Goal: Information Seeking & Learning: Compare options

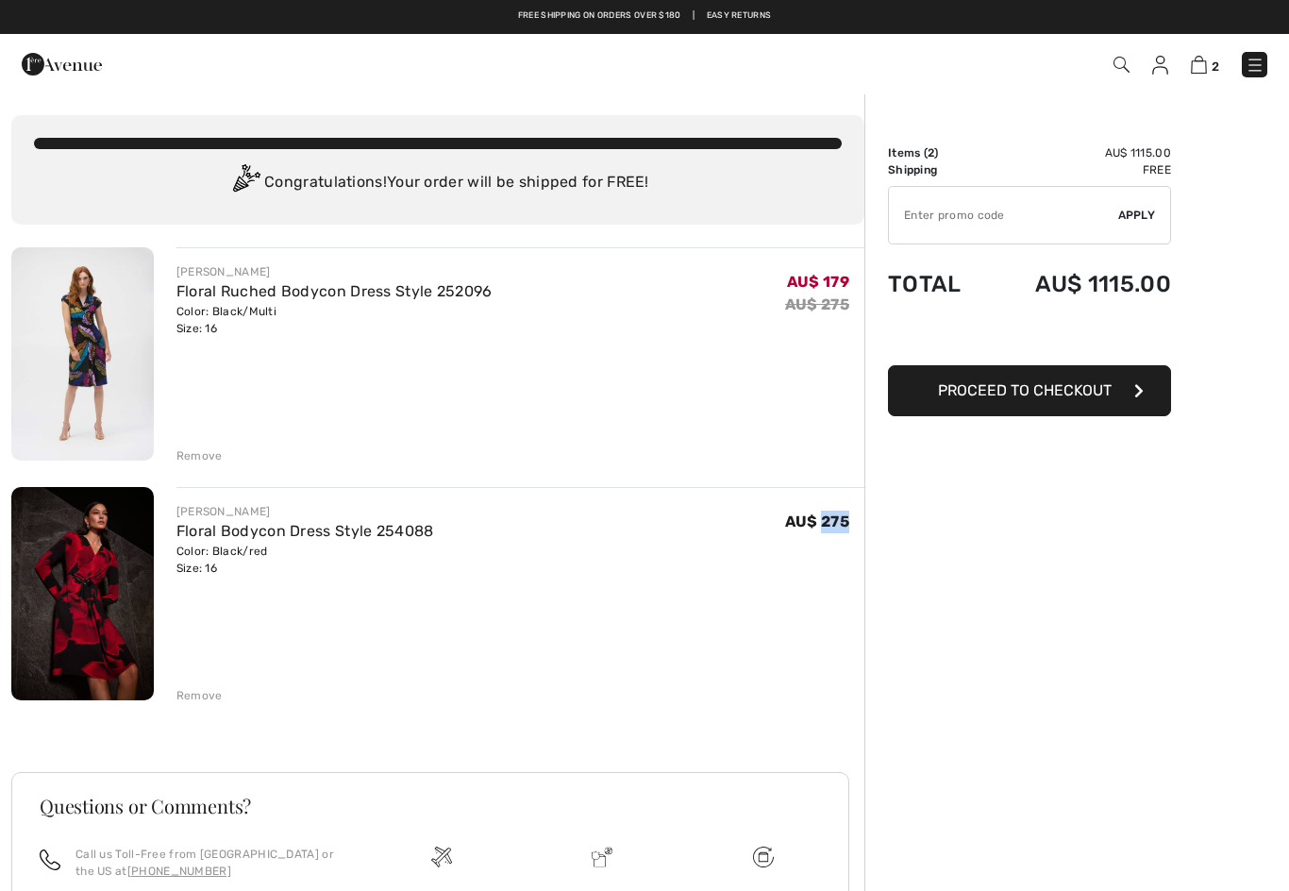
click at [206, 684] on div "Remove" at bounding box center [521, 693] width 688 height 21
click at [202, 694] on div "Remove" at bounding box center [200, 695] width 46 height 17
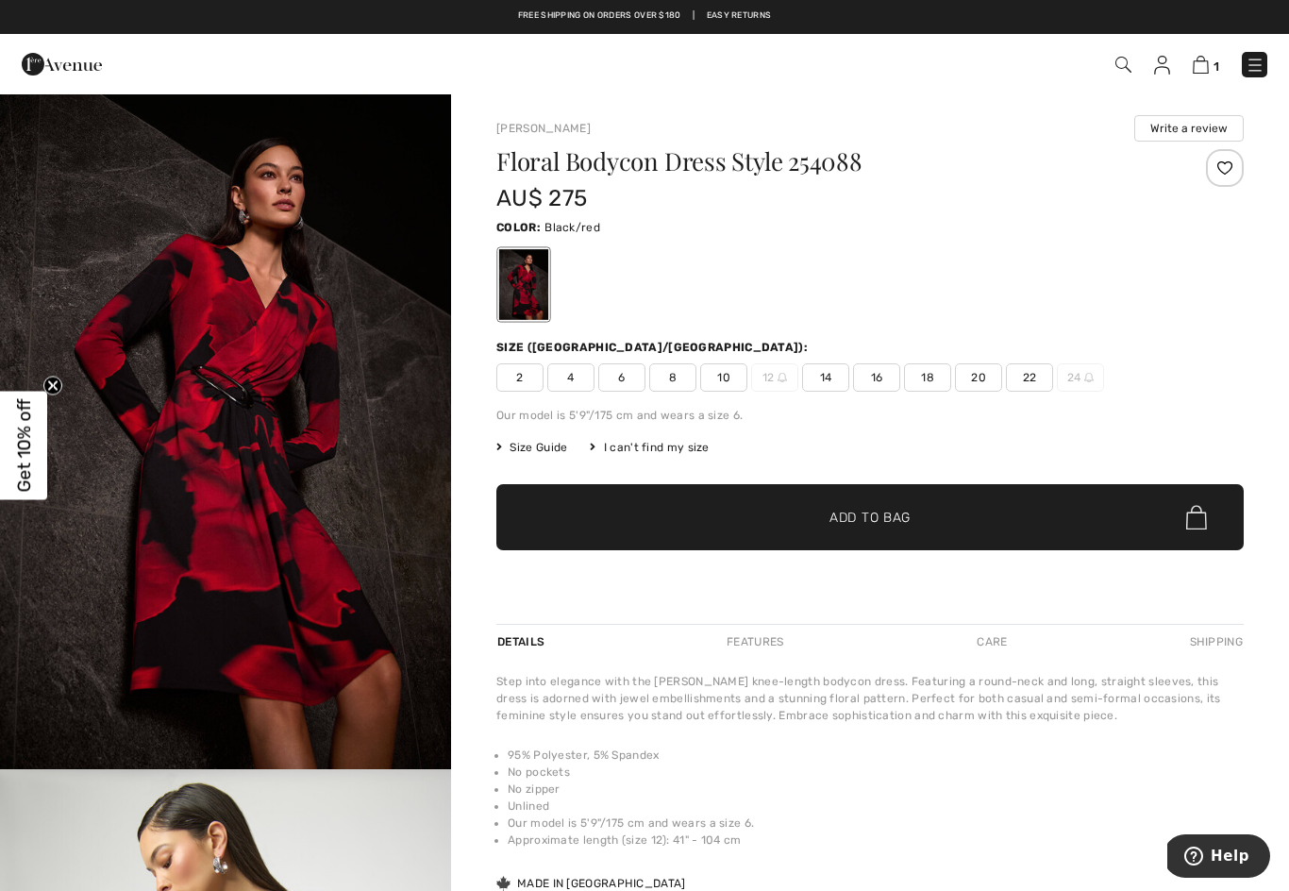
click at [1117, 67] on img at bounding box center [1124, 65] width 16 height 16
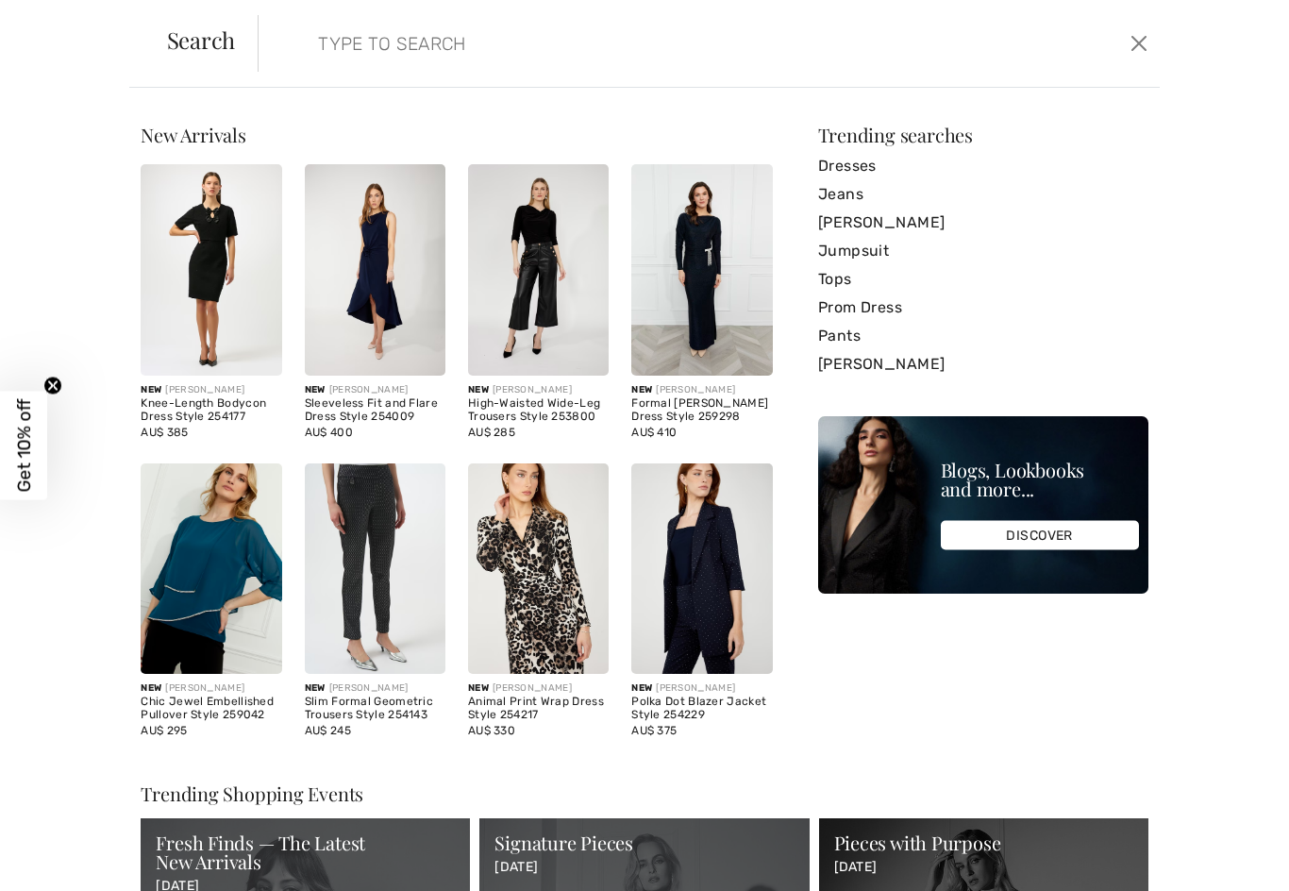
click at [856, 164] on link "Dresses" at bounding box center [983, 166] width 330 height 28
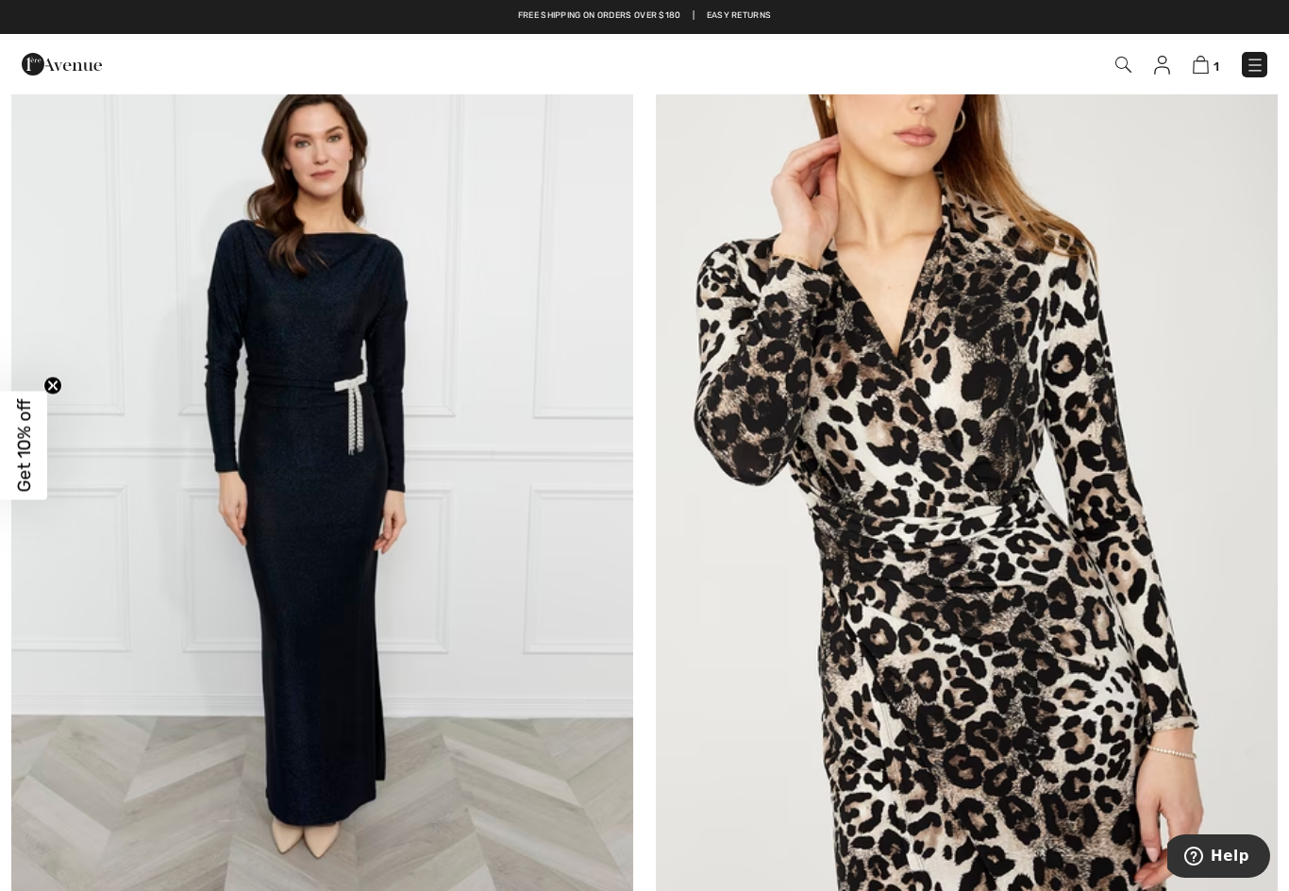
scroll to position [1237, 0]
click at [1128, 678] on img at bounding box center [967, 474] width 622 height 934
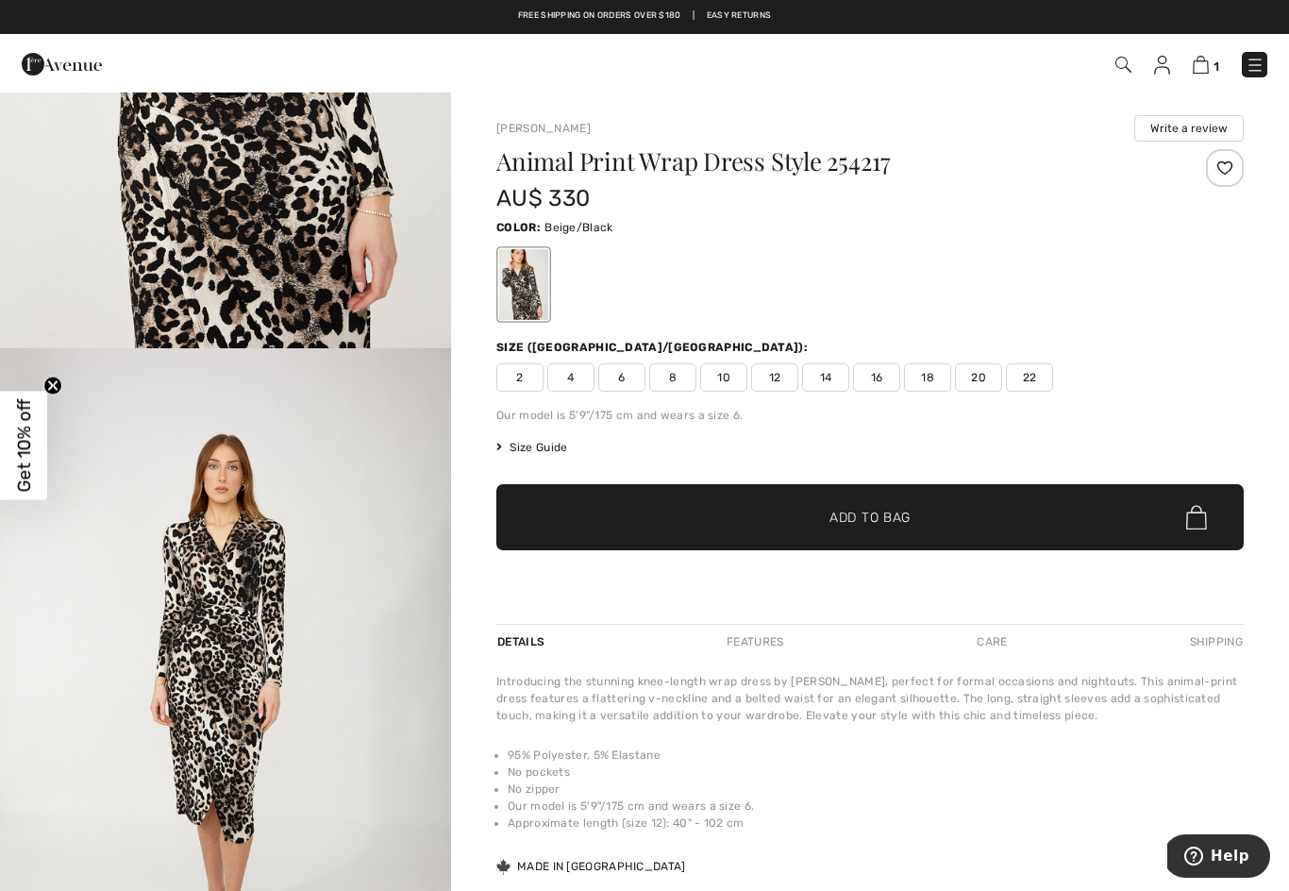
scroll to position [409, 0]
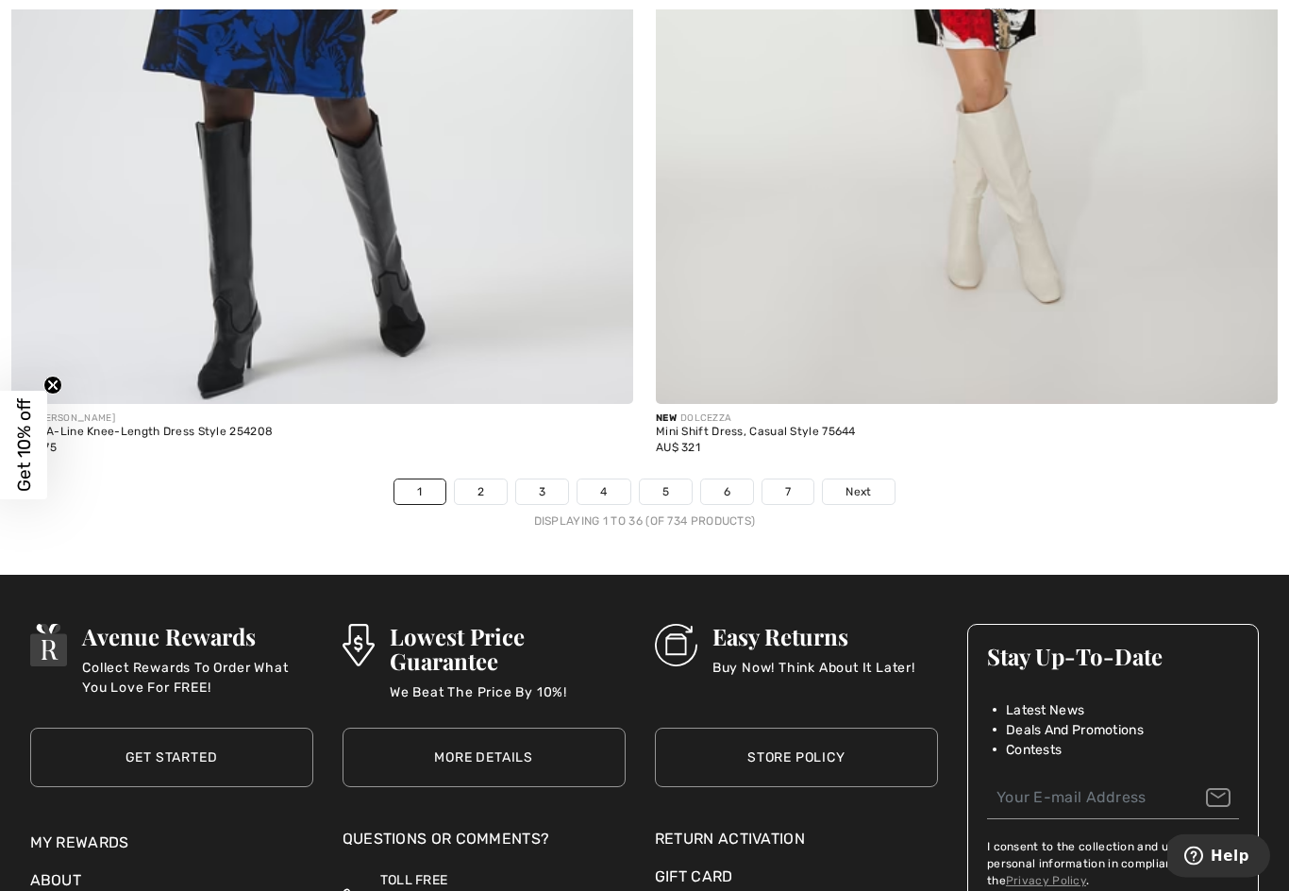
scroll to position [18337, 0]
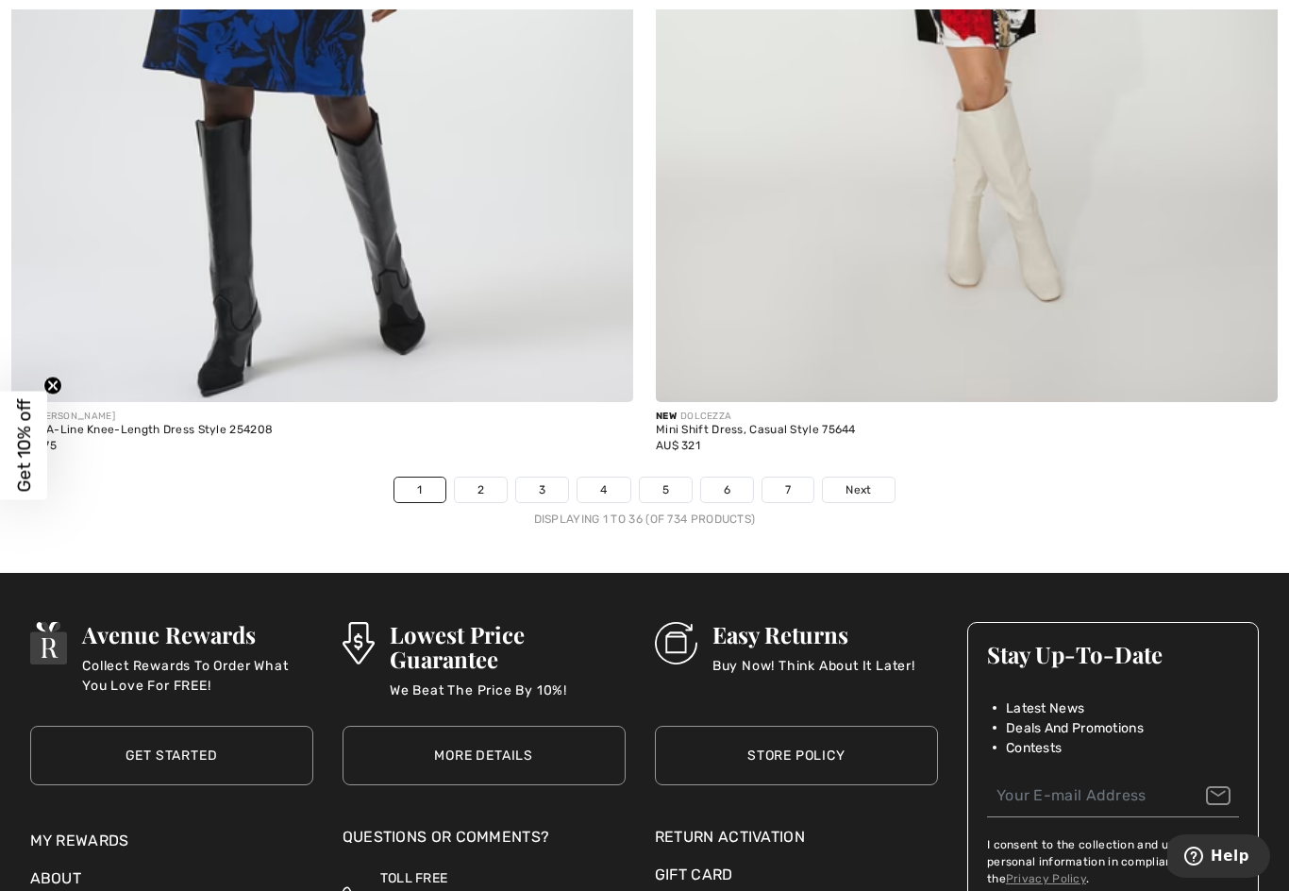
click at [480, 478] on link "2" at bounding box center [481, 490] width 52 height 25
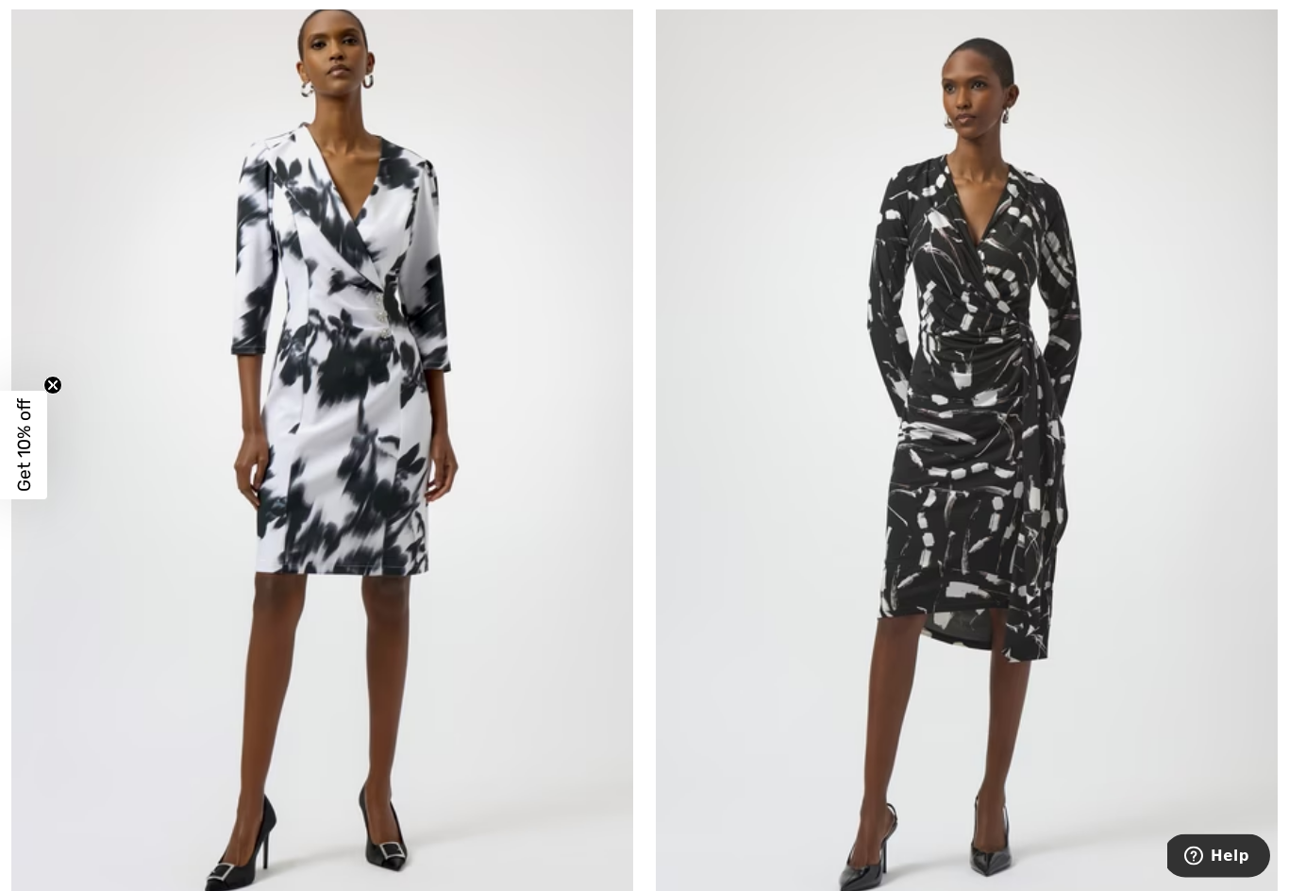
scroll to position [9521, 0]
click at [1068, 436] on img at bounding box center [967, 446] width 622 height 934
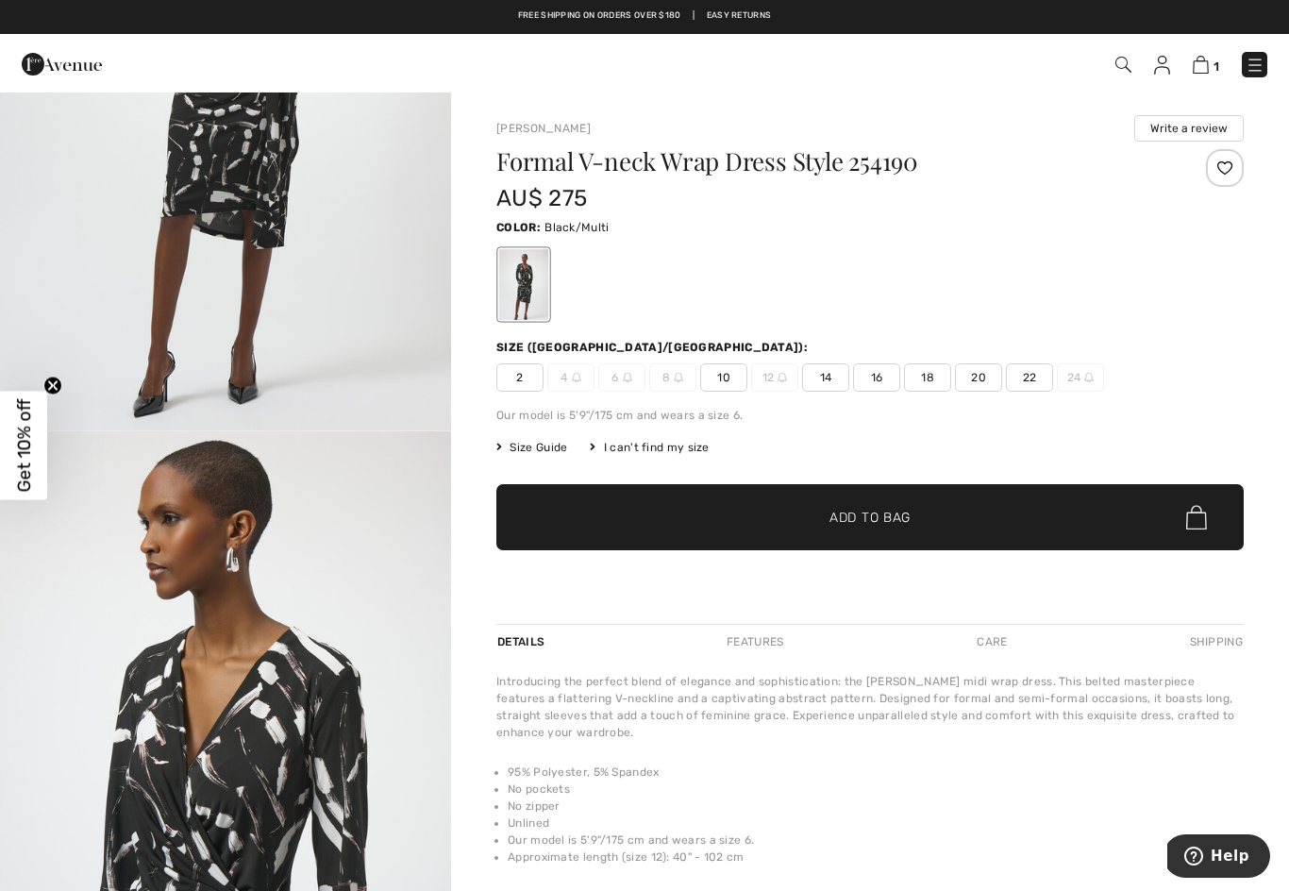
scroll to position [337, 0]
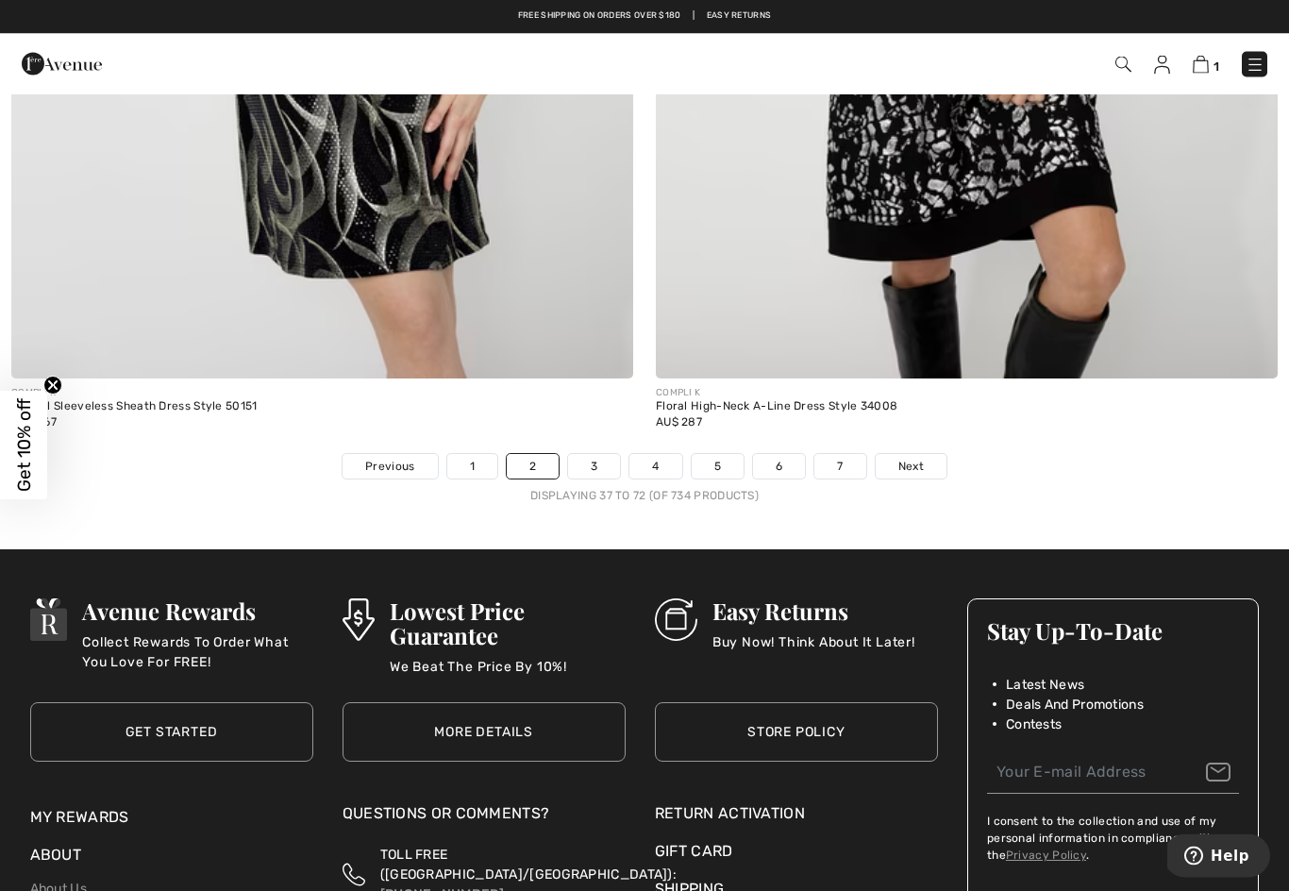
scroll to position [18358, 0]
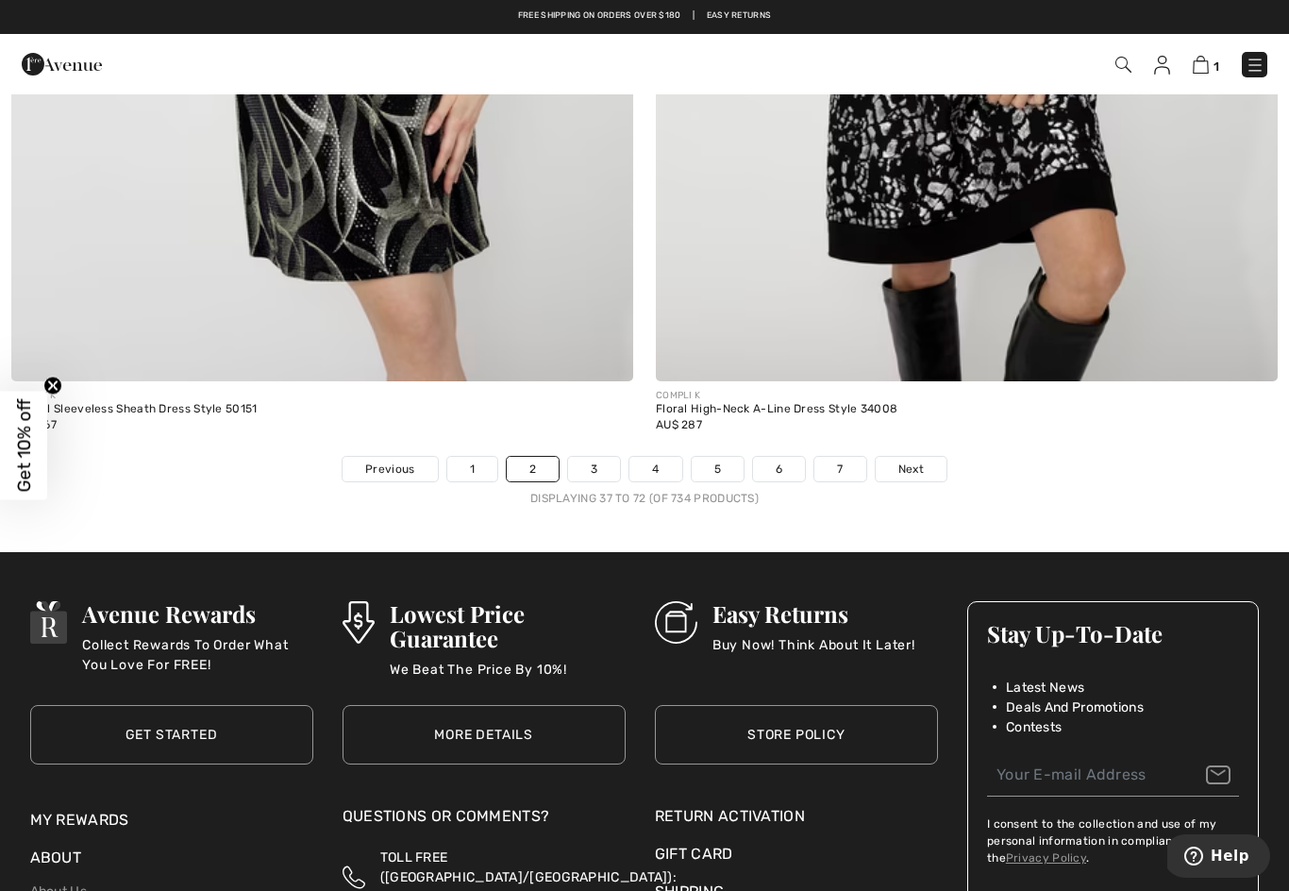
click at [592, 457] on link "3" at bounding box center [594, 469] width 52 height 25
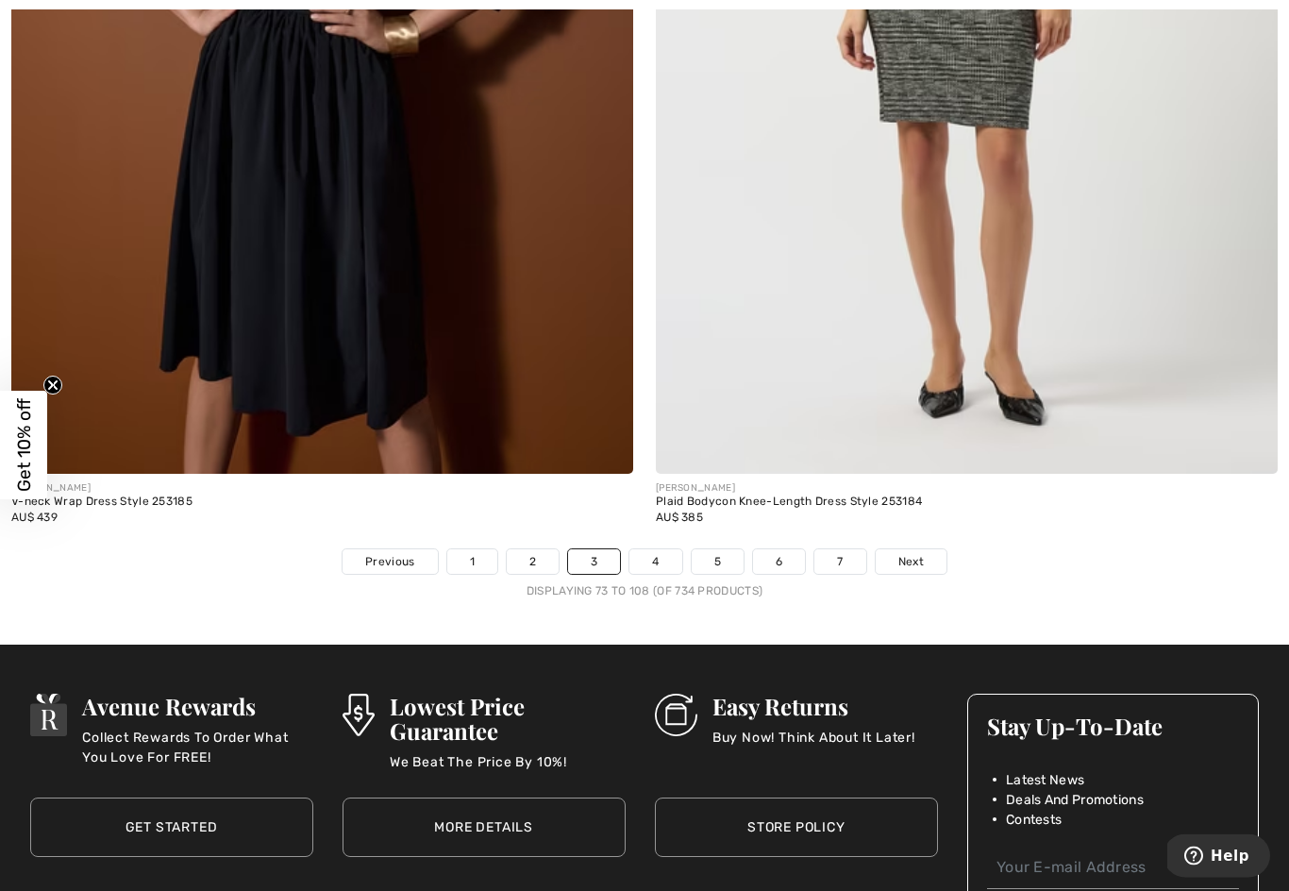
scroll to position [18265, 0]
click at [910, 553] on span "Next" at bounding box center [911, 561] width 25 height 17
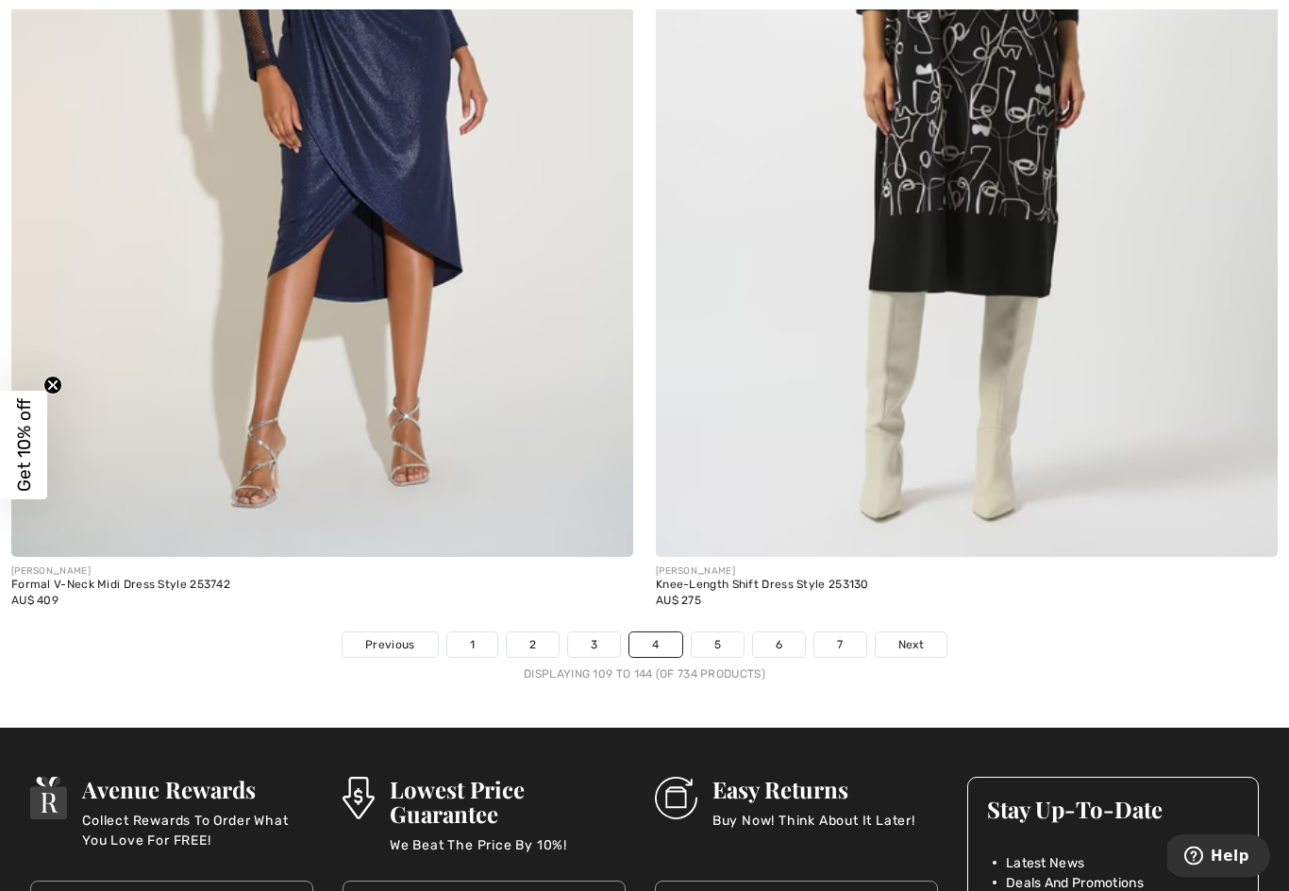
scroll to position [18182, 0]
click at [908, 636] on span "Next" at bounding box center [911, 644] width 25 height 17
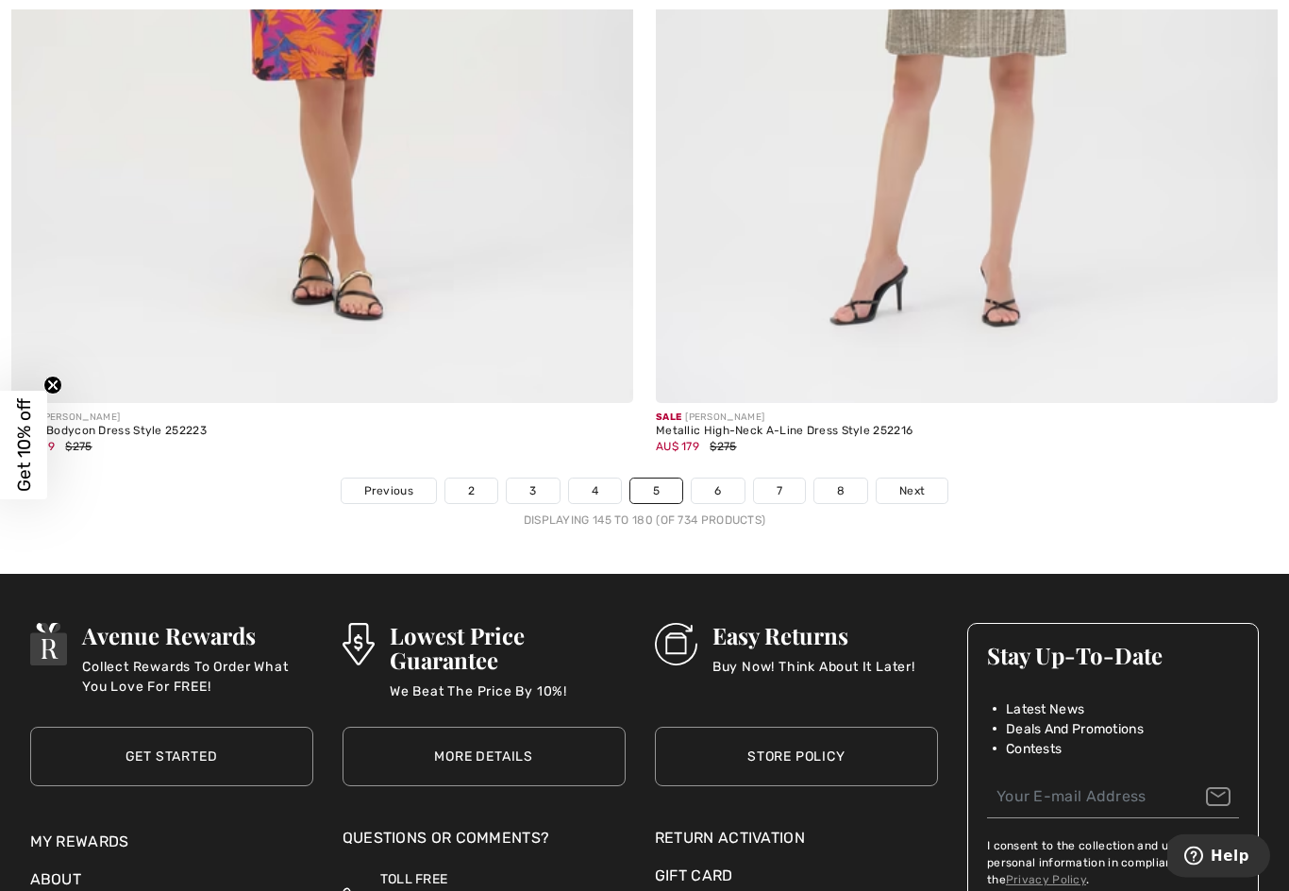
scroll to position [18336, 0]
click at [904, 482] on span "Next" at bounding box center [912, 490] width 25 height 17
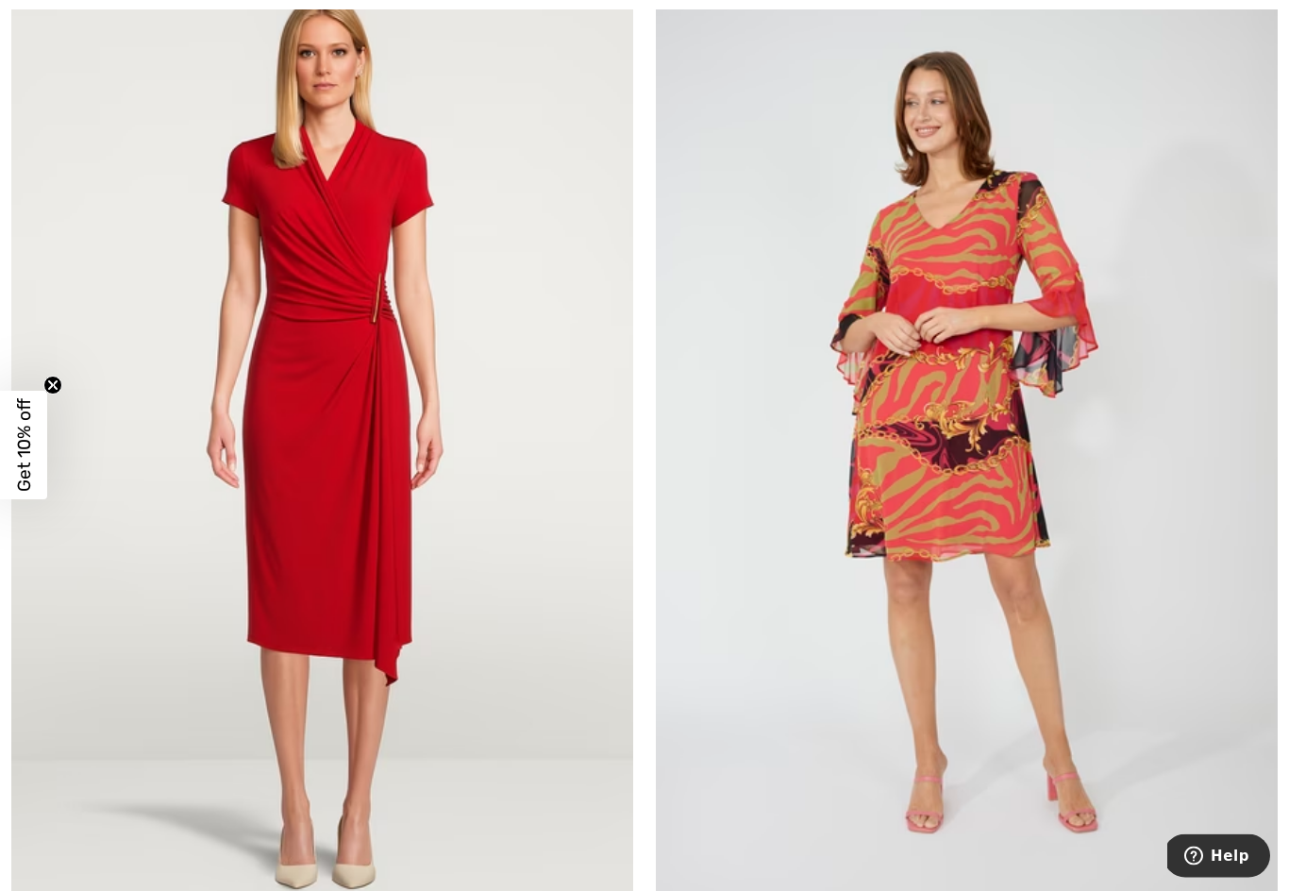
scroll to position [9530, 0]
click at [1043, 638] on img at bounding box center [967, 437] width 622 height 934
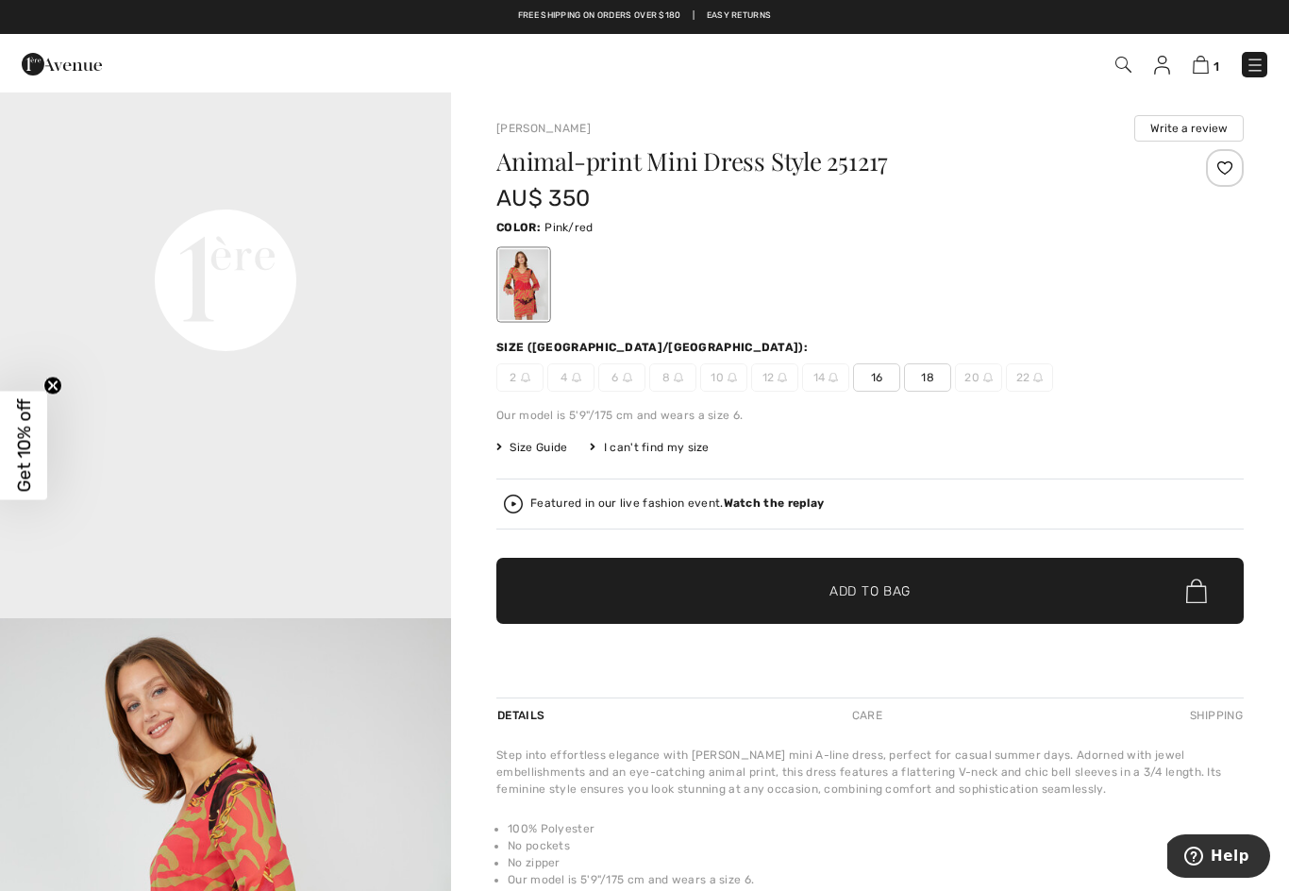
scroll to position [1506, 0]
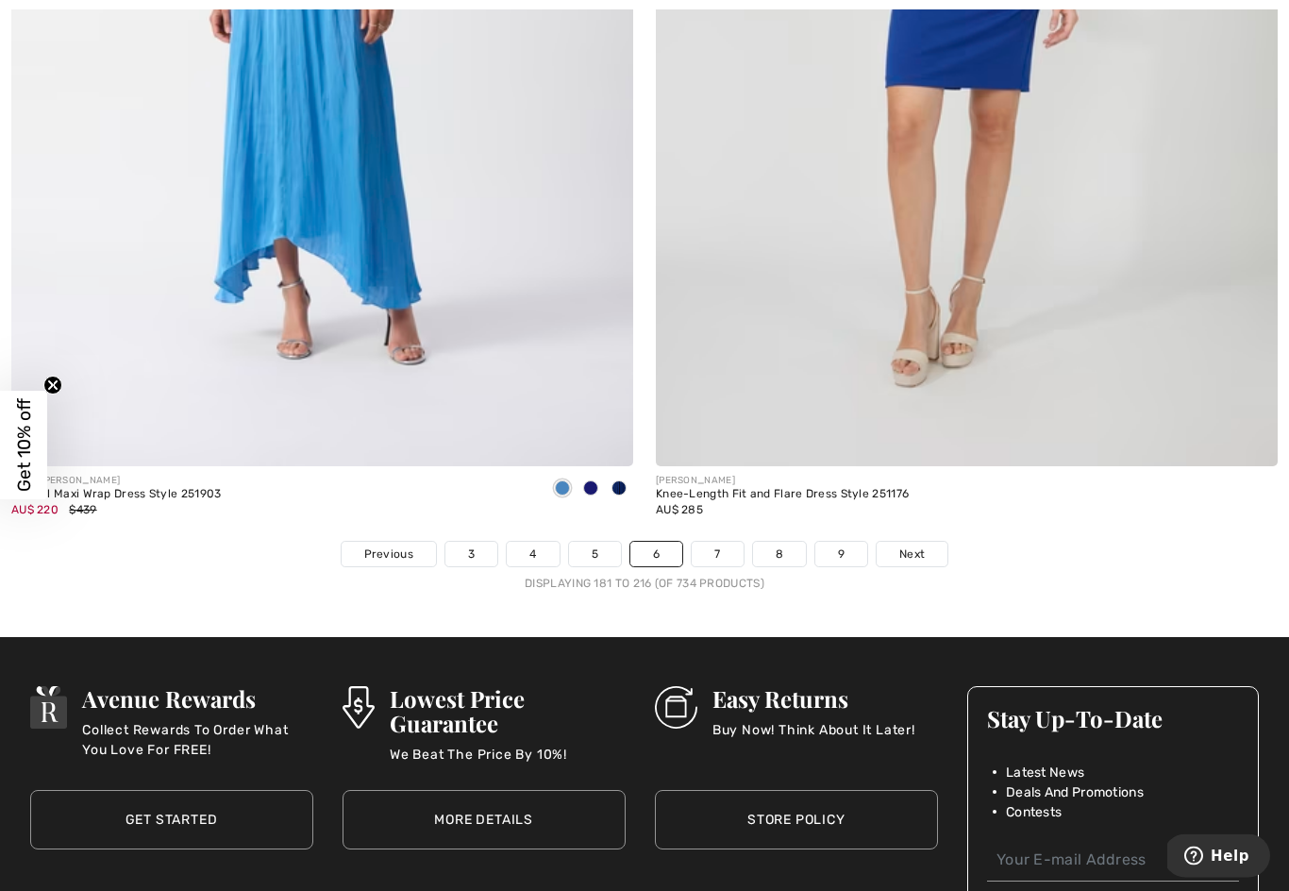
scroll to position [18273, 0]
click at [917, 546] on span "Next" at bounding box center [912, 554] width 25 height 17
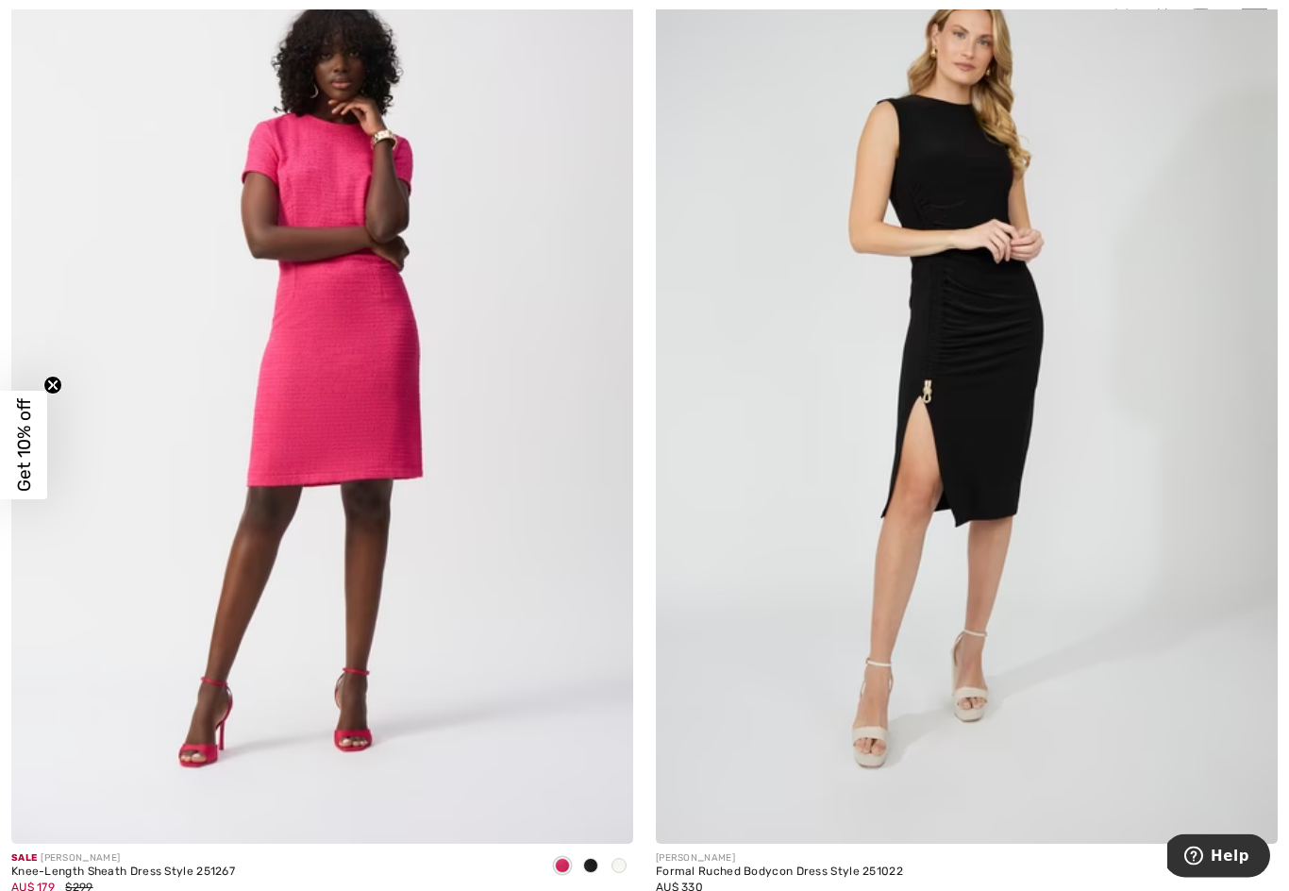
scroll to position [8581, 0]
click at [300, 429] on img at bounding box center [322, 378] width 622 height 934
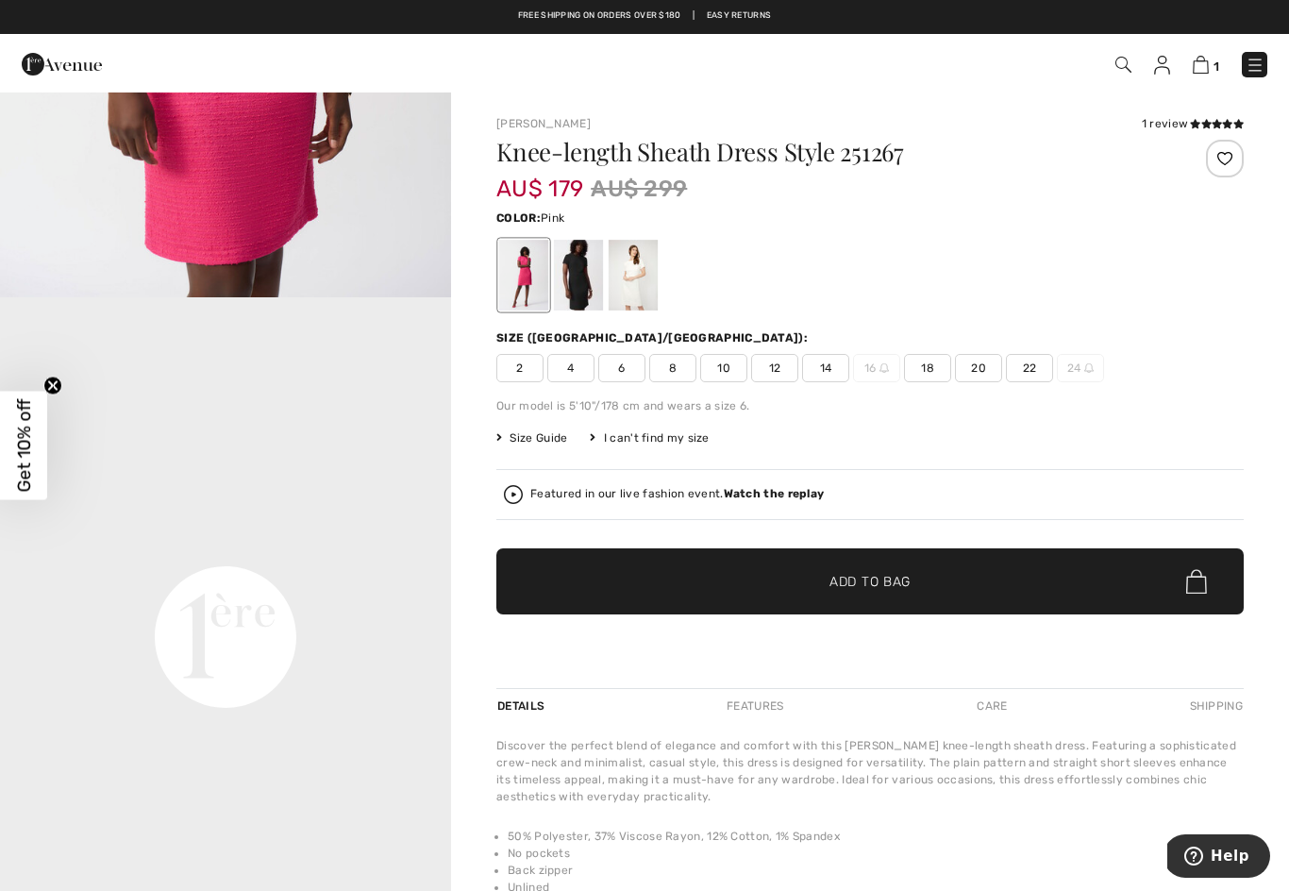
scroll to position [1159, 0]
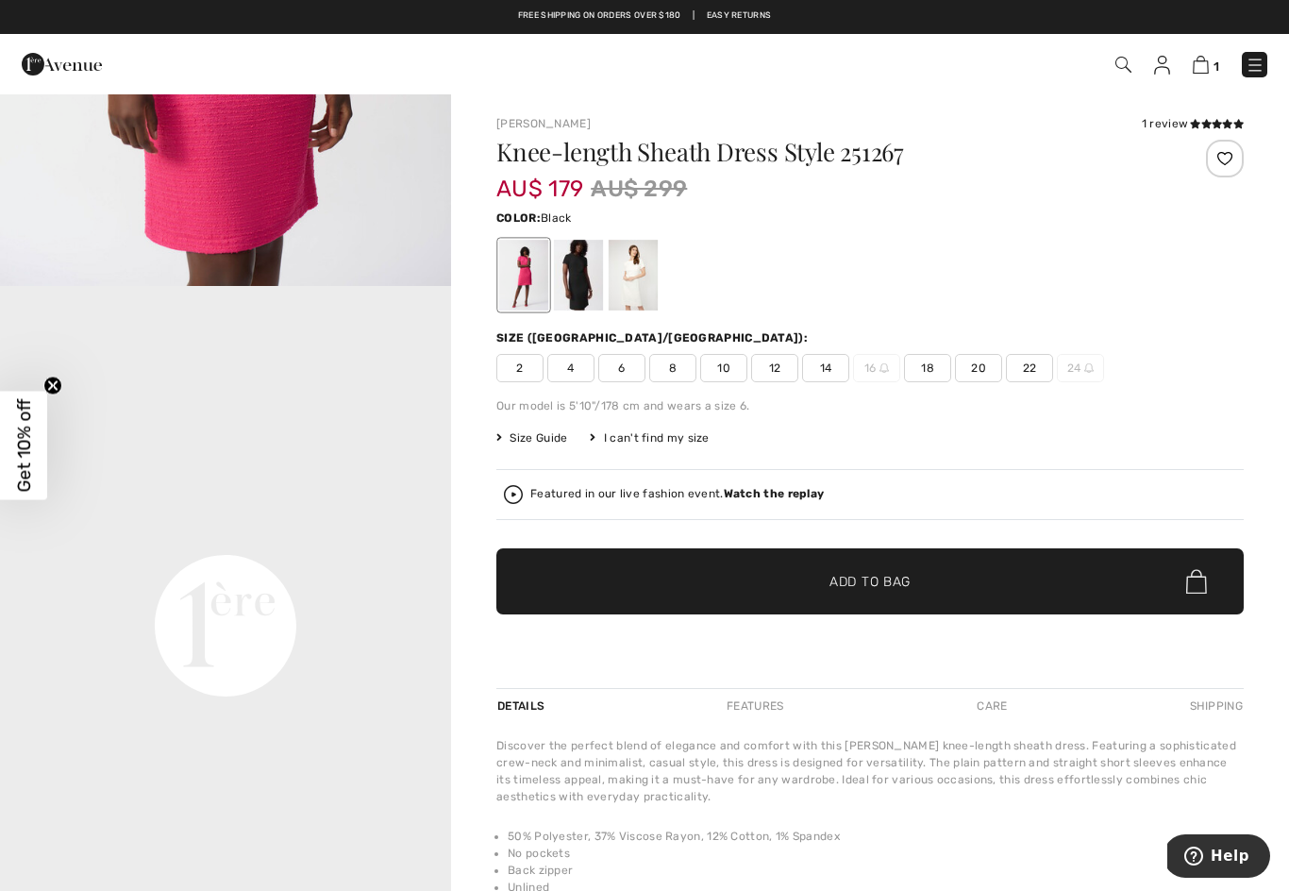
click at [580, 274] on div at bounding box center [578, 275] width 49 height 71
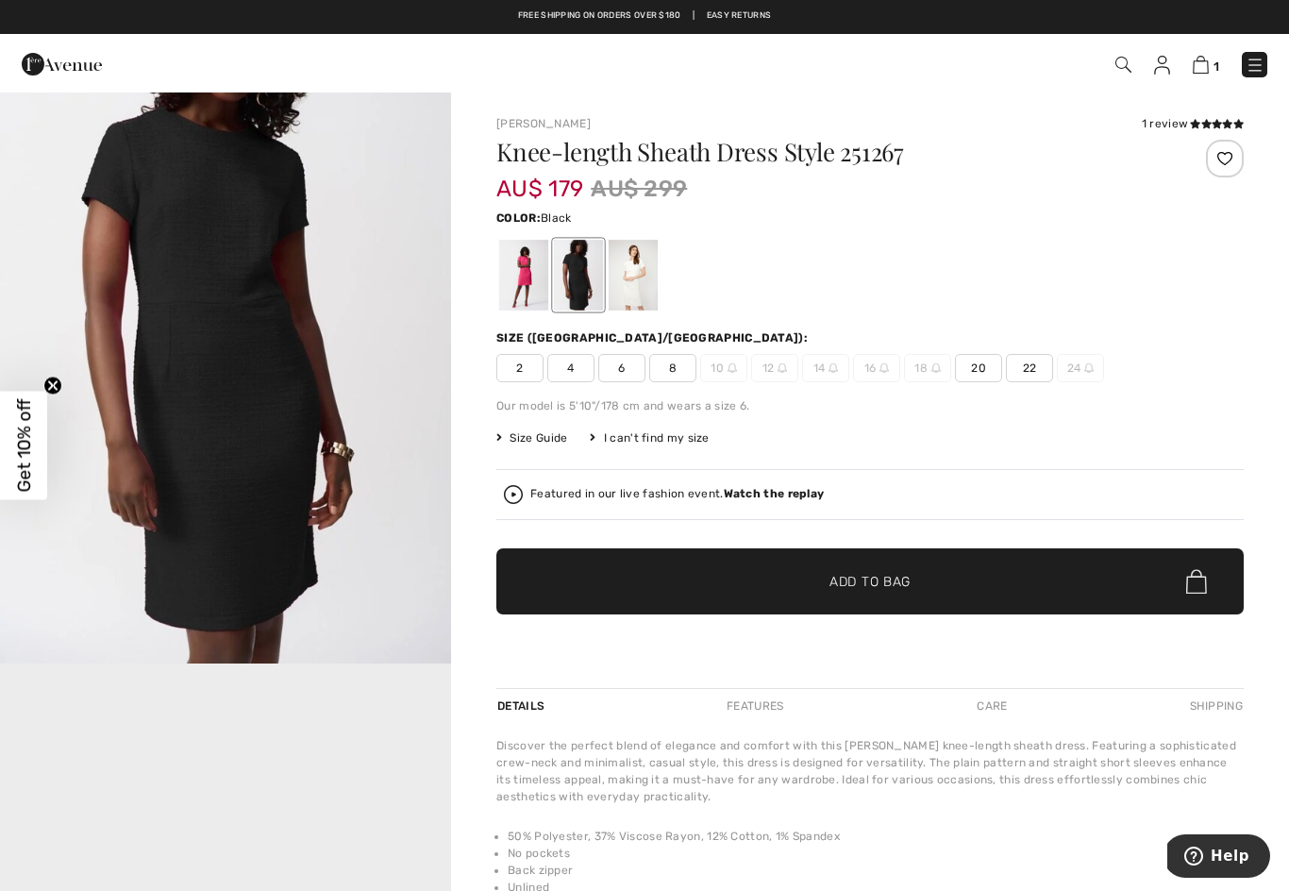
scroll to position [98, 0]
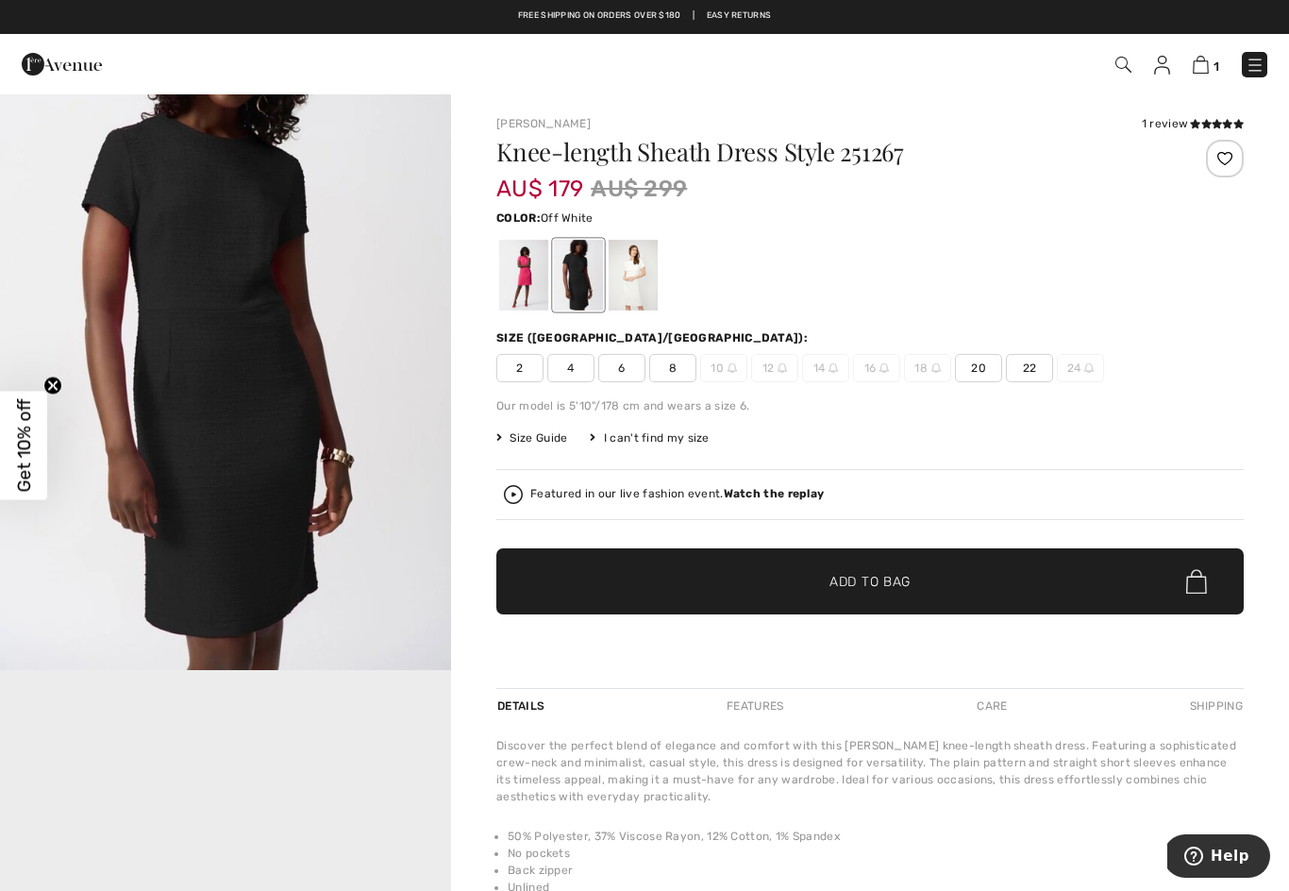
click at [636, 268] on div at bounding box center [633, 275] width 49 height 71
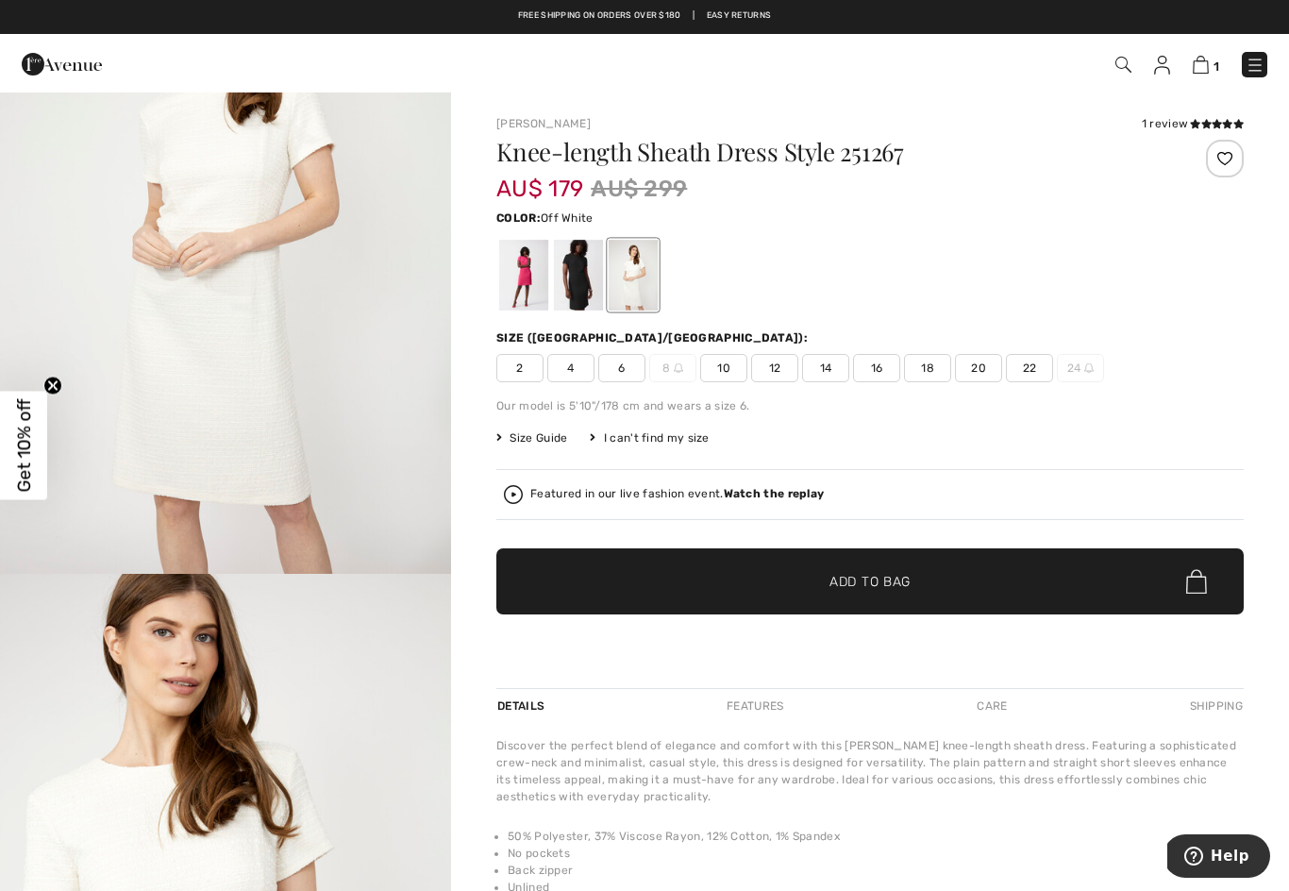
scroll to position [192, 0]
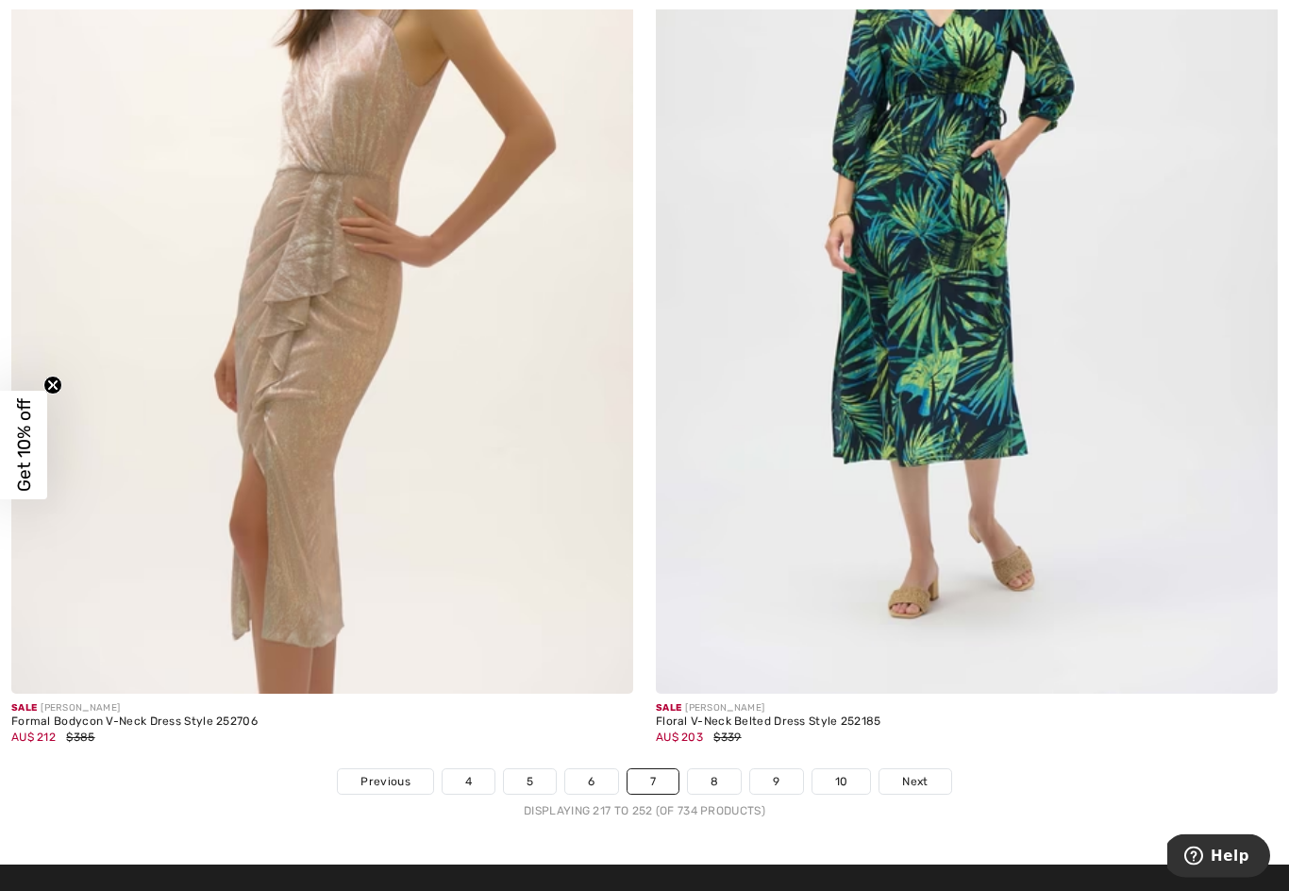
scroll to position [18046, 0]
click at [922, 772] on span "Next" at bounding box center [914, 780] width 25 height 17
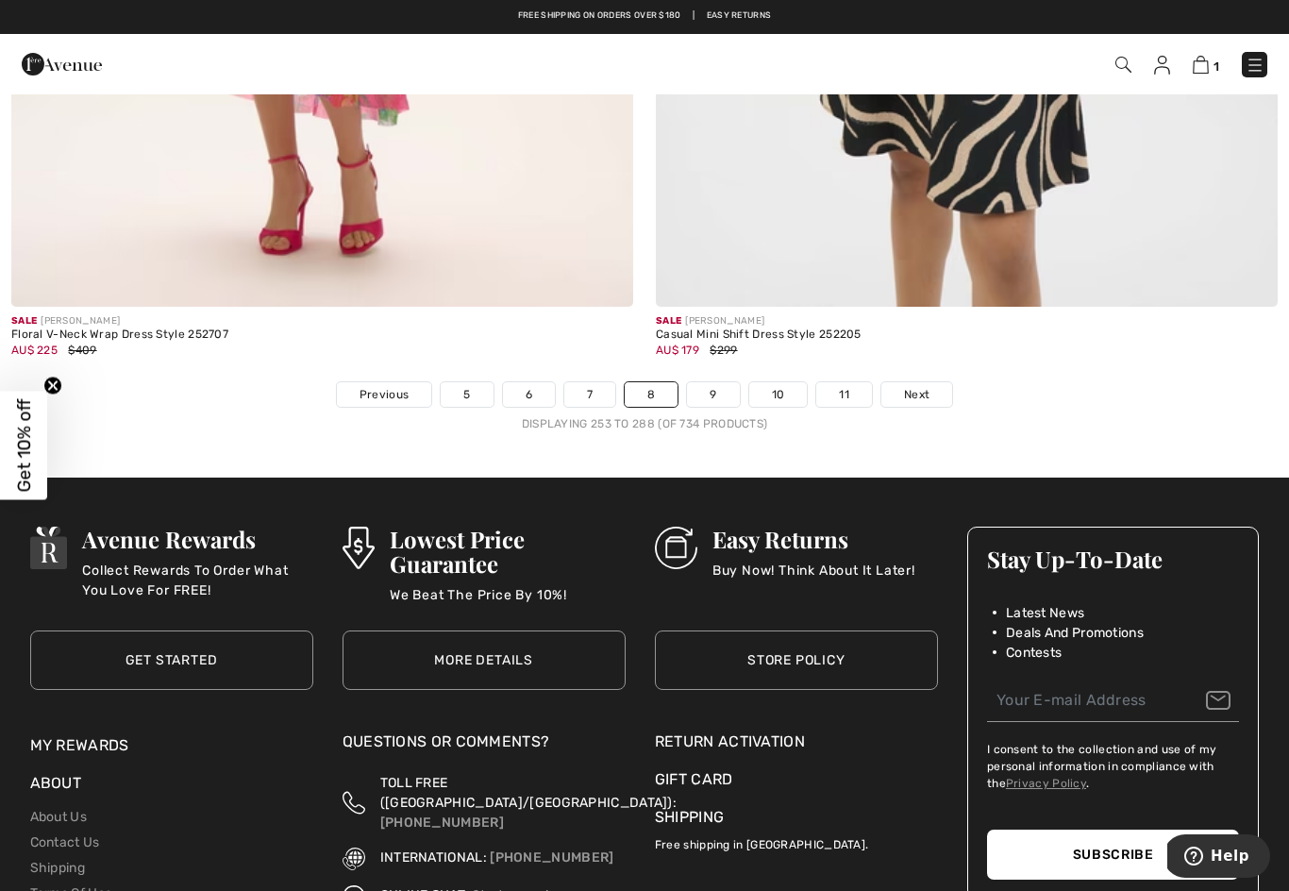
scroll to position [18429, 0]
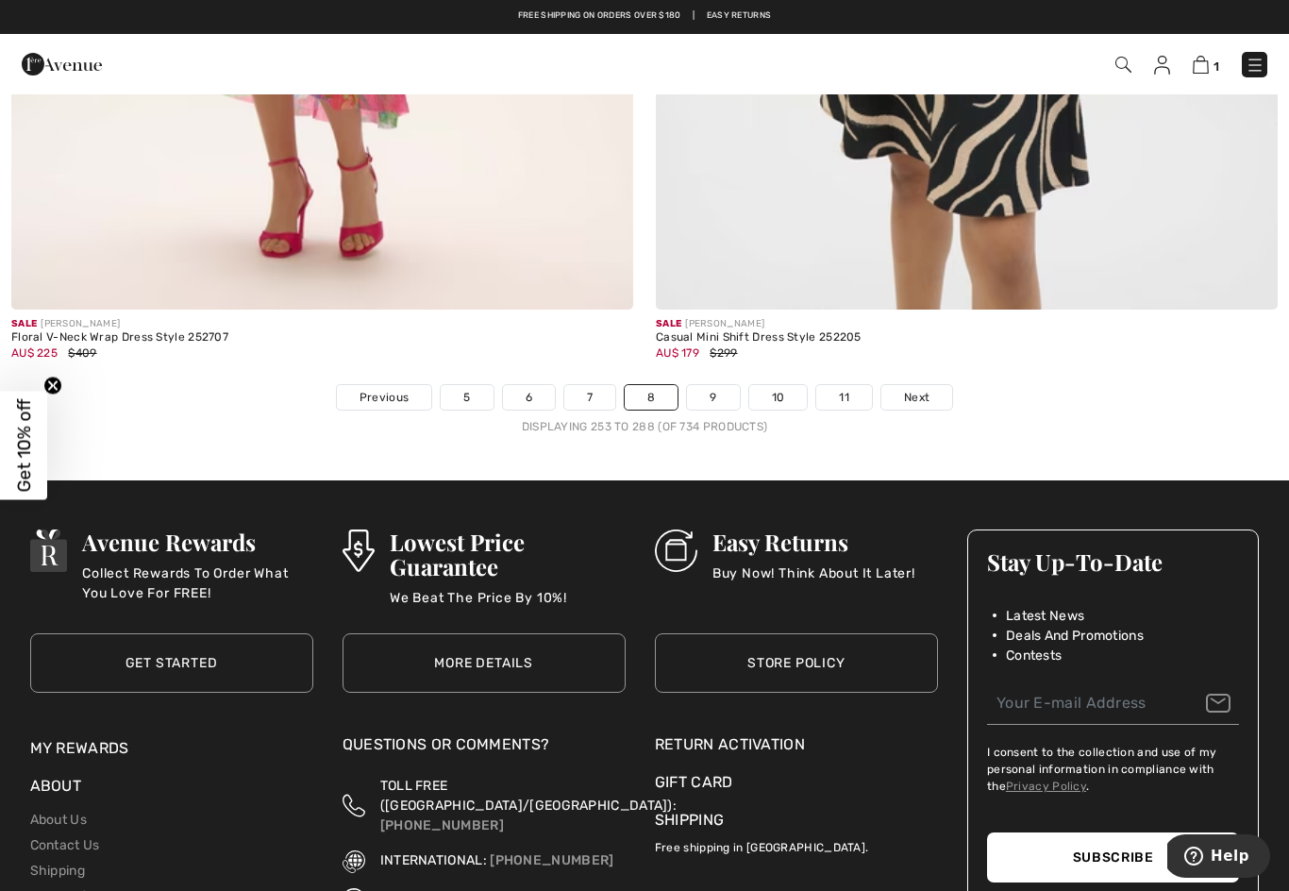
click at [919, 385] on link "Next" at bounding box center [917, 397] width 71 height 25
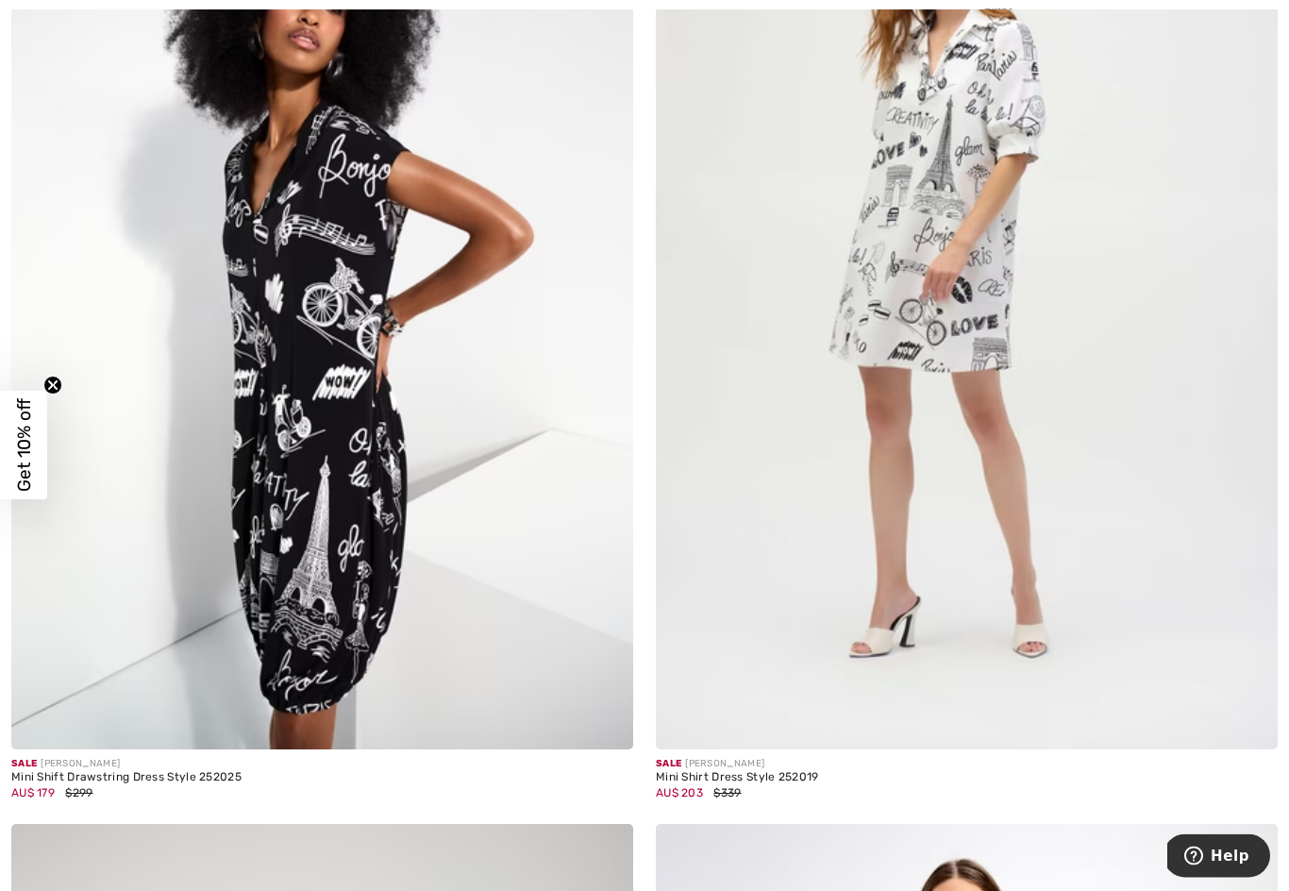
scroll to position [13960, 0]
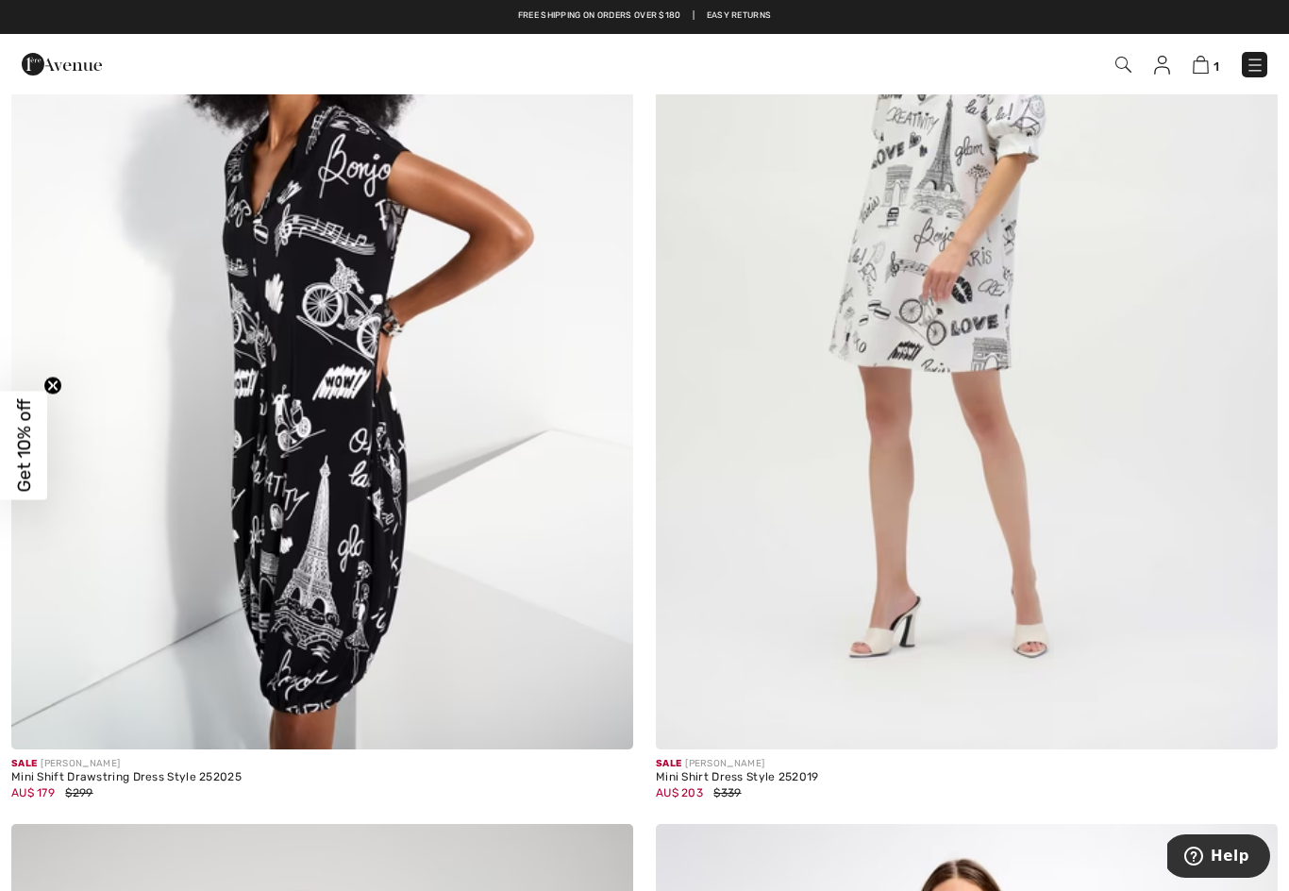
click at [278, 566] on img at bounding box center [322, 284] width 622 height 934
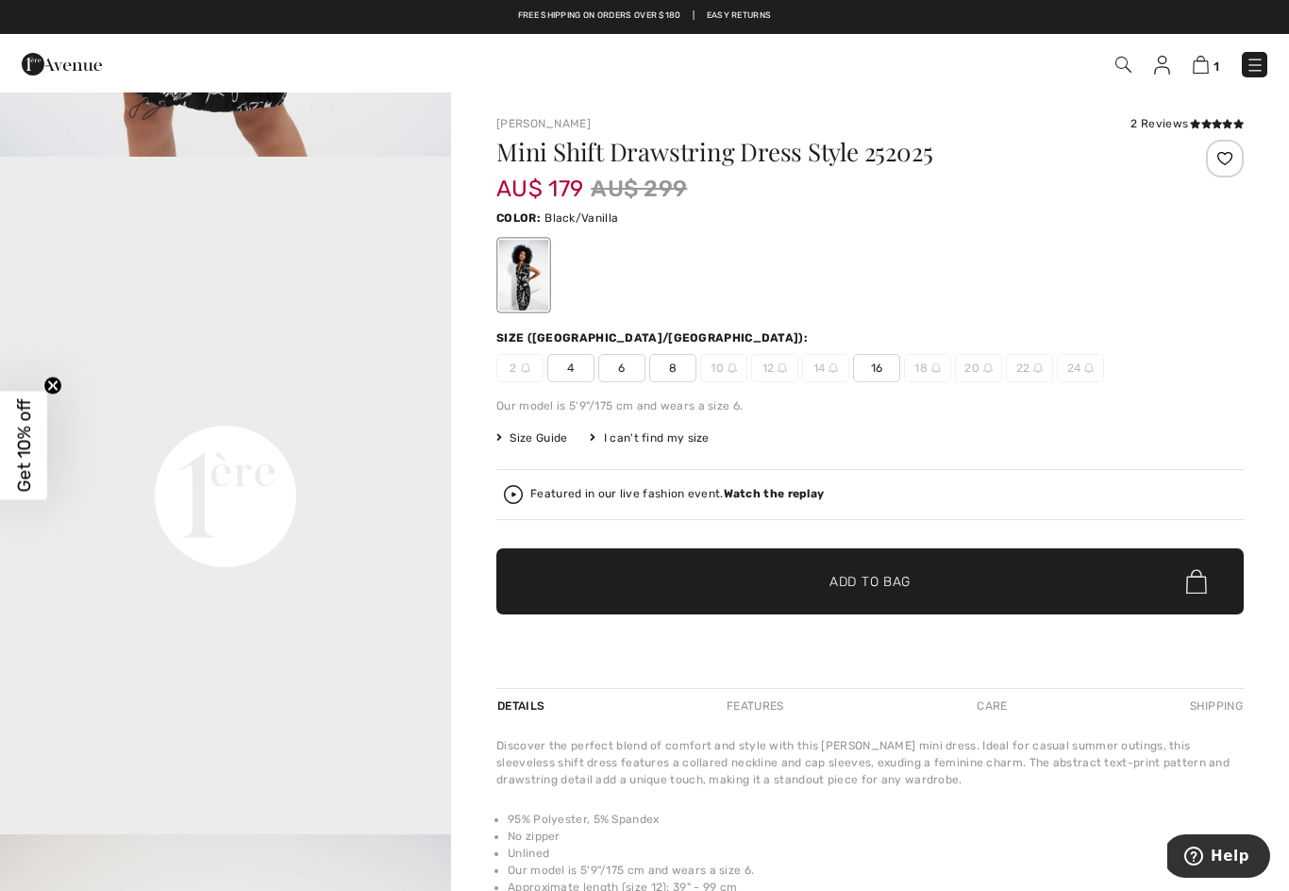
scroll to position [1289, 0]
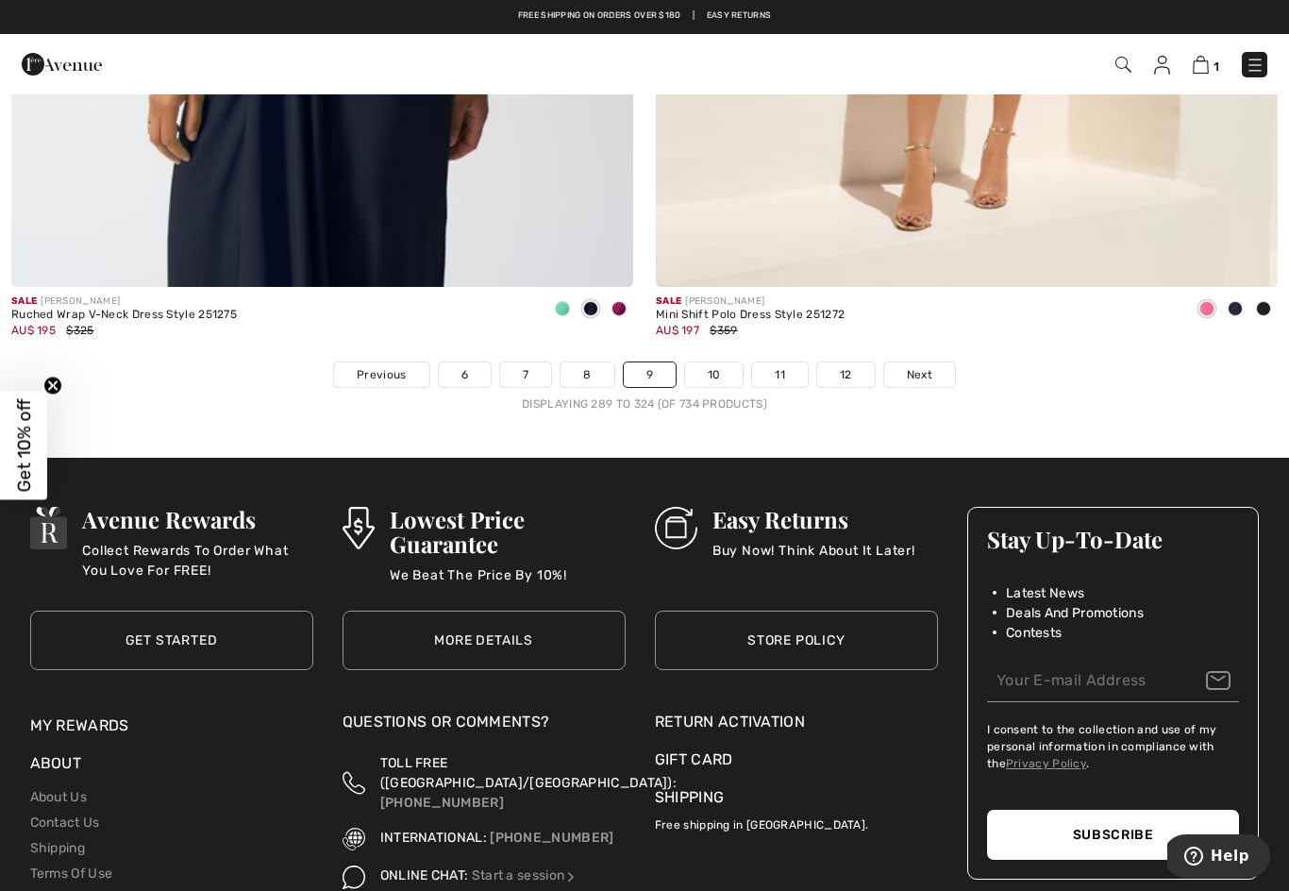
scroll to position [18451, 0]
click at [918, 363] on link "Next" at bounding box center [919, 375] width 71 height 25
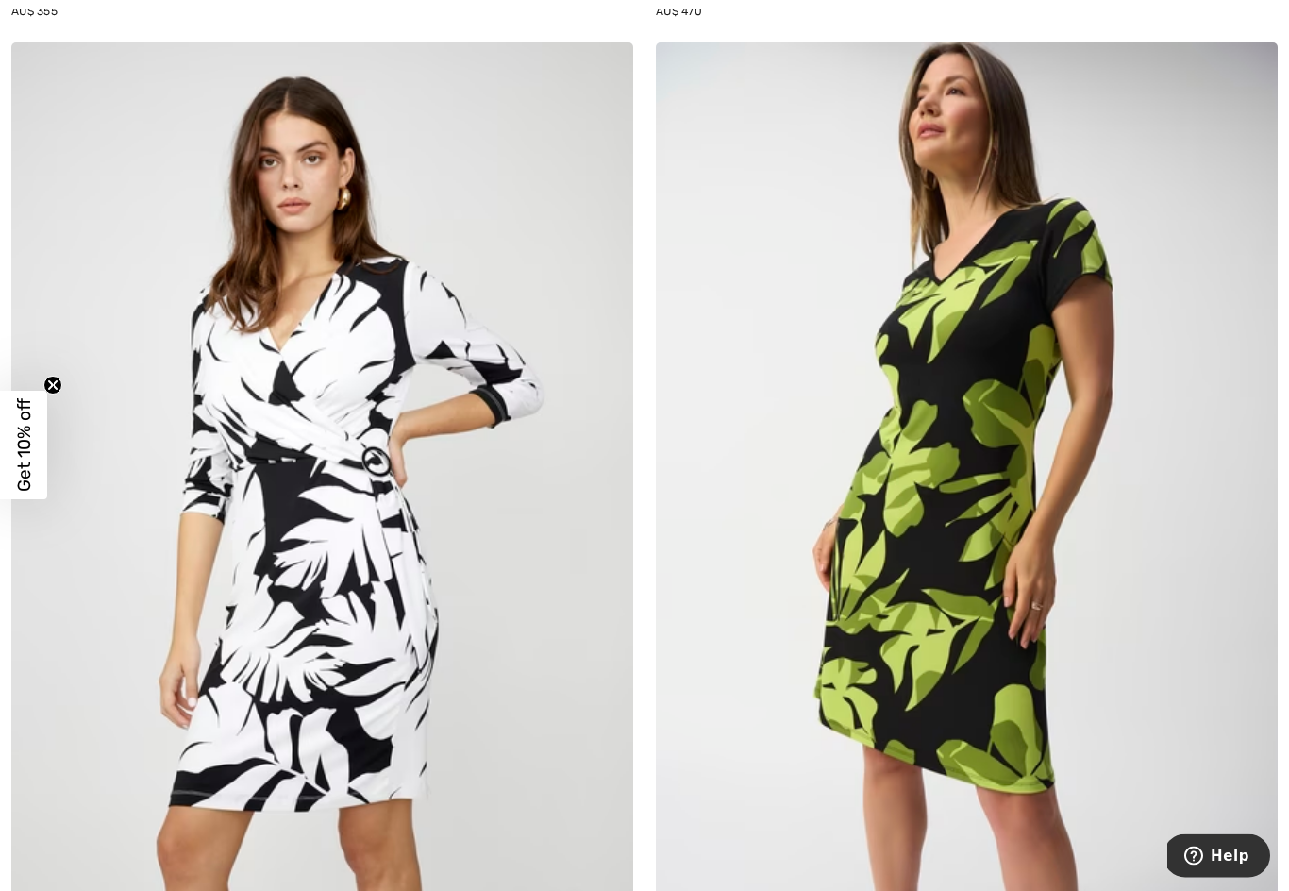
scroll to position [8450, 0]
click at [273, 671] on img at bounding box center [322, 509] width 622 height 934
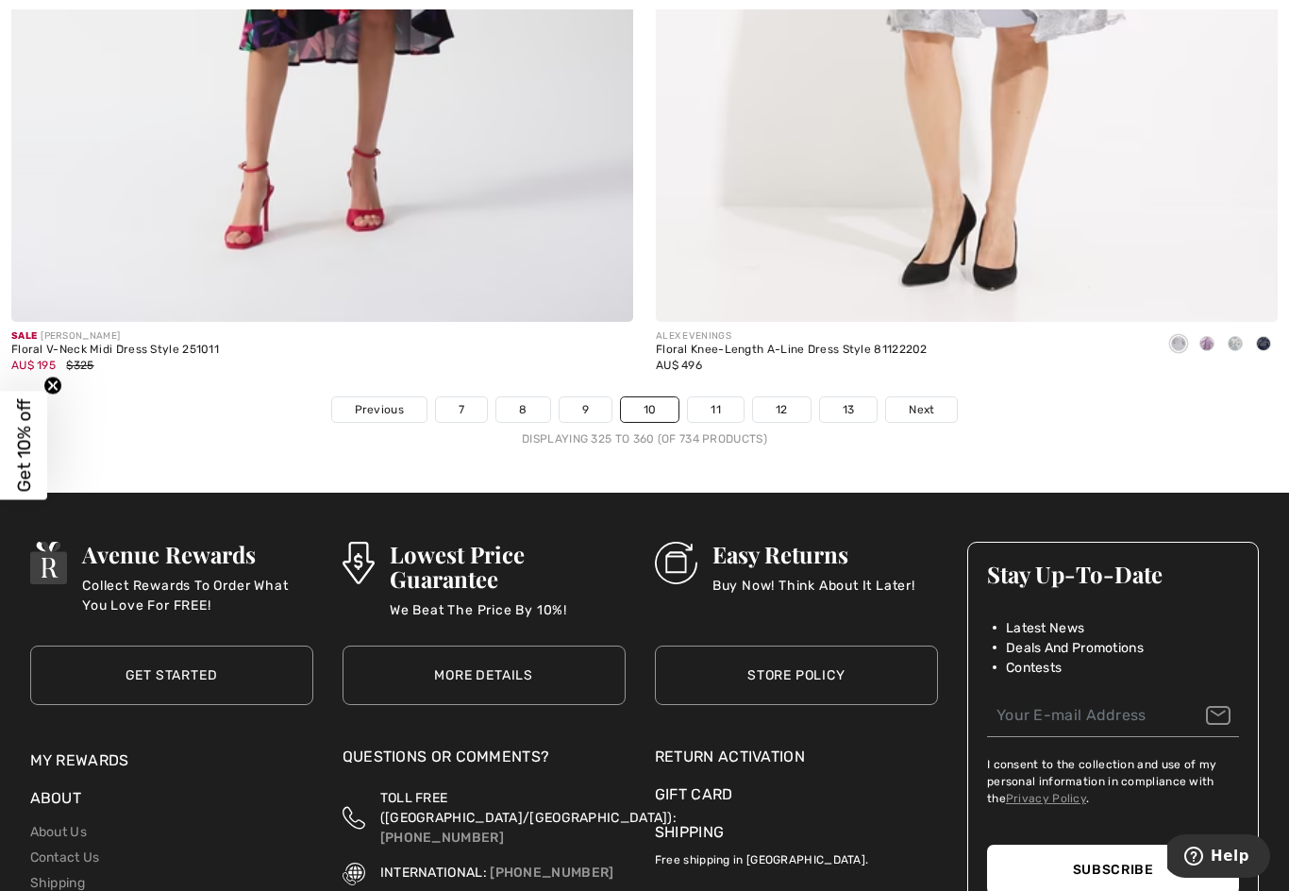
scroll to position [18420, 0]
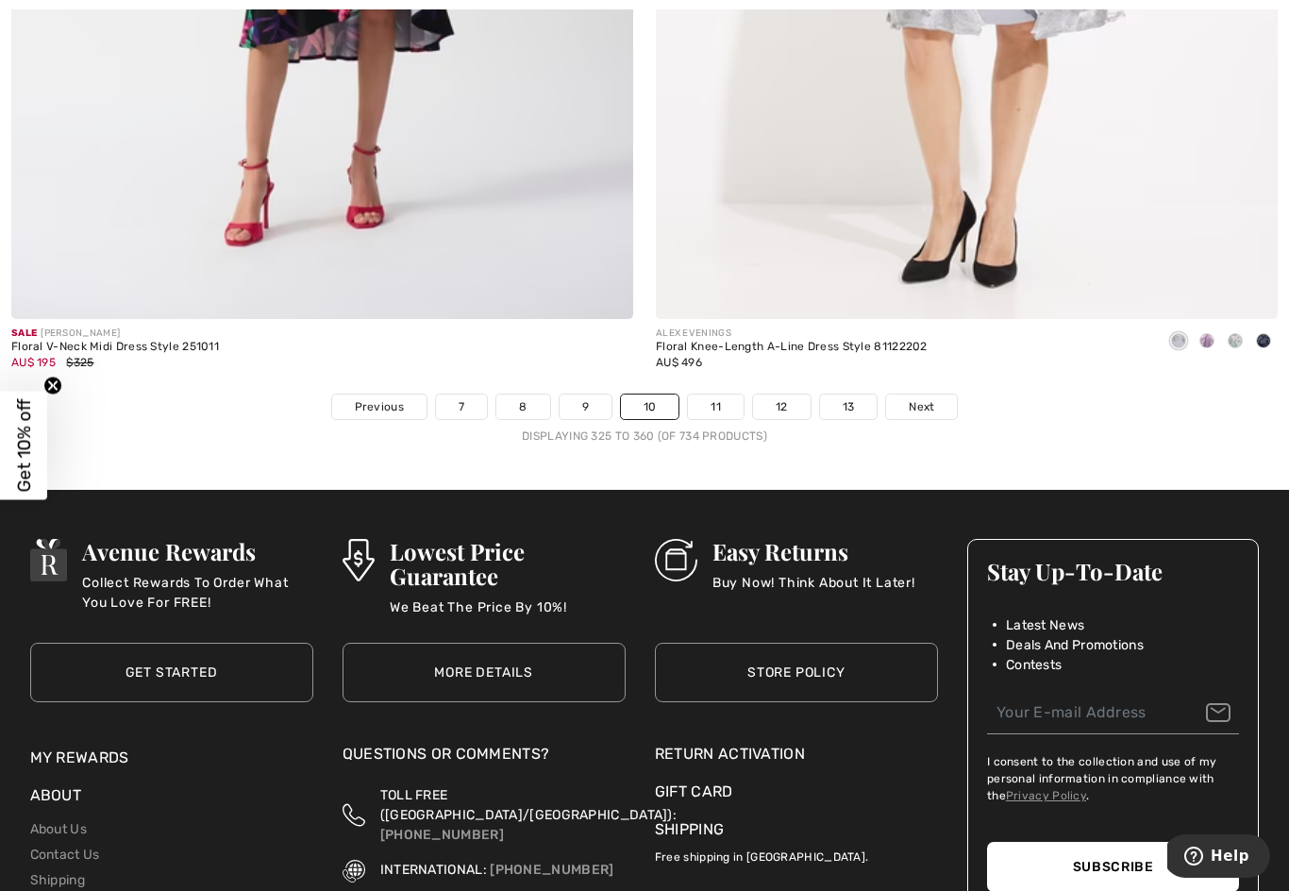
click at [918, 402] on link "Next" at bounding box center [921, 407] width 71 height 25
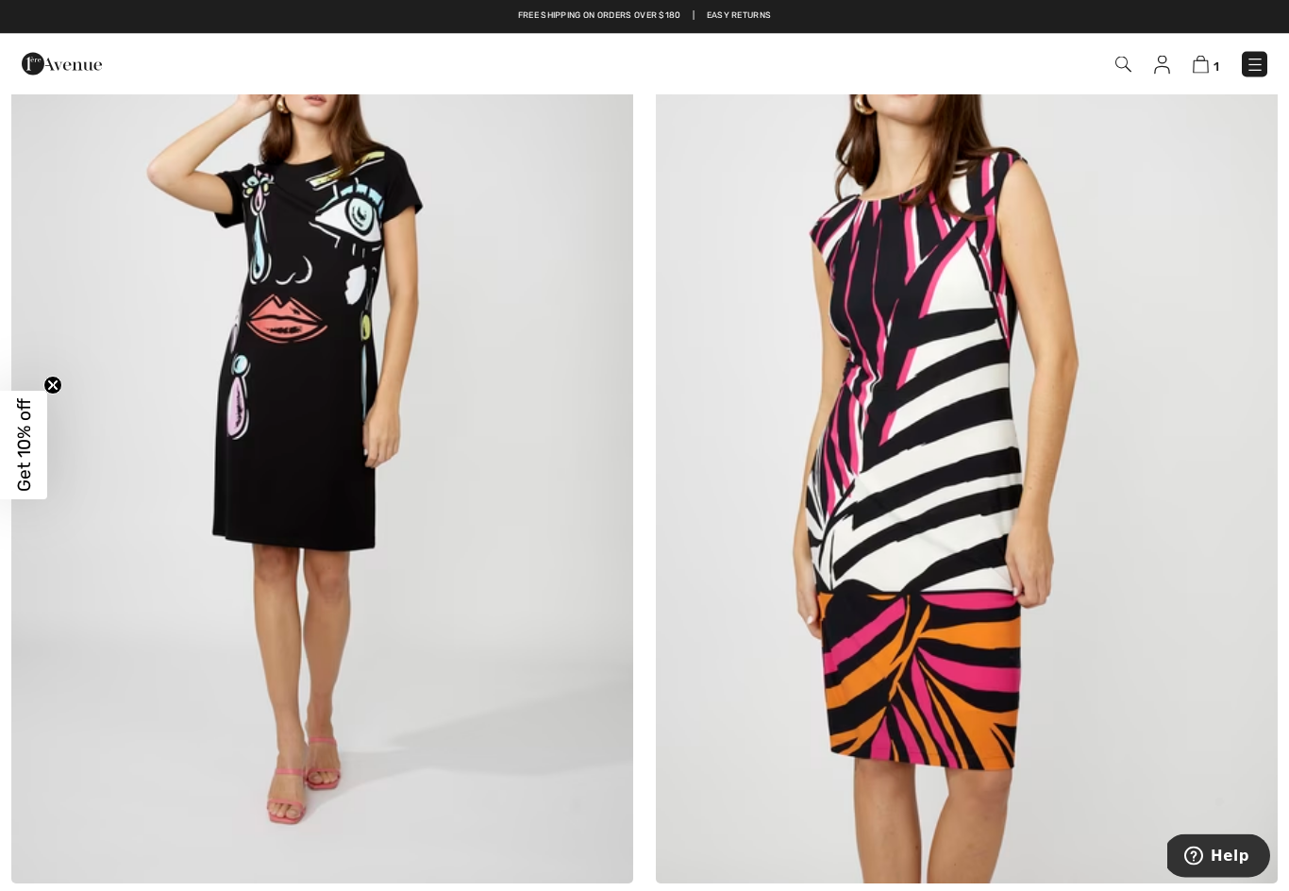
scroll to position [9550, 0]
click at [136, 705] on img at bounding box center [322, 417] width 622 height 934
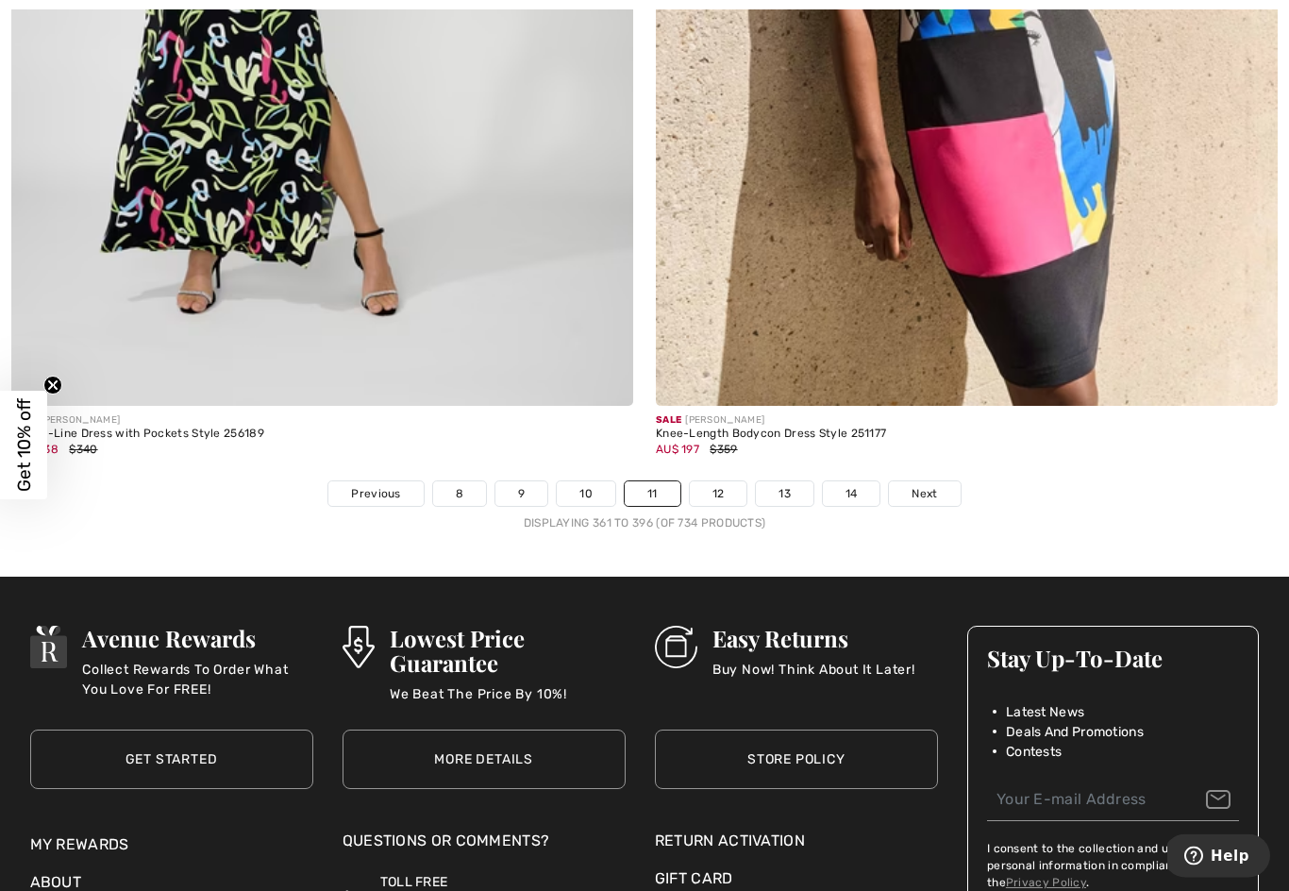
scroll to position [18333, 0]
click at [910, 481] on link "Next" at bounding box center [924, 493] width 71 height 25
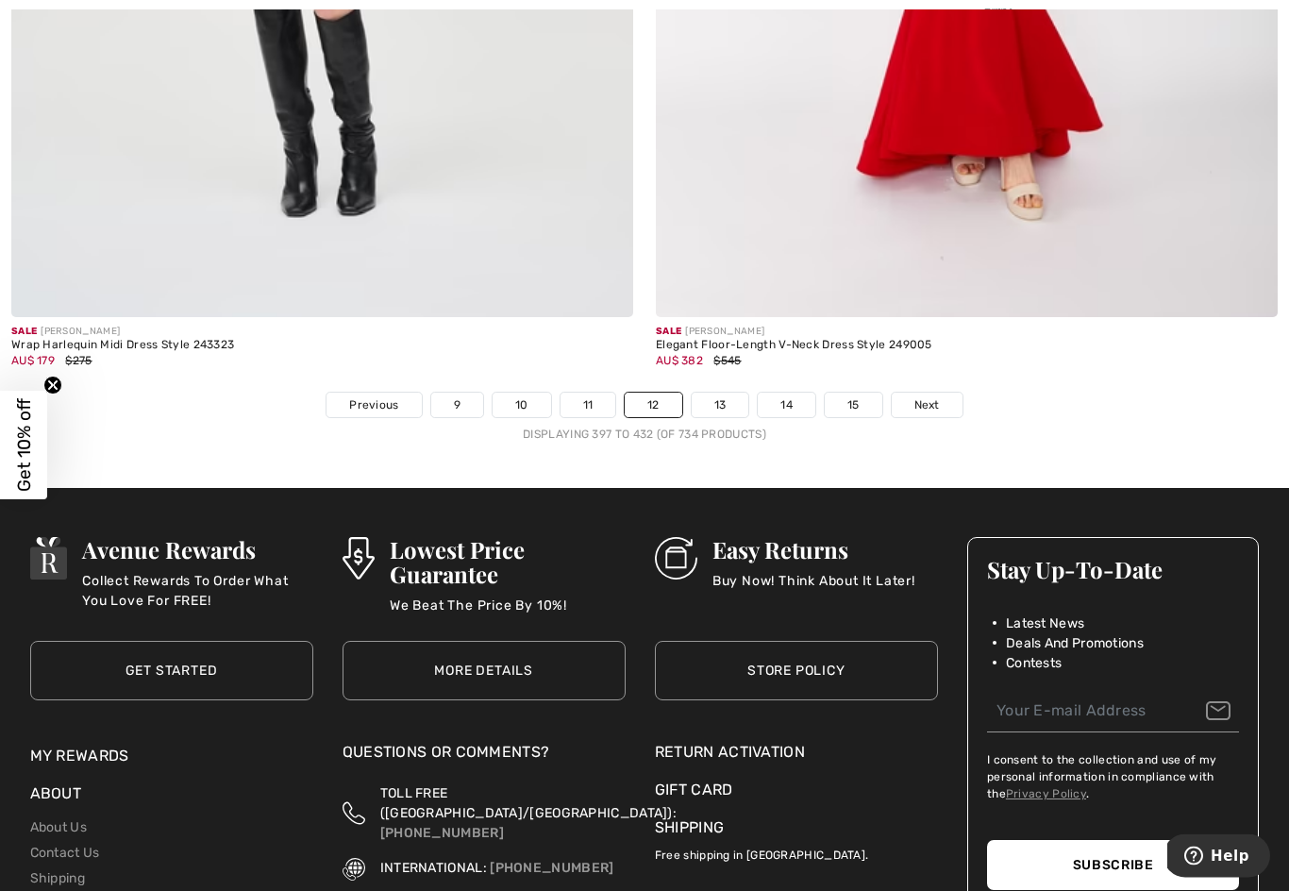
scroll to position [18422, 0]
click at [924, 396] on span "Next" at bounding box center [927, 404] width 25 height 17
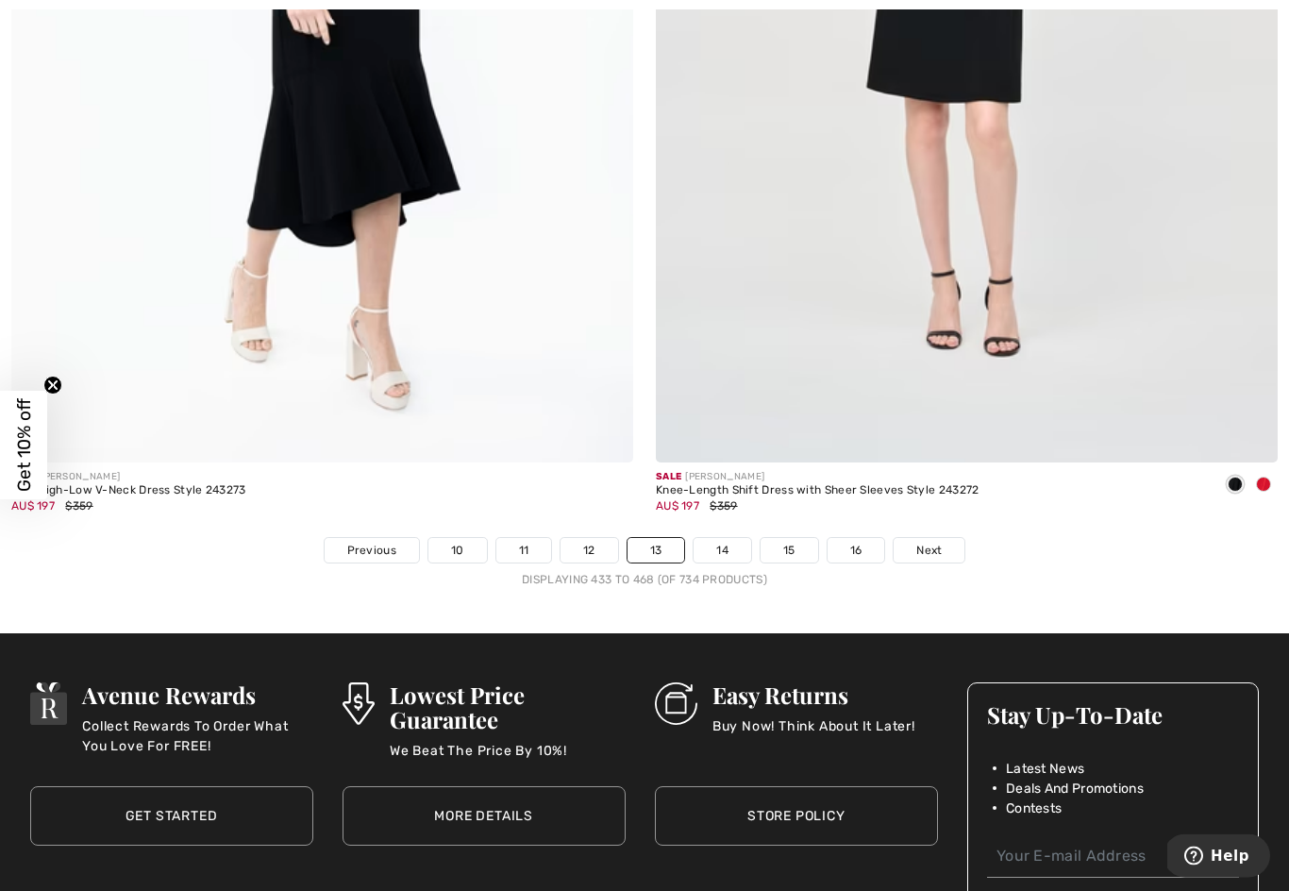
scroll to position [18276, 0]
click at [927, 542] on span "Next" at bounding box center [929, 550] width 25 height 17
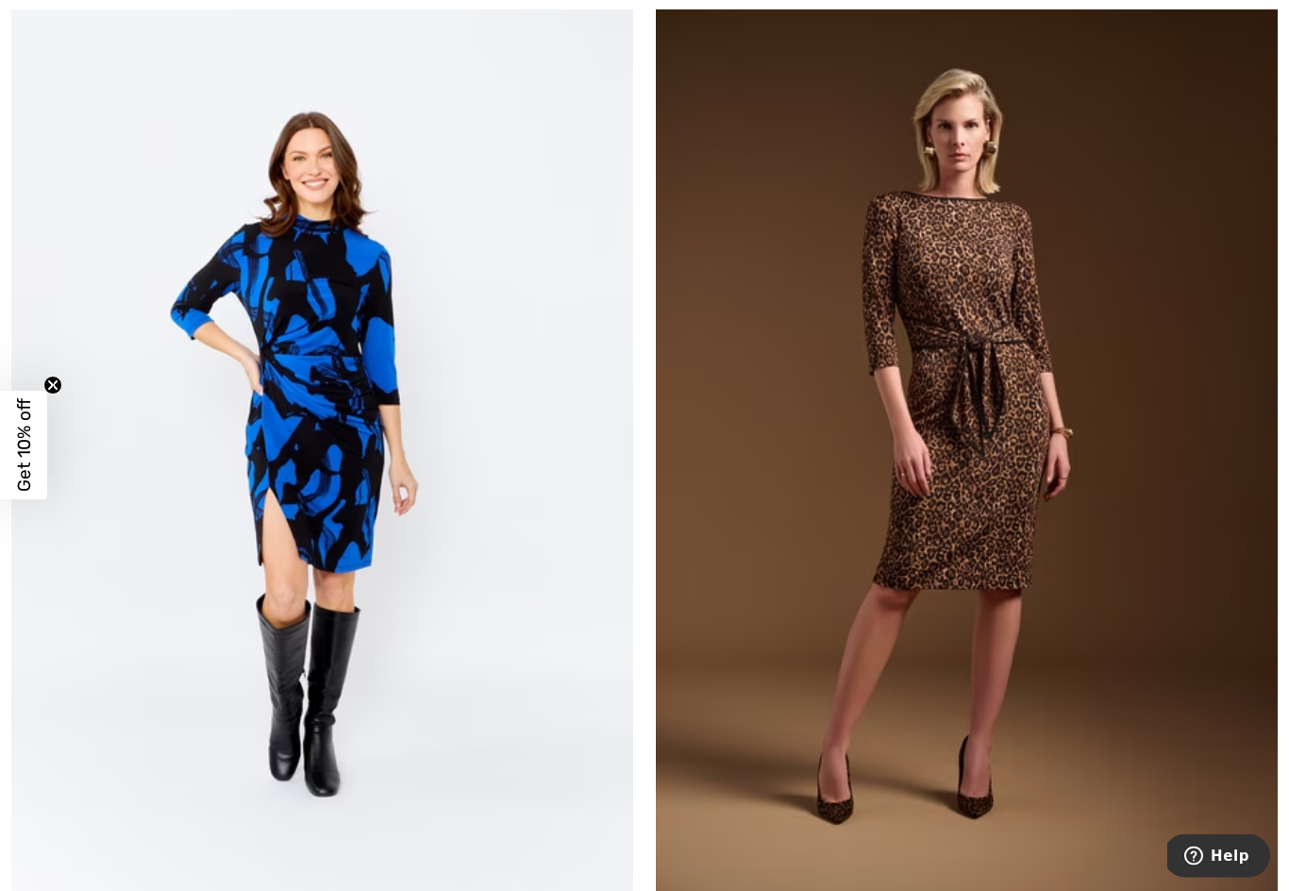
scroll to position [6490, 0]
click at [1119, 689] on img at bounding box center [967, 454] width 622 height 934
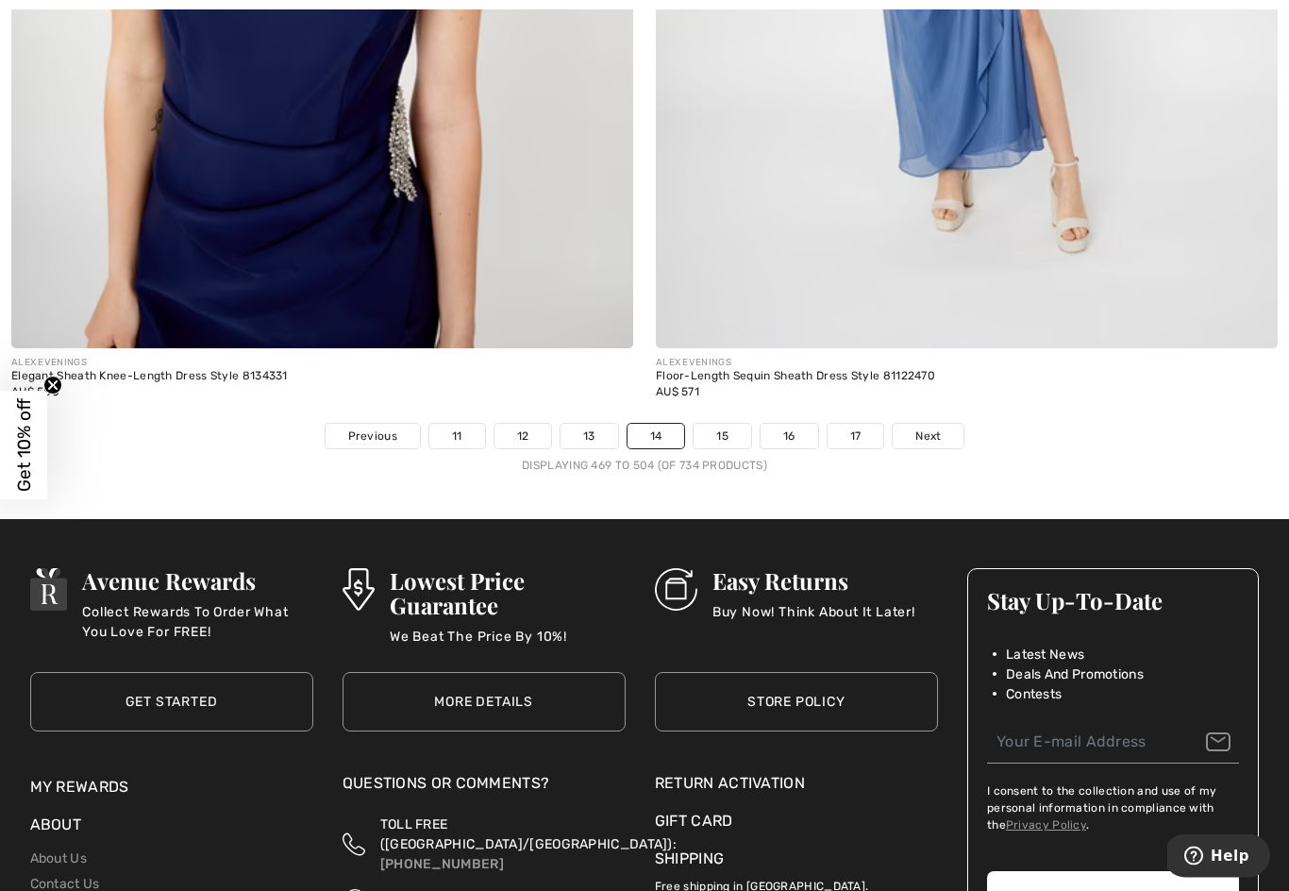
scroll to position [18391, 0]
click at [931, 428] on span "Next" at bounding box center [928, 436] width 25 height 17
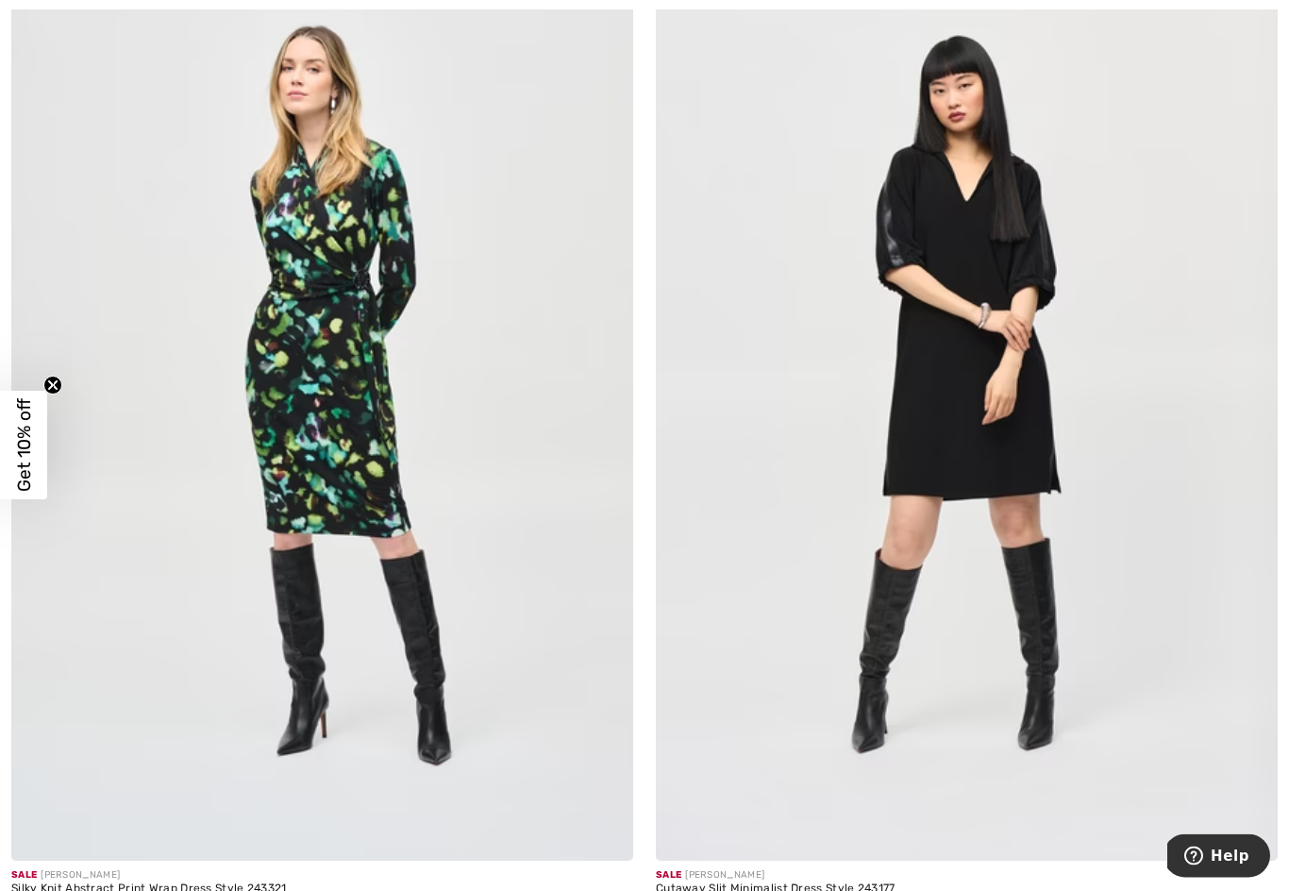
scroll to position [6550, 0]
click at [326, 461] on img at bounding box center [322, 394] width 622 height 934
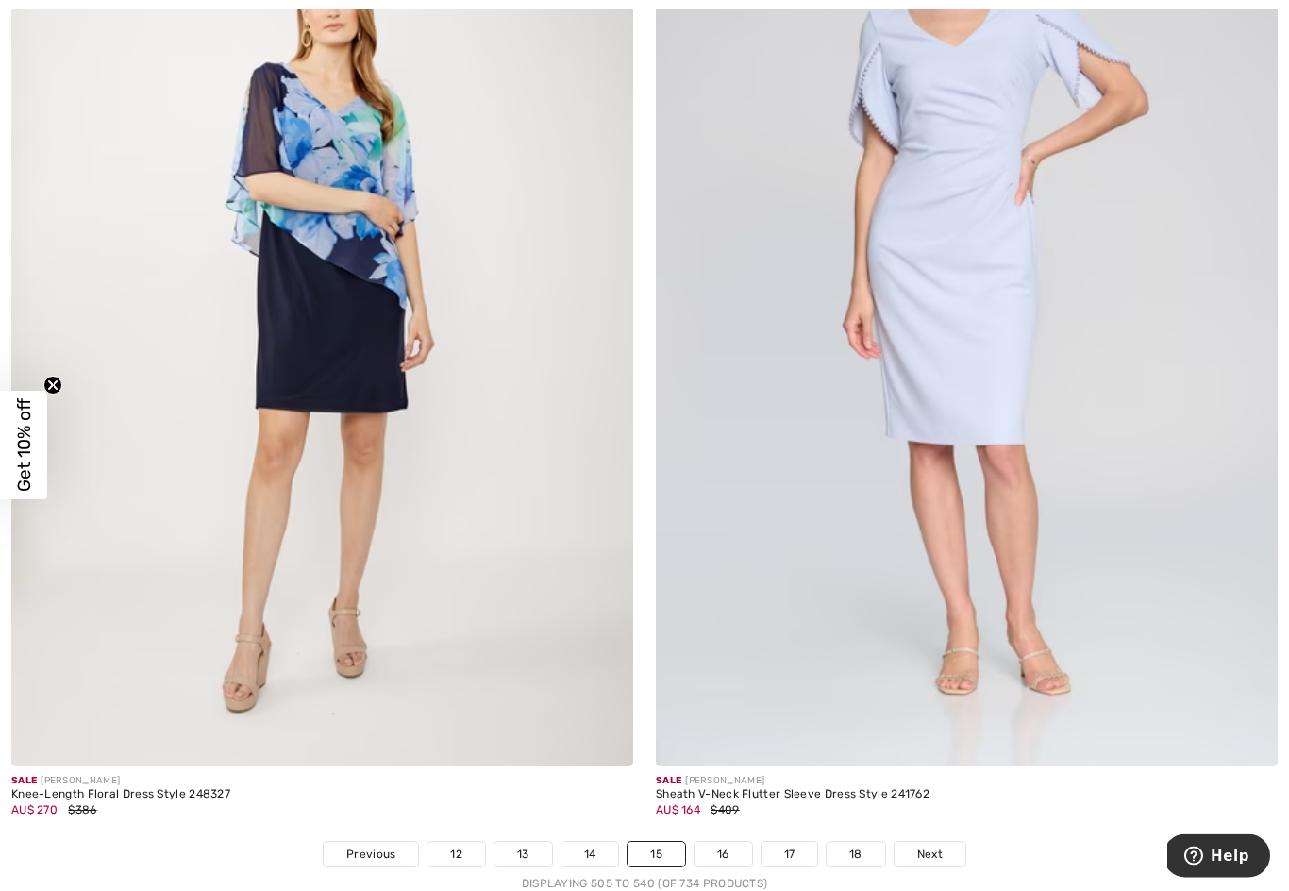
scroll to position [17996, 0]
click at [935, 846] on span "Next" at bounding box center [930, 854] width 25 height 17
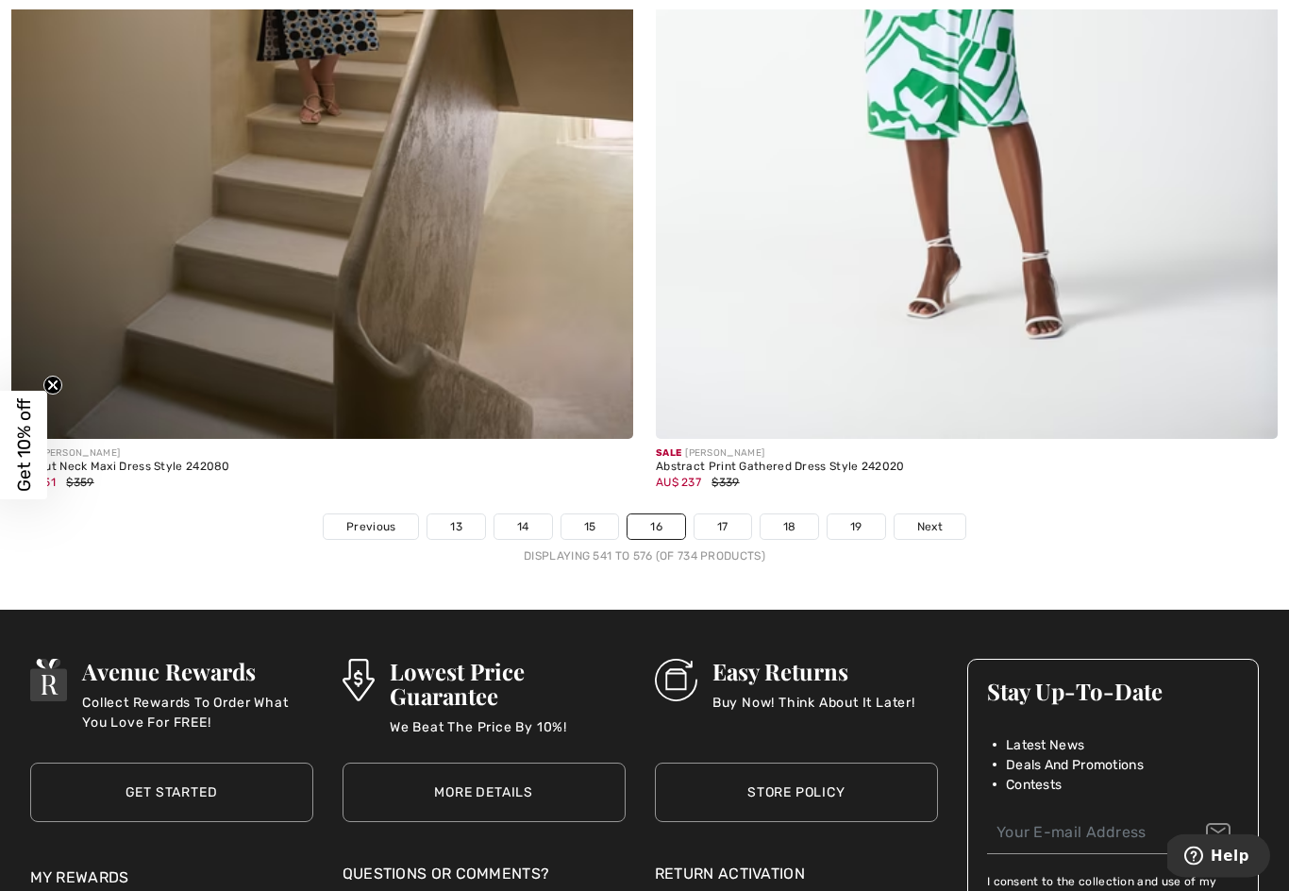
scroll to position [18301, 0]
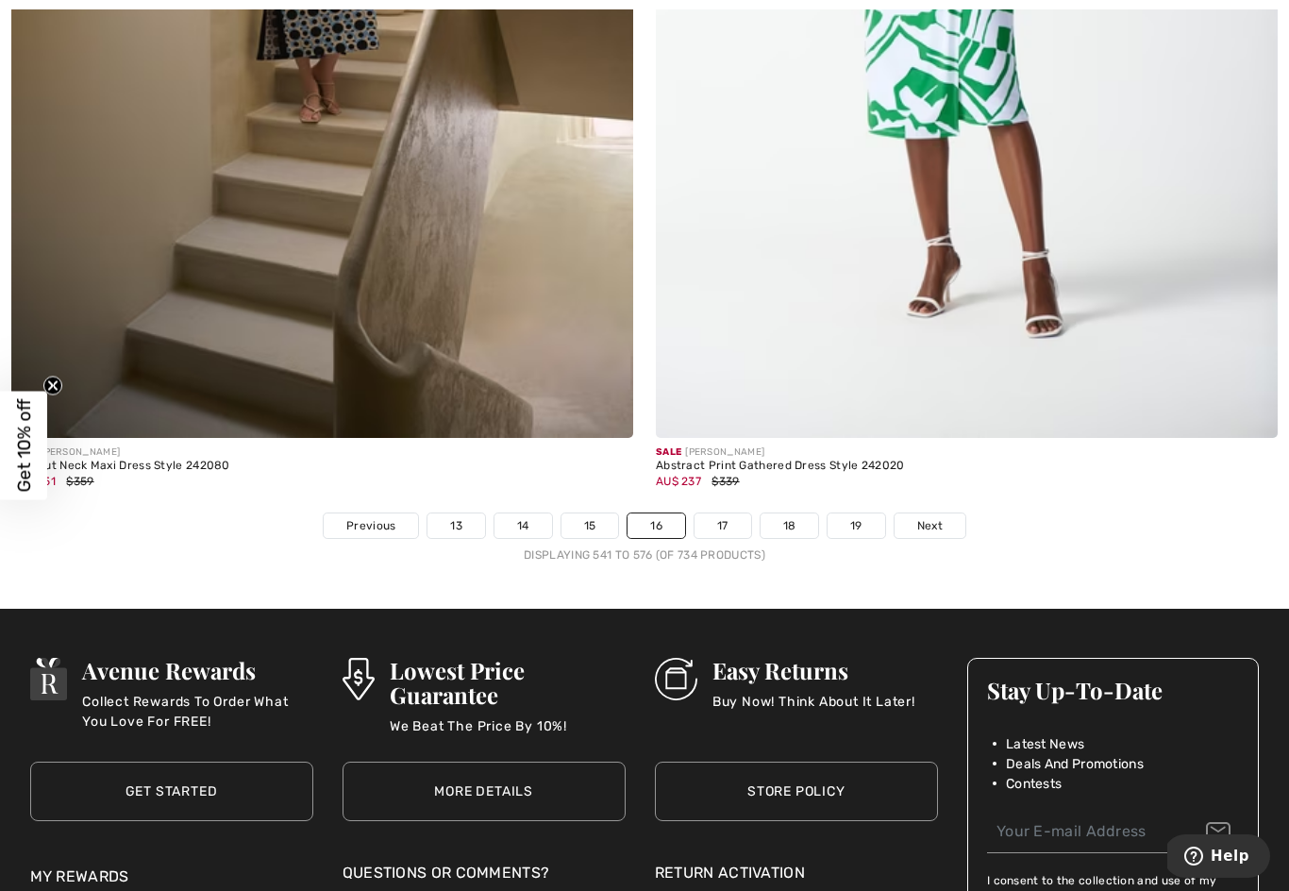
click at [926, 517] on span "Next" at bounding box center [930, 525] width 25 height 17
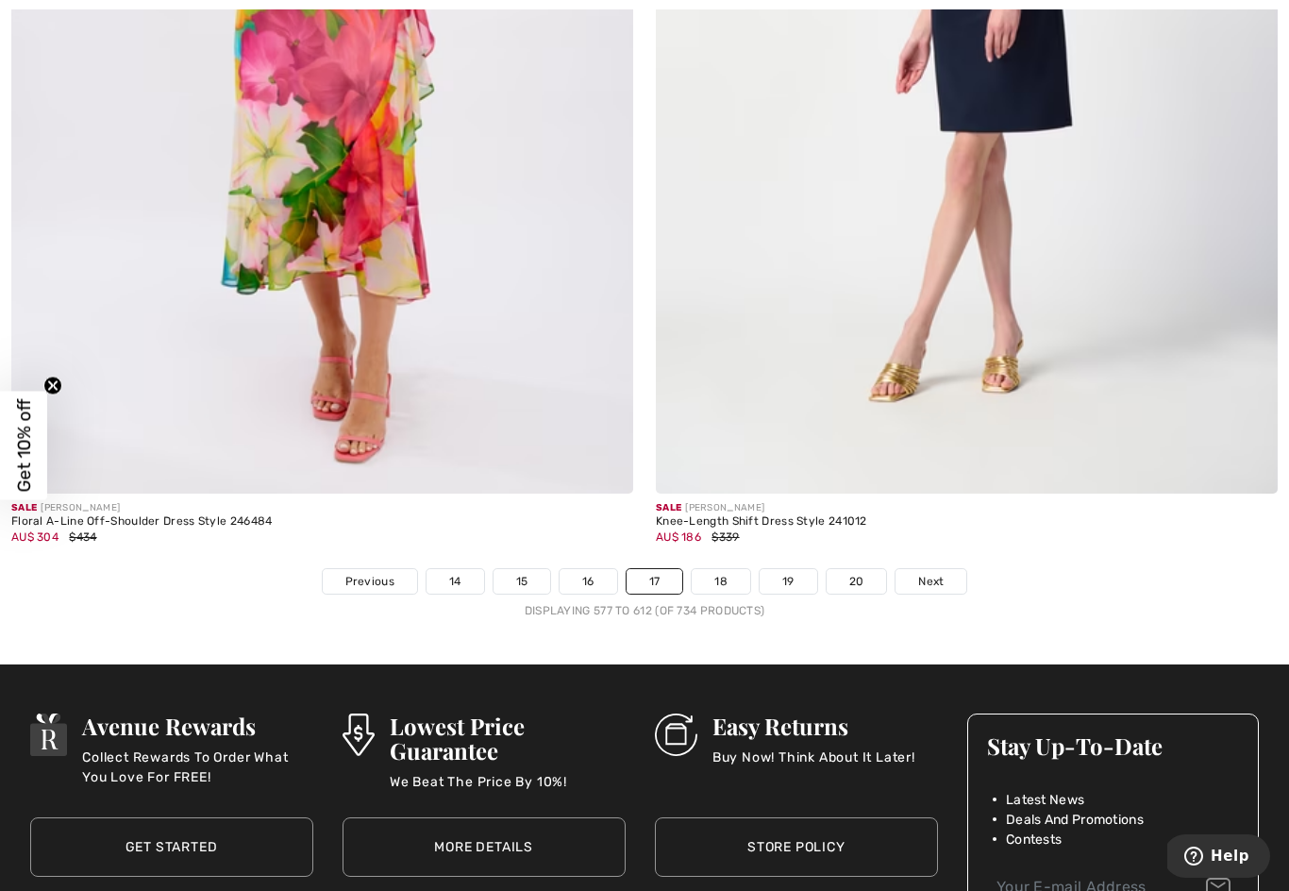
scroll to position [18295, 0]
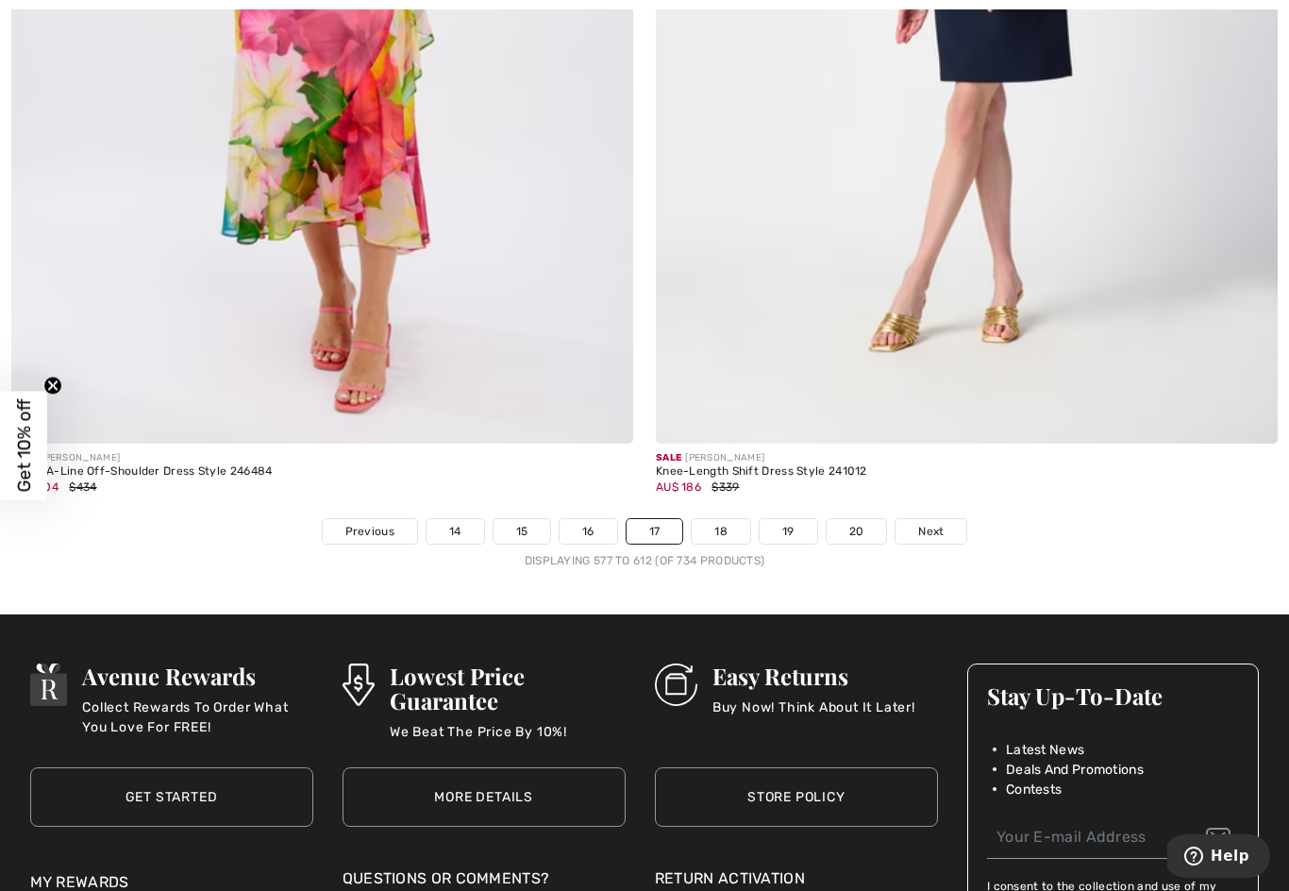
click at [924, 523] on span "Next" at bounding box center [930, 531] width 25 height 17
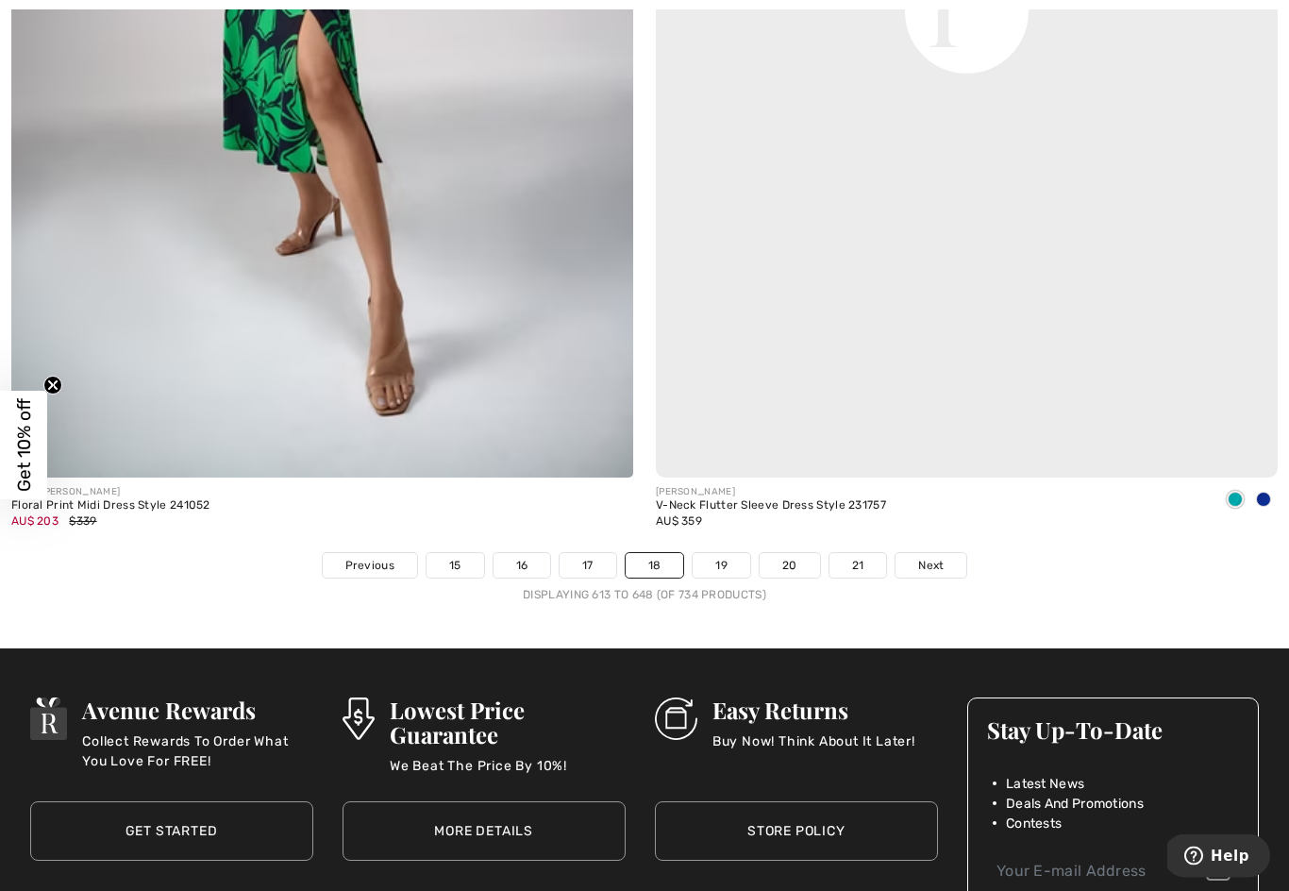
scroll to position [18261, 0]
click at [927, 553] on link "Next" at bounding box center [931, 565] width 71 height 25
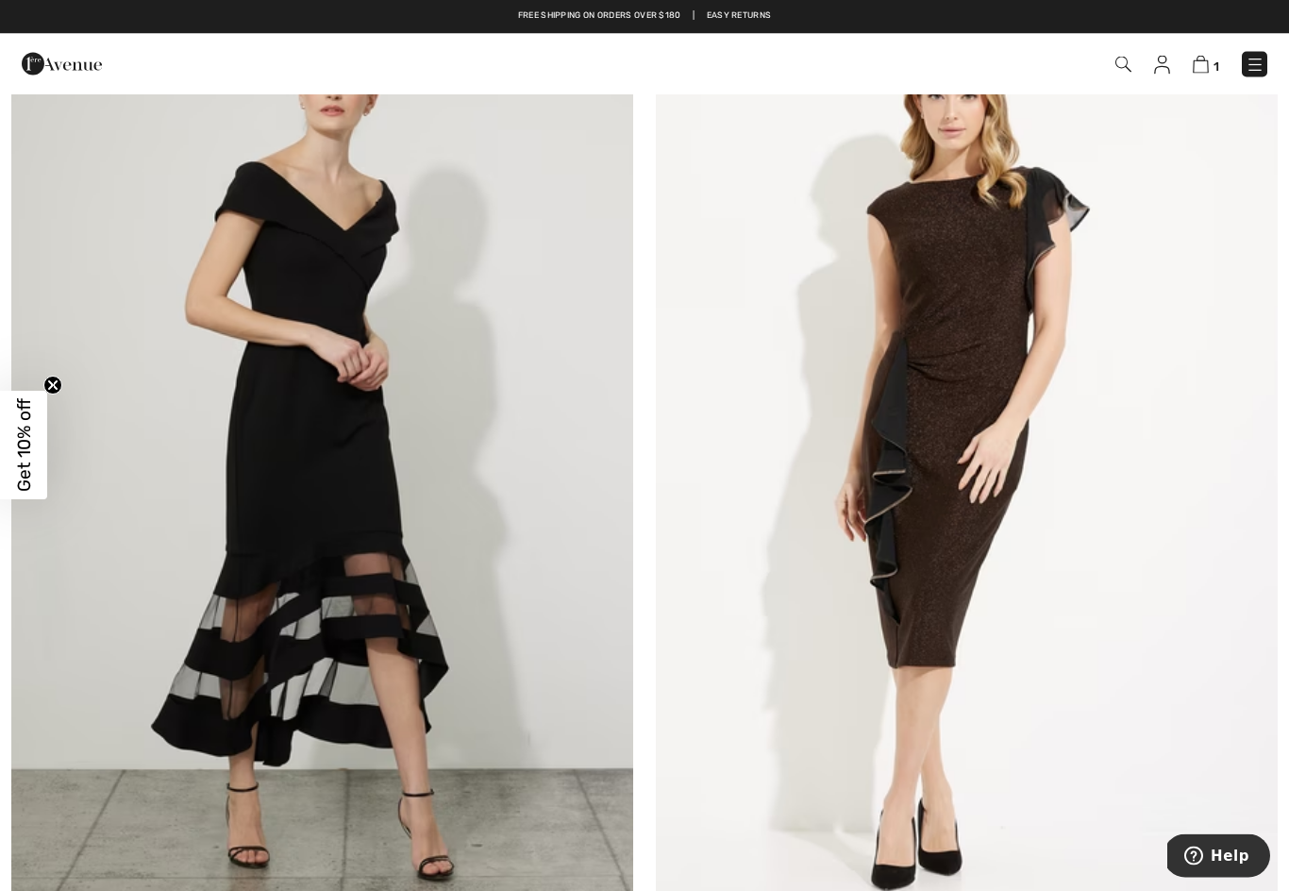
scroll to position [17791, 0]
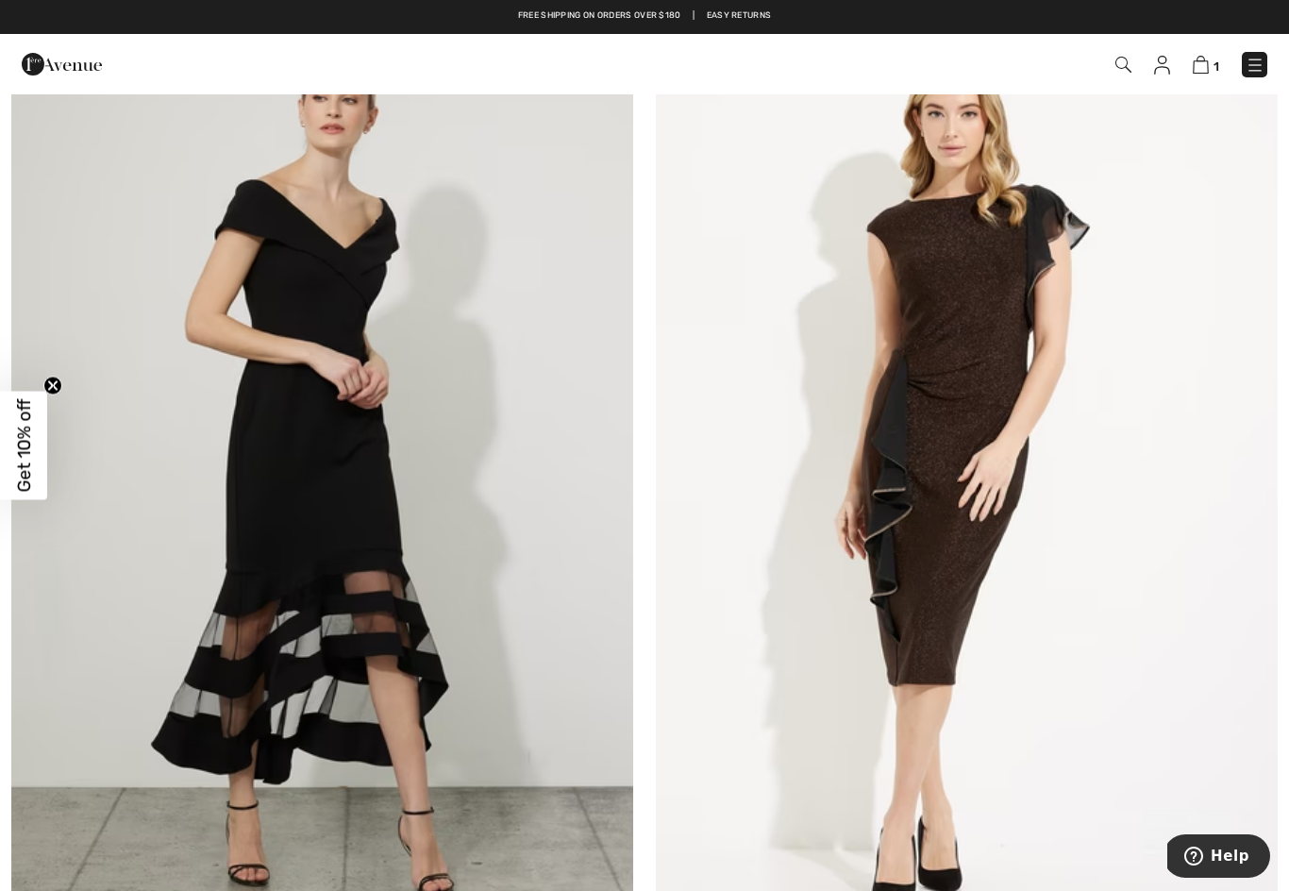
click at [948, 574] on img at bounding box center [967, 482] width 622 height 934
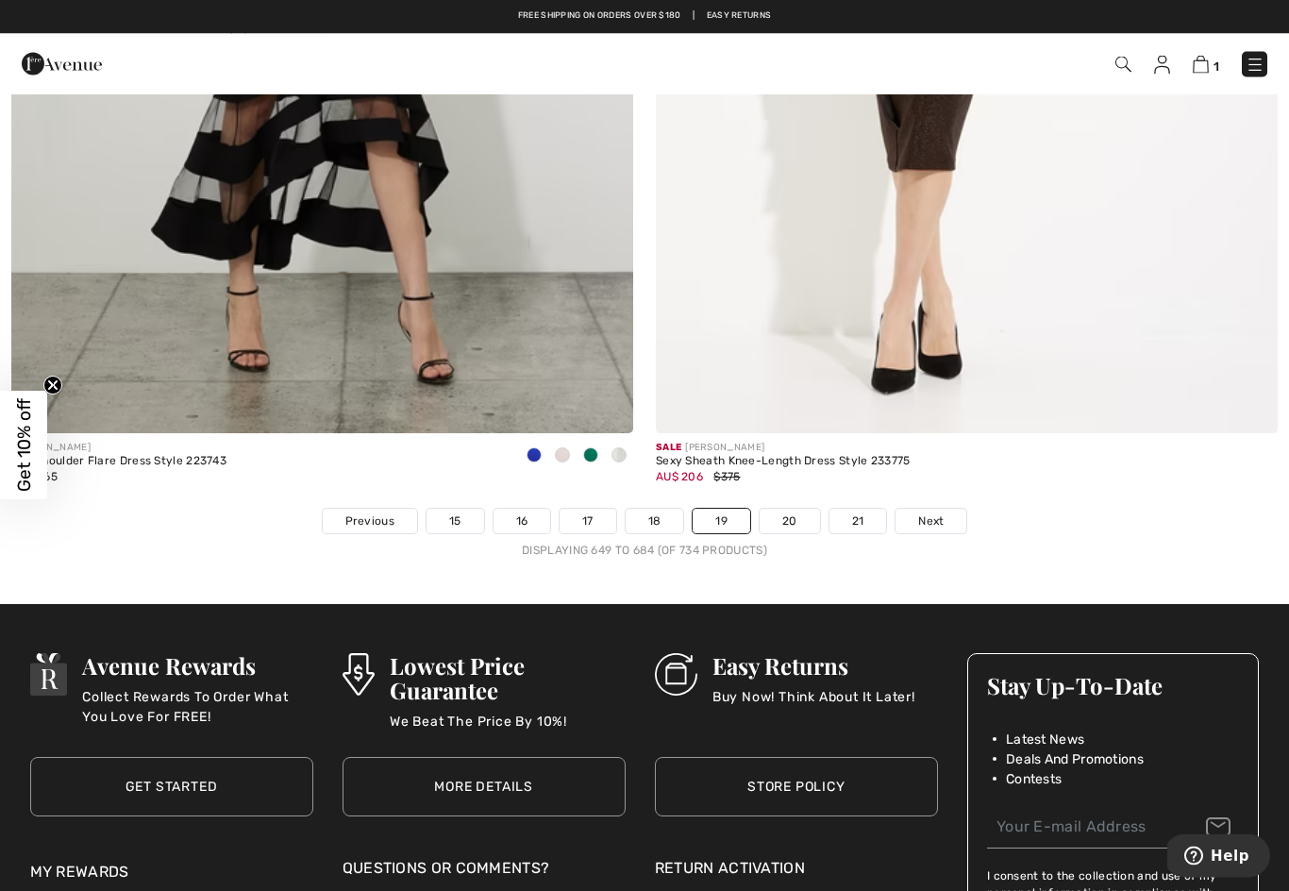
scroll to position [18281, 0]
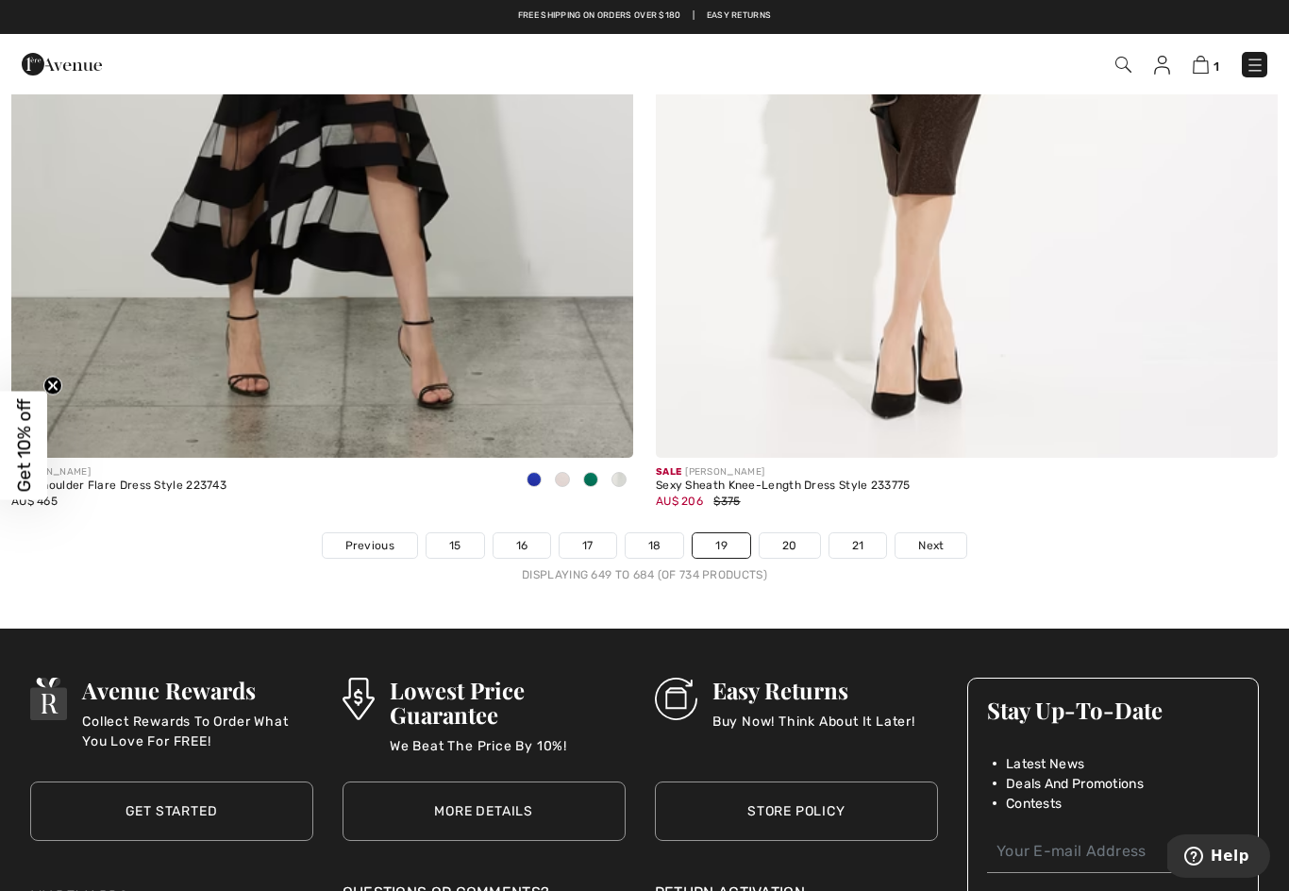
click at [927, 537] on span "Next" at bounding box center [930, 545] width 25 height 17
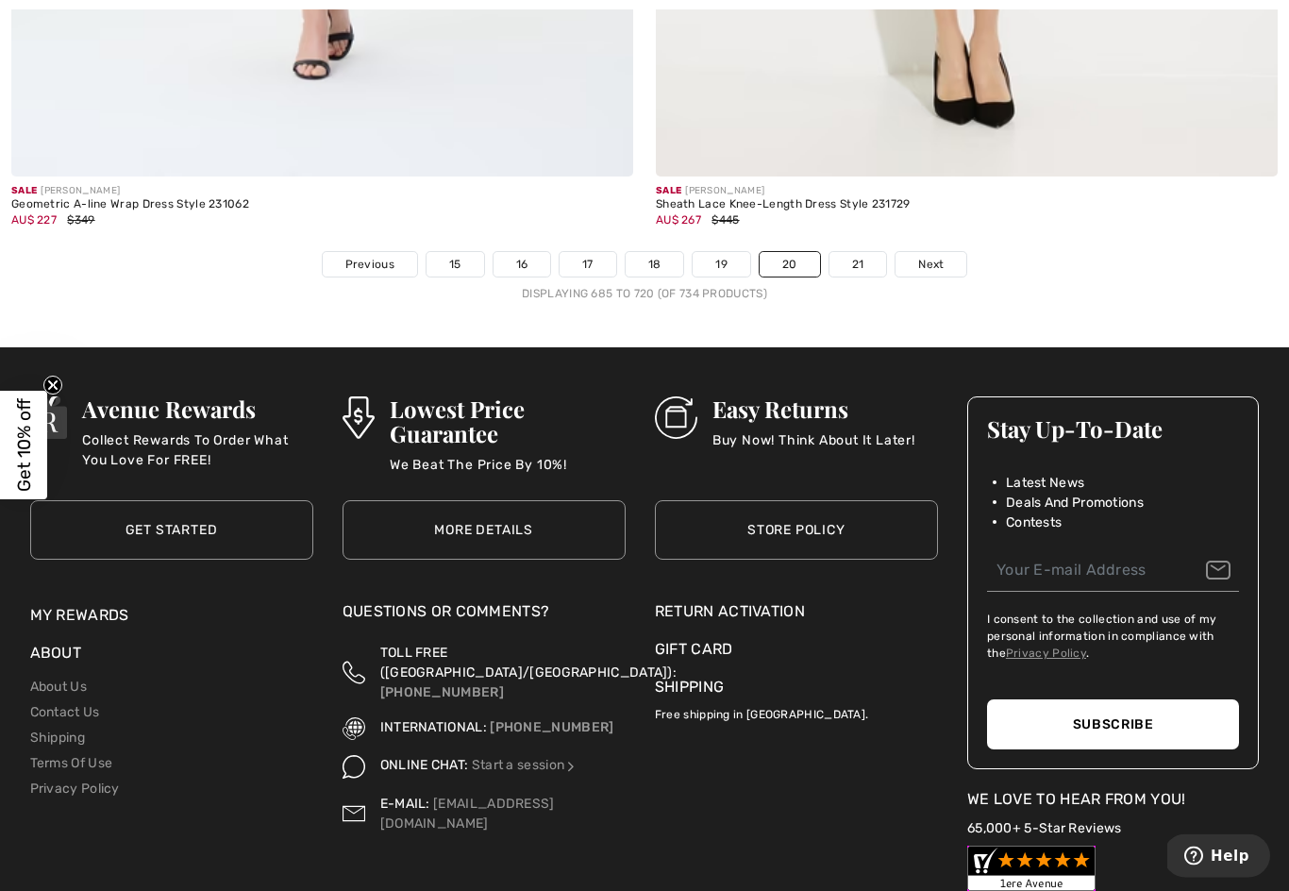
scroll to position [18562, 0]
click at [922, 256] on span "Next" at bounding box center [930, 264] width 25 height 17
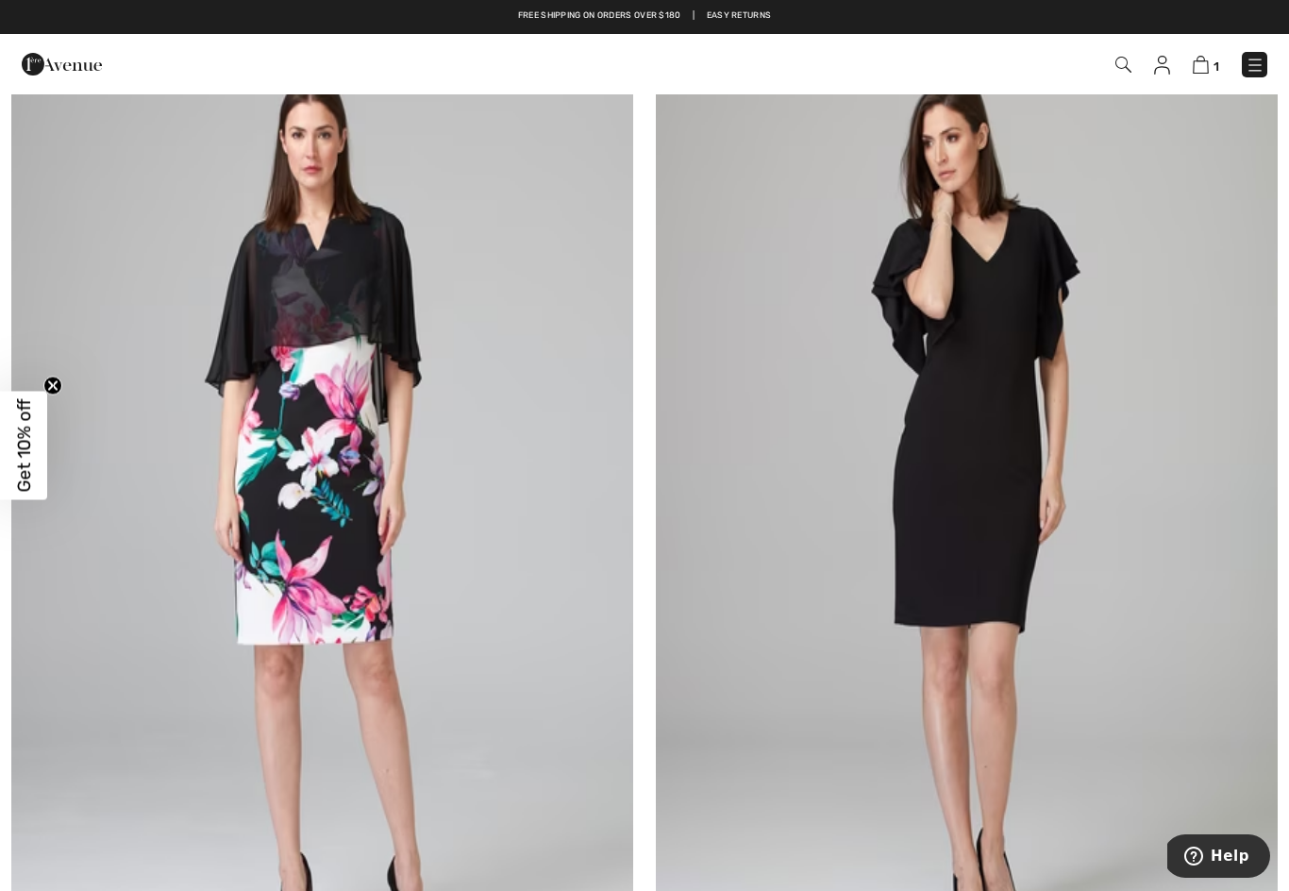
scroll to position [6429, 0]
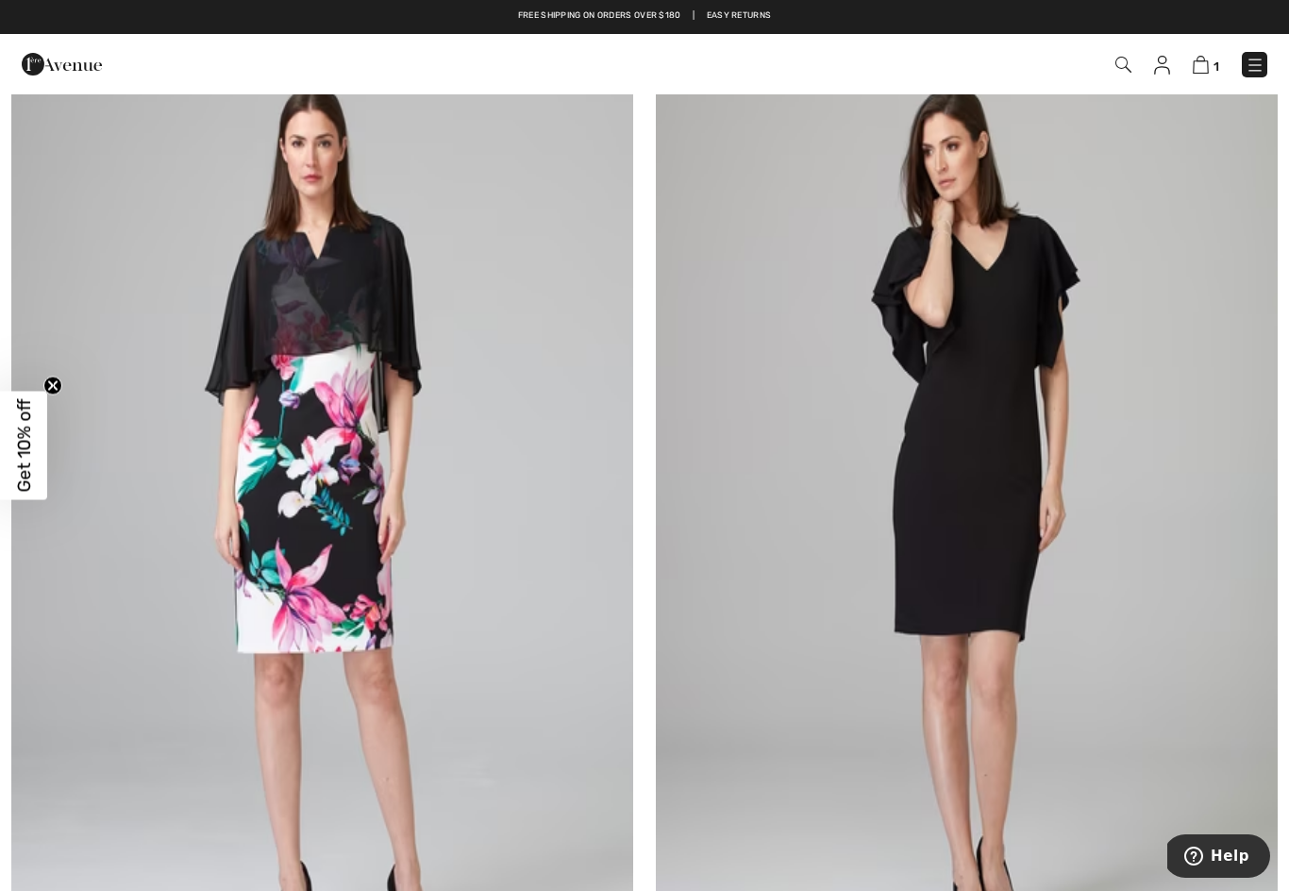
click at [1254, 61] on img at bounding box center [1255, 65] width 19 height 19
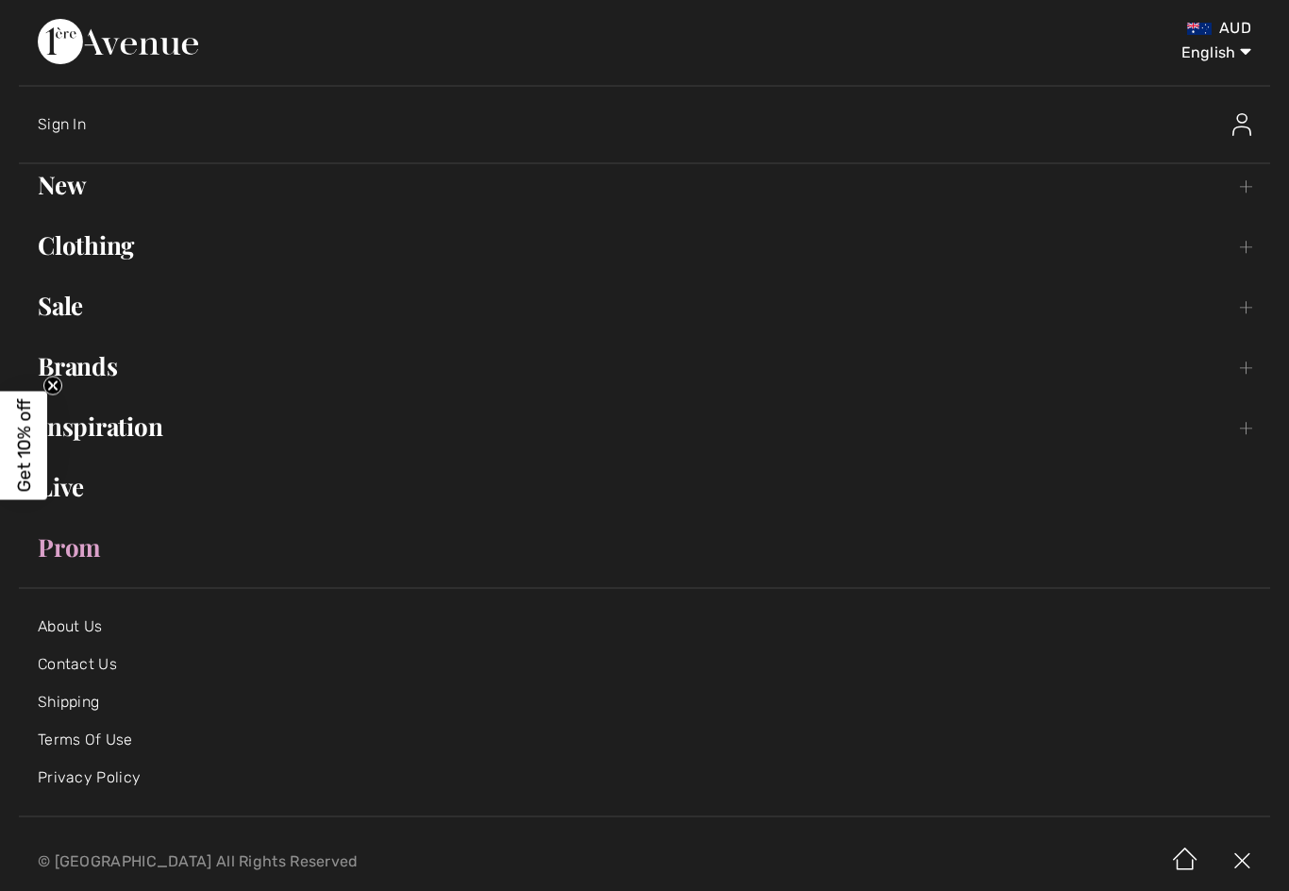
click at [90, 542] on link "Prom" at bounding box center [645, 548] width 1252 height 42
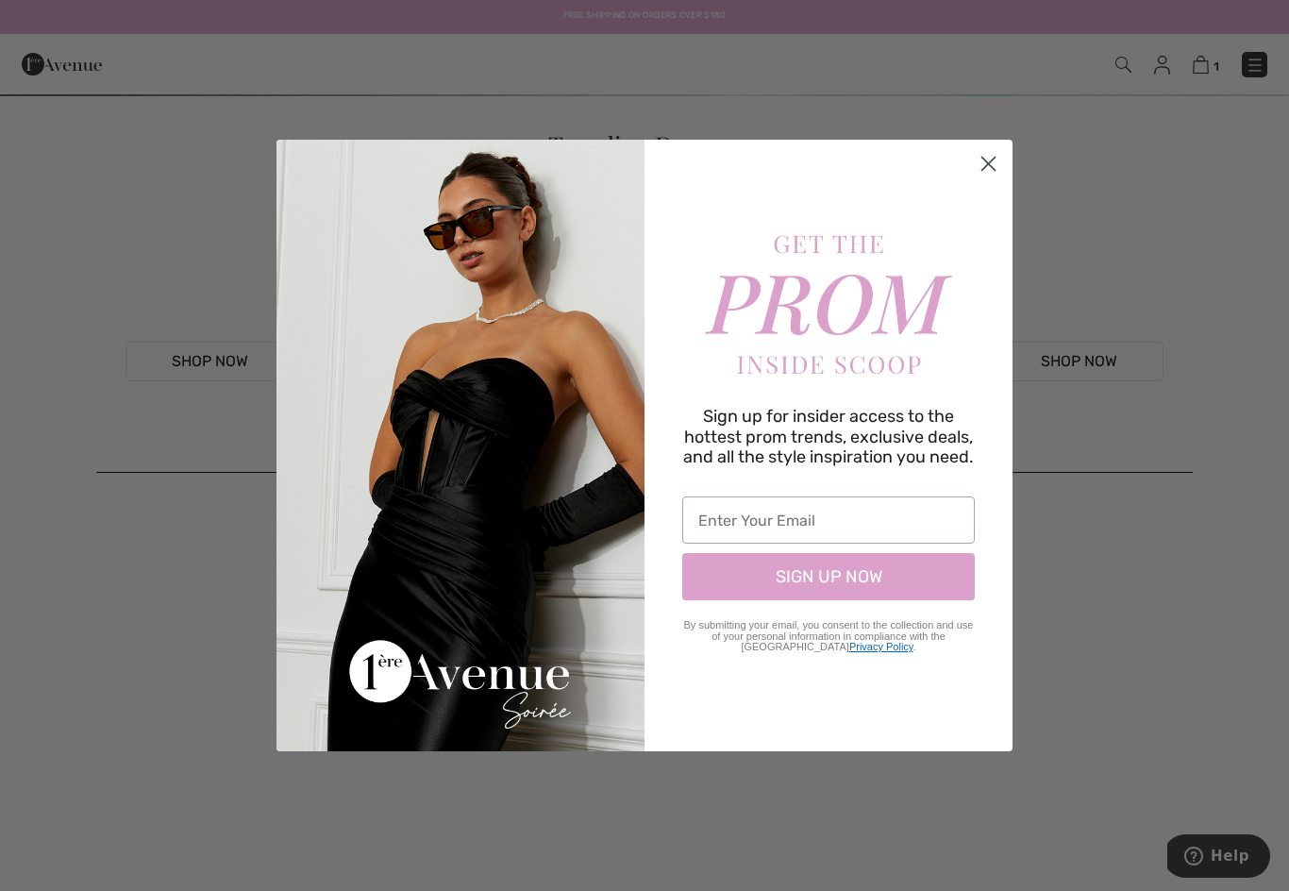
click at [994, 243] on div "Sign up for insider access to the hottest prom trends, exclusive deals, and all…" at bounding box center [829, 446] width 368 height 612
click at [992, 170] on circle "Close dialog" at bounding box center [988, 163] width 31 height 31
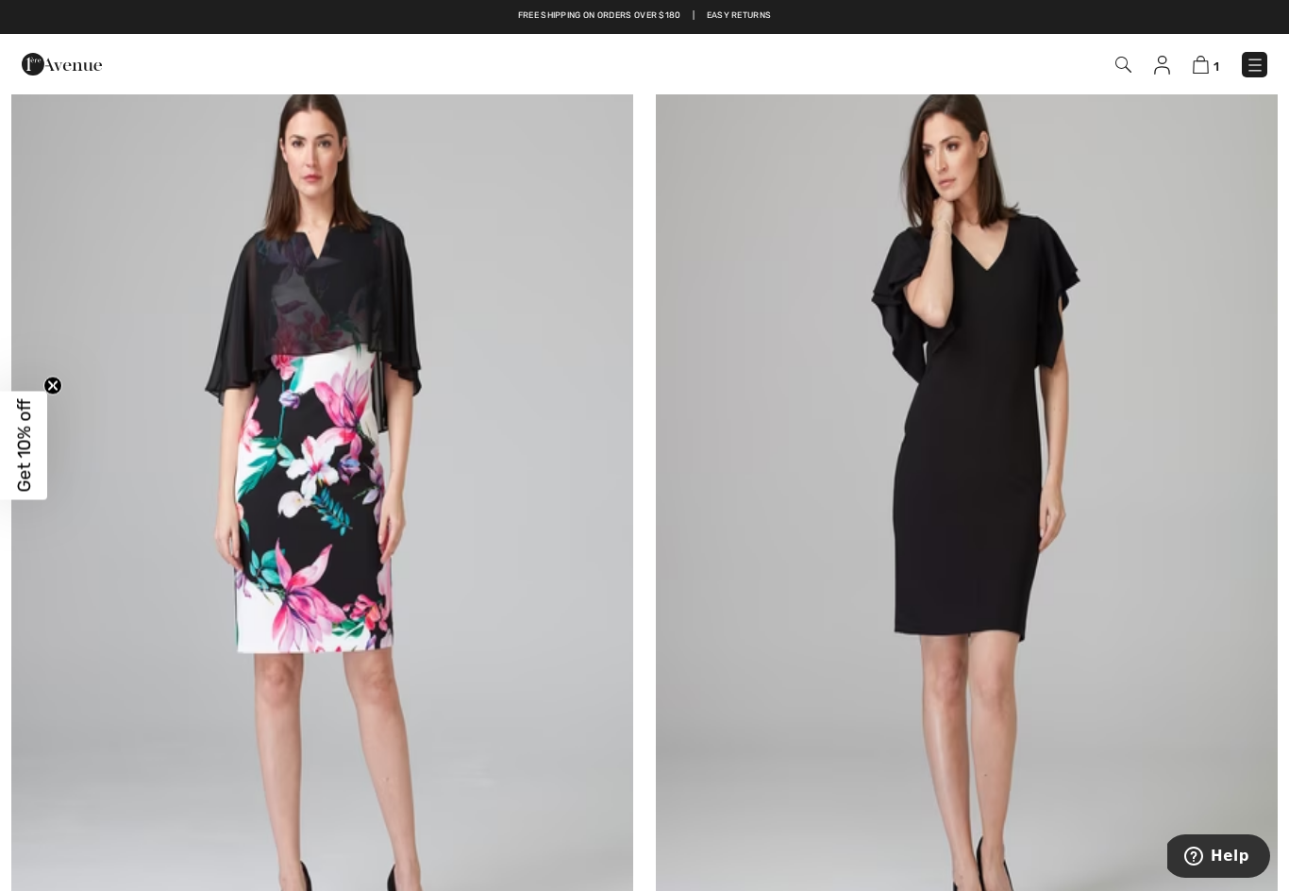
click at [1259, 56] on img at bounding box center [1255, 65] width 19 height 19
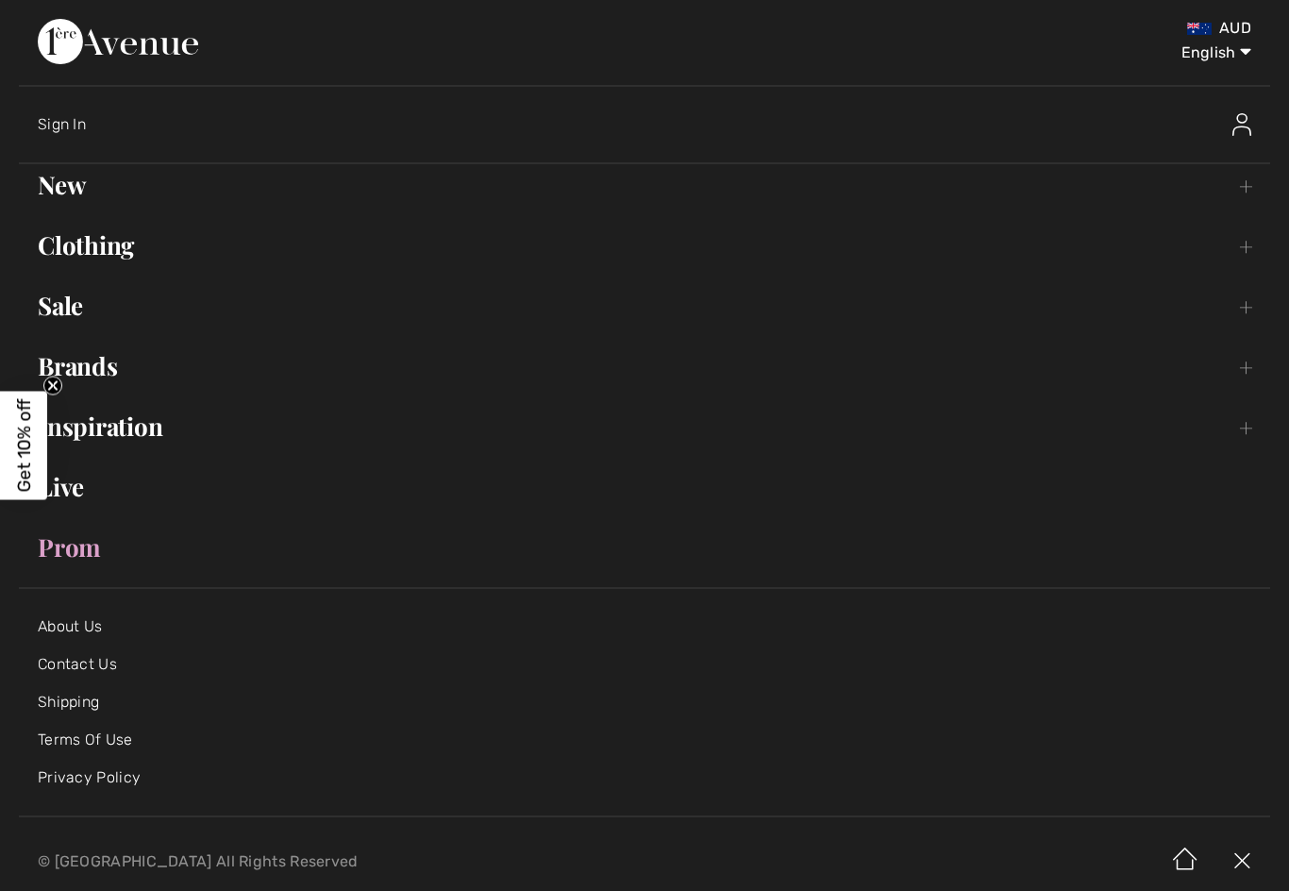
click at [132, 424] on link "Inspiration Toggle submenu" at bounding box center [645, 427] width 1252 height 42
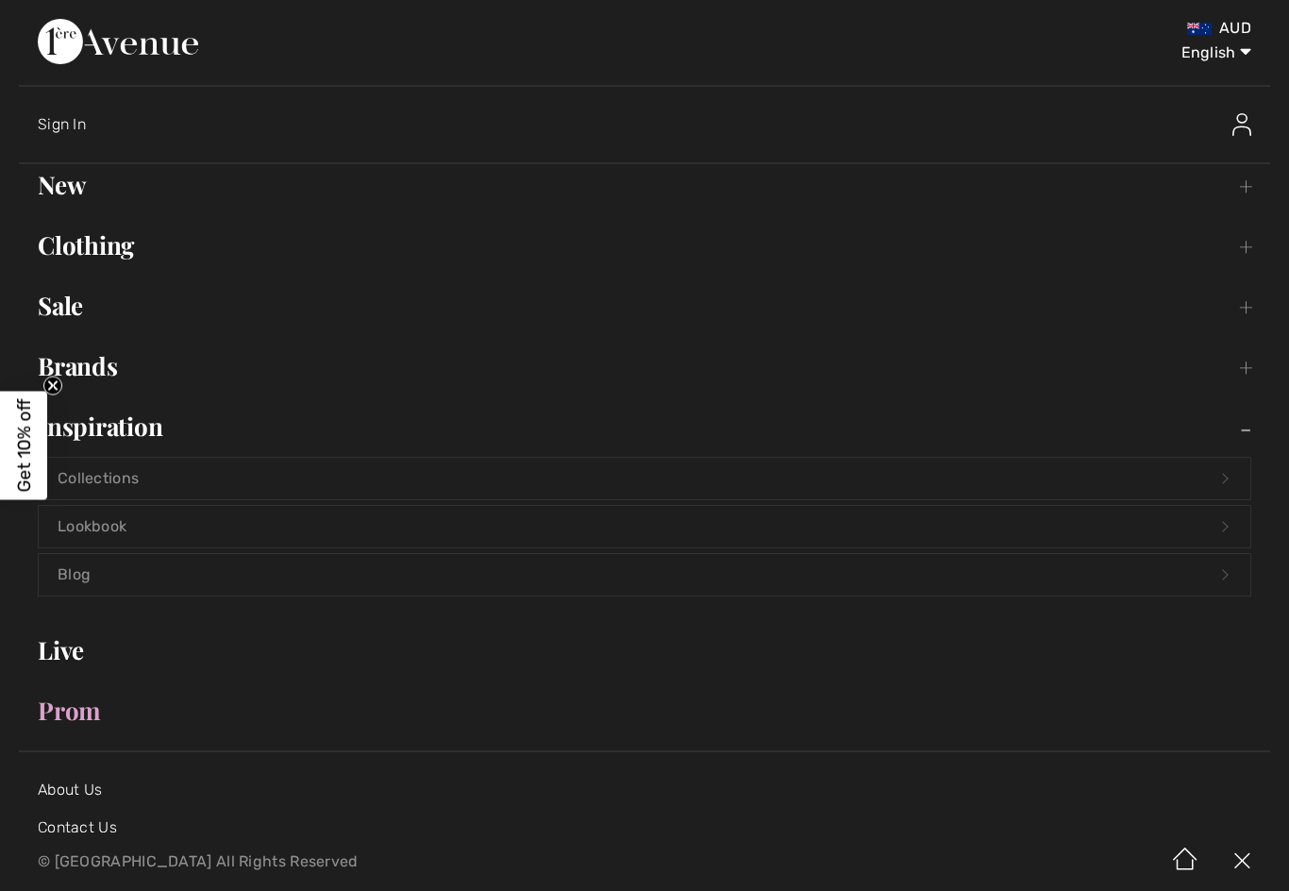
click at [113, 240] on link "Clothing Toggle submenu" at bounding box center [645, 246] width 1252 height 42
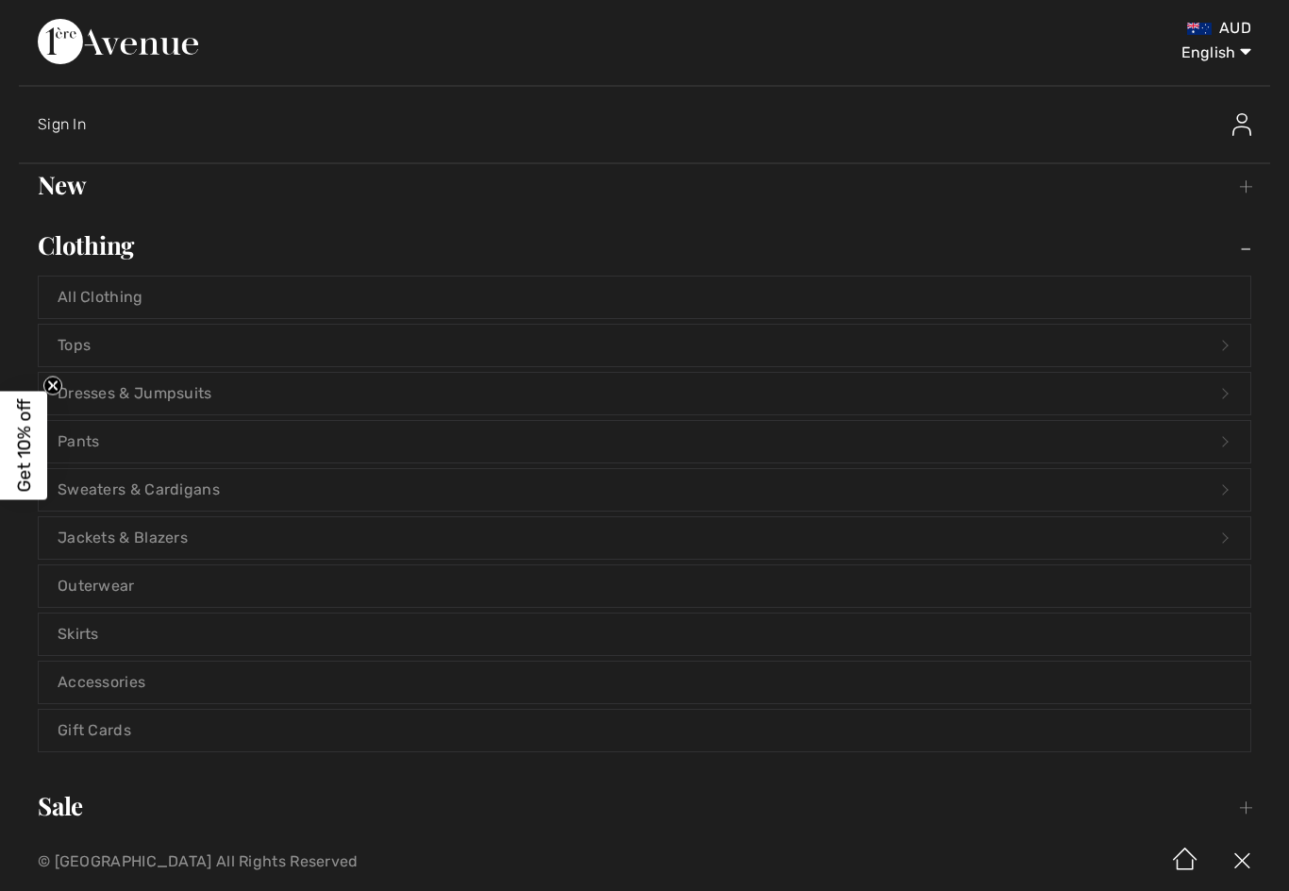
click at [139, 286] on link "All Clothing" at bounding box center [645, 298] width 1212 height 42
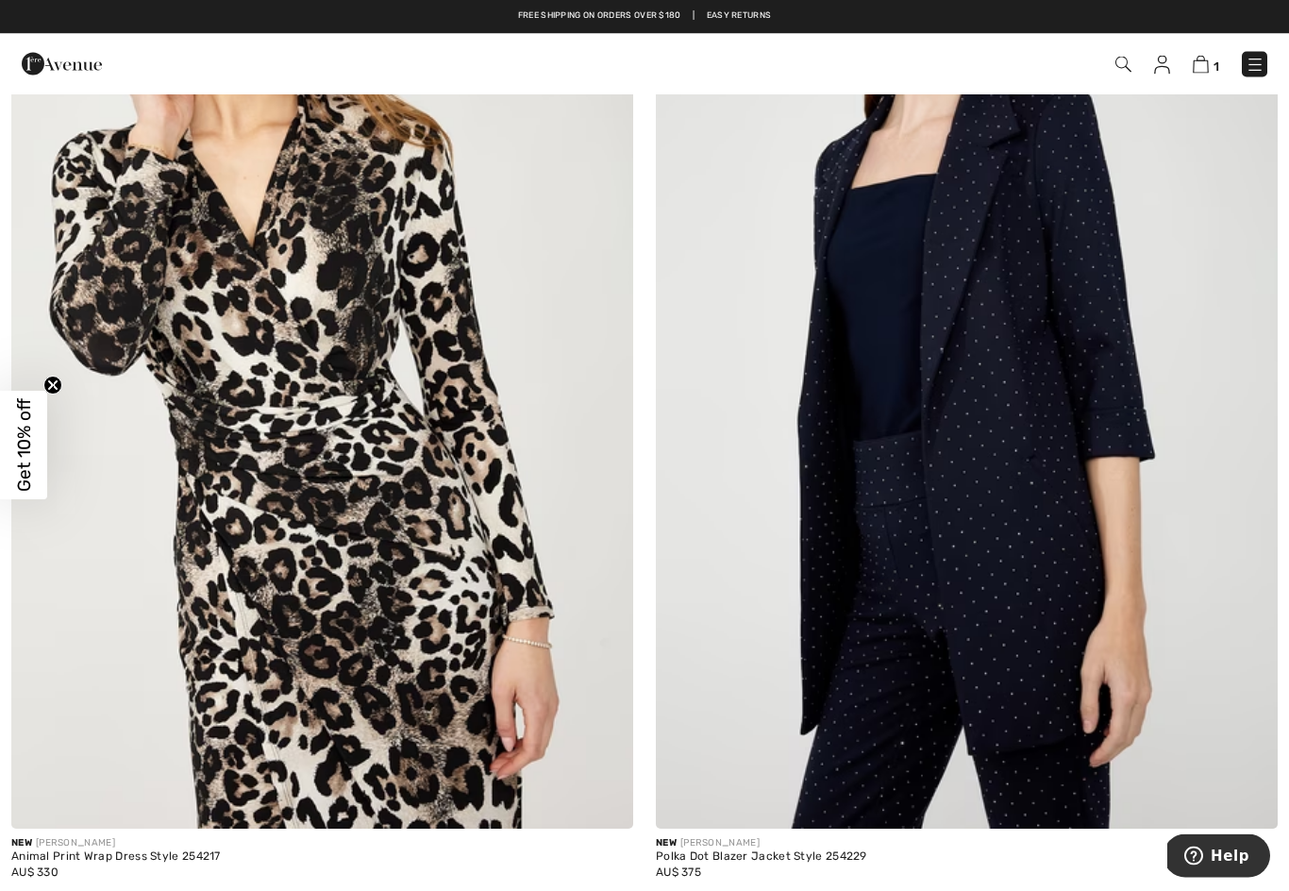
scroll to position [3363, 0]
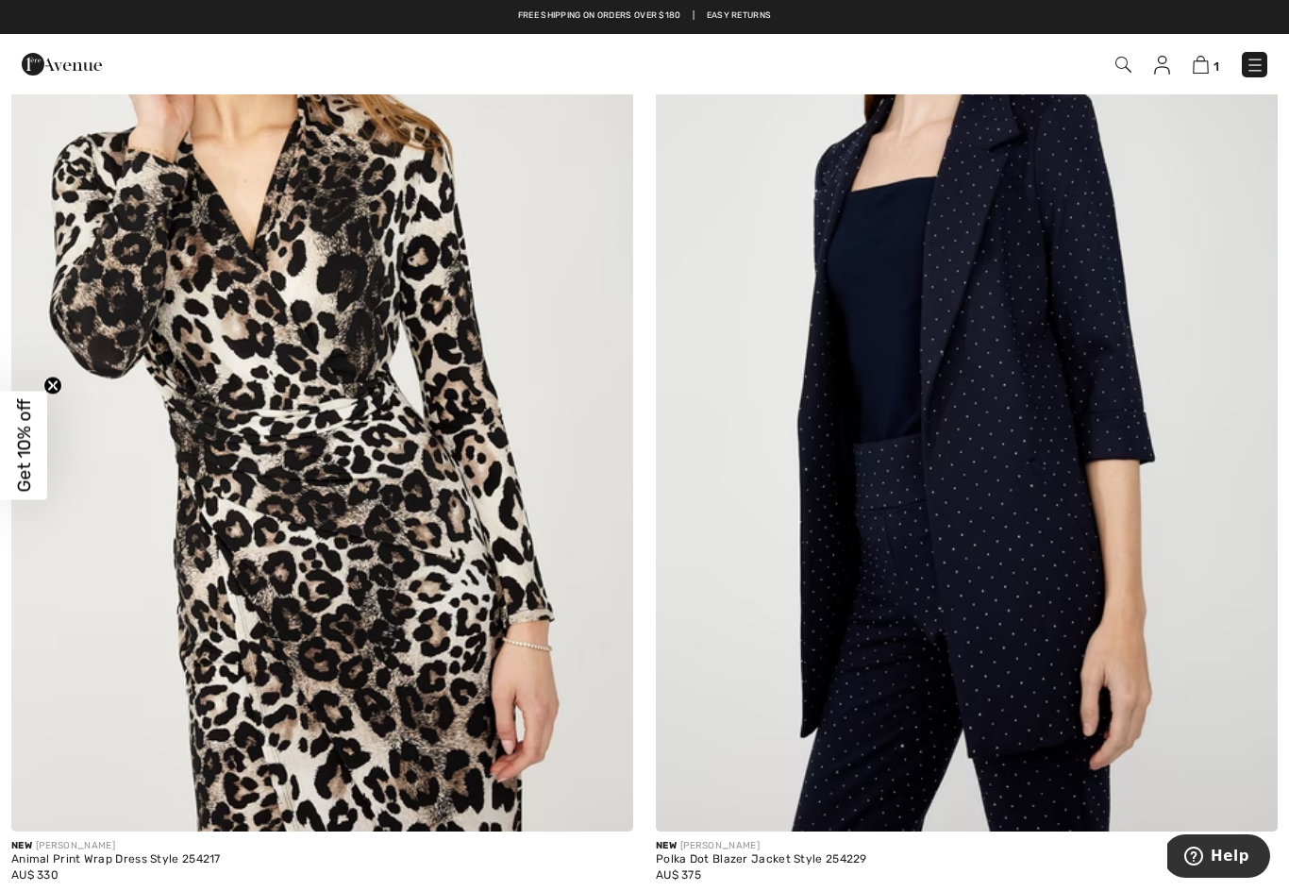
click at [433, 612] on img at bounding box center [322, 366] width 622 height 934
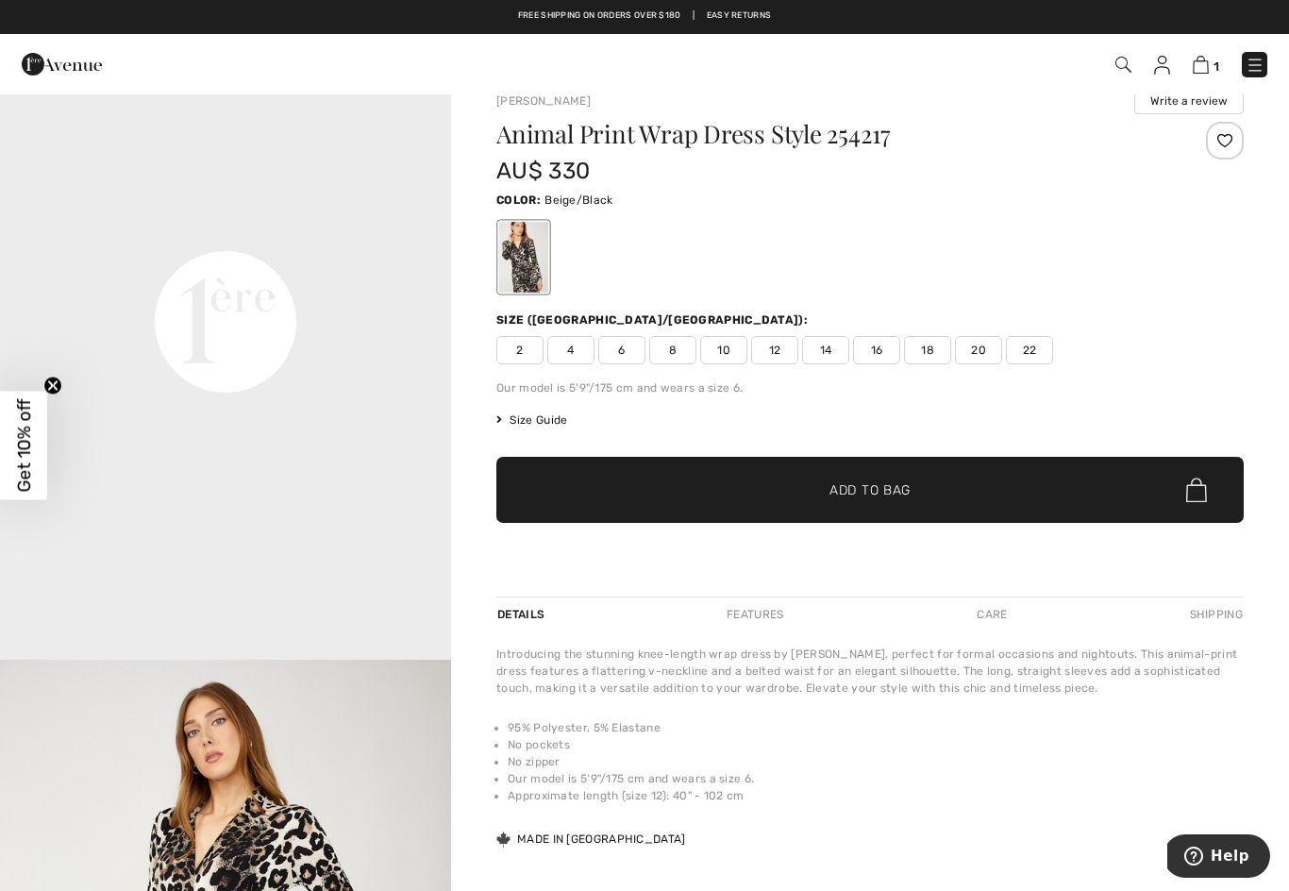
scroll to position [1443, 0]
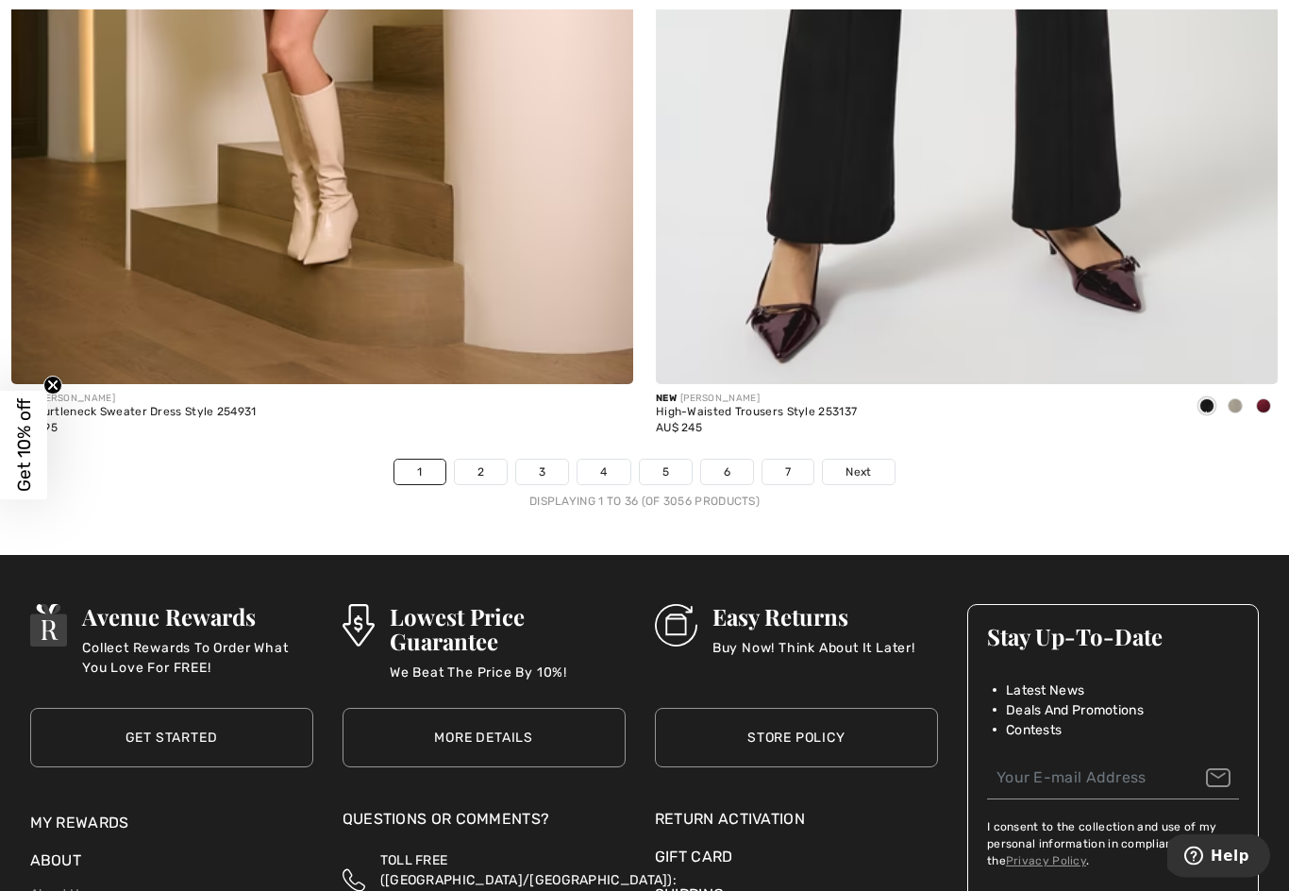
scroll to position [18359, 0]
click at [861, 463] on span "Next" at bounding box center [858, 471] width 25 height 17
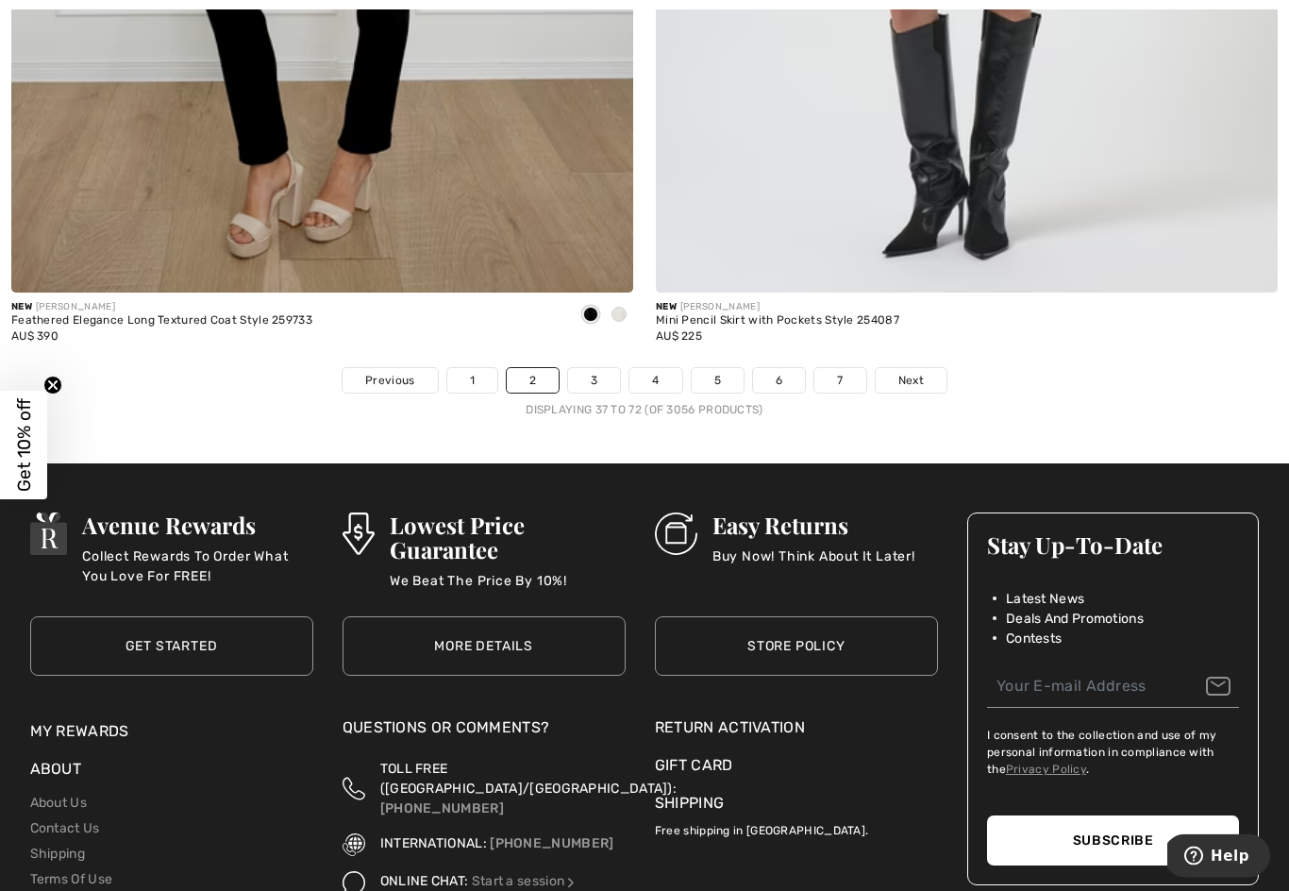
scroll to position [18449, 0]
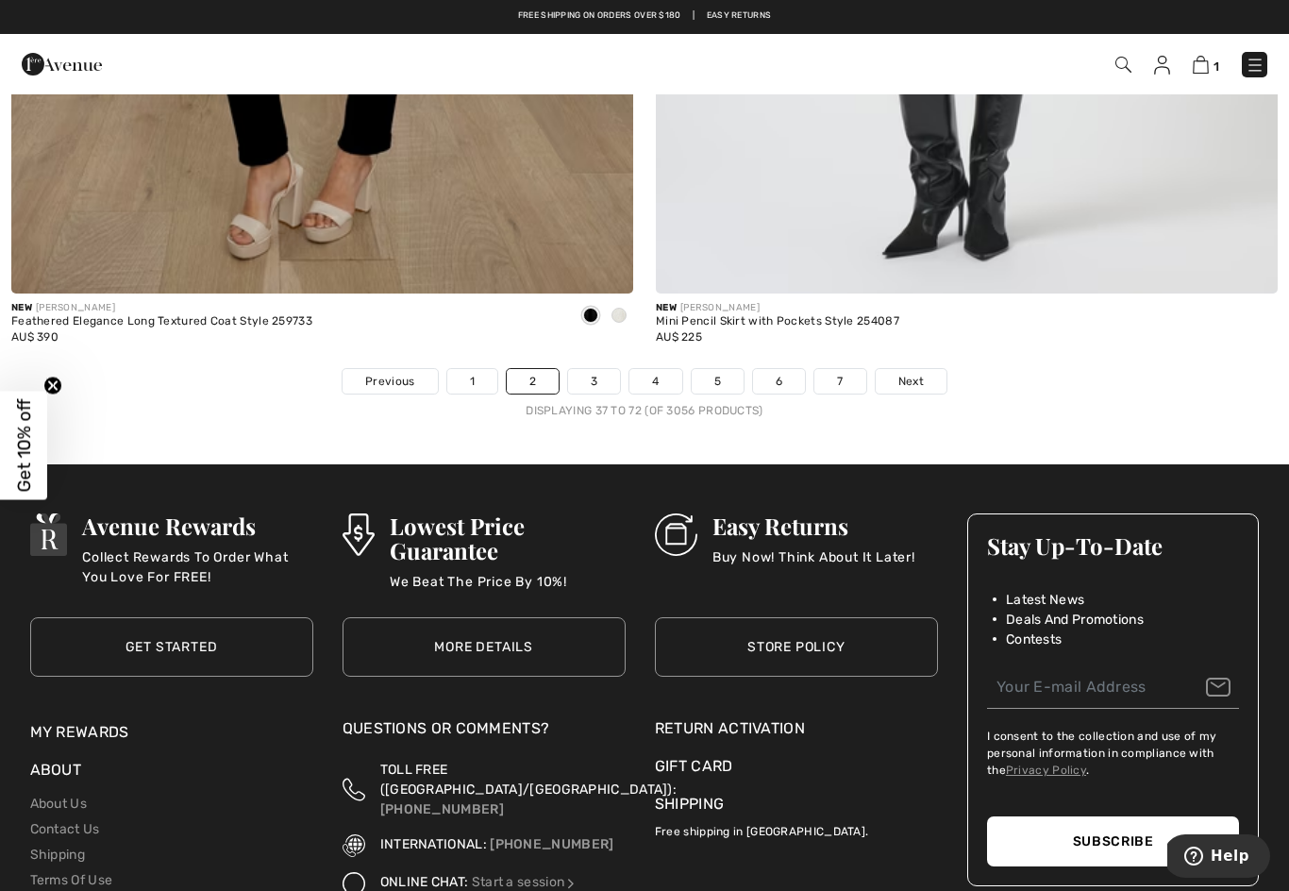
click at [901, 373] on span "Next" at bounding box center [911, 381] width 25 height 17
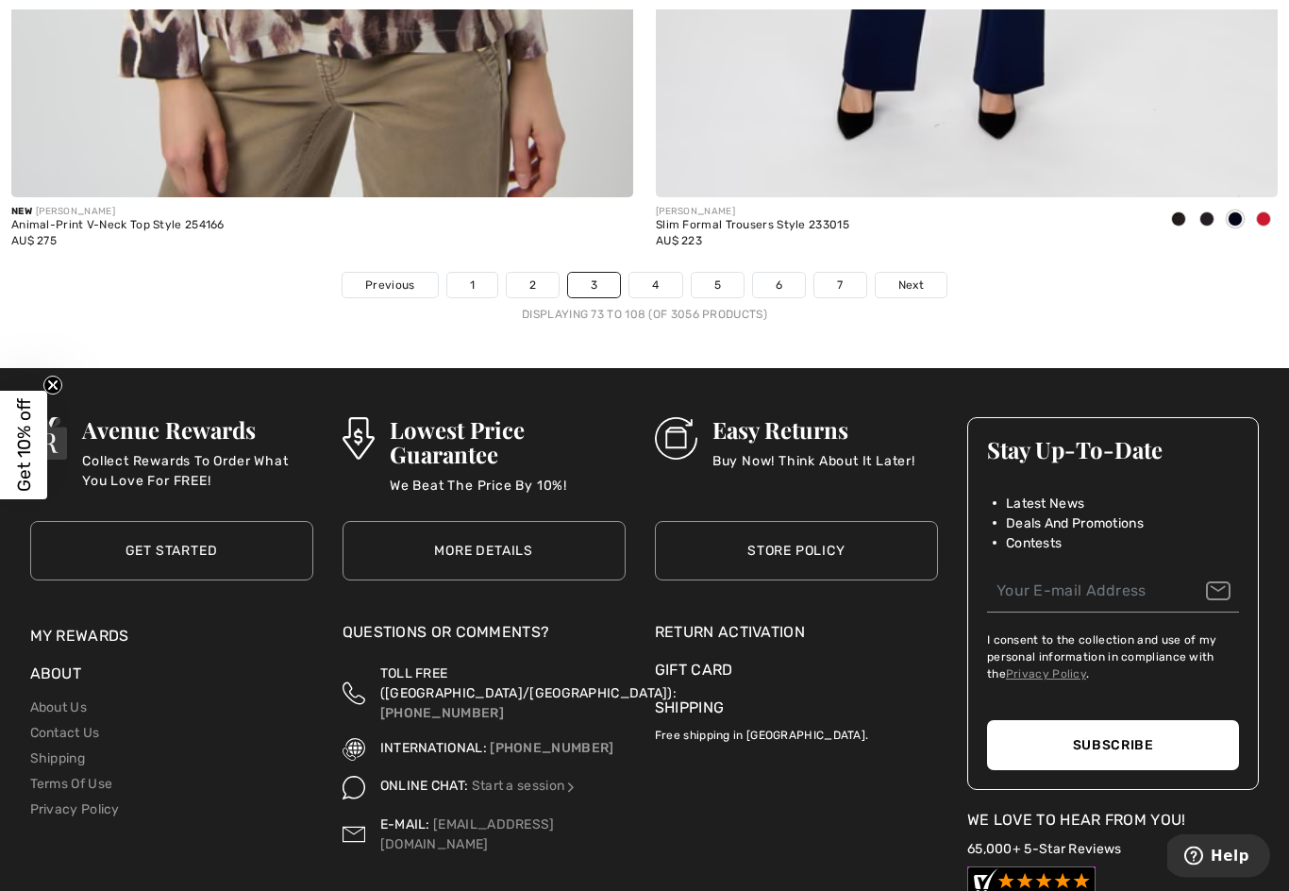
scroll to position [18547, 0]
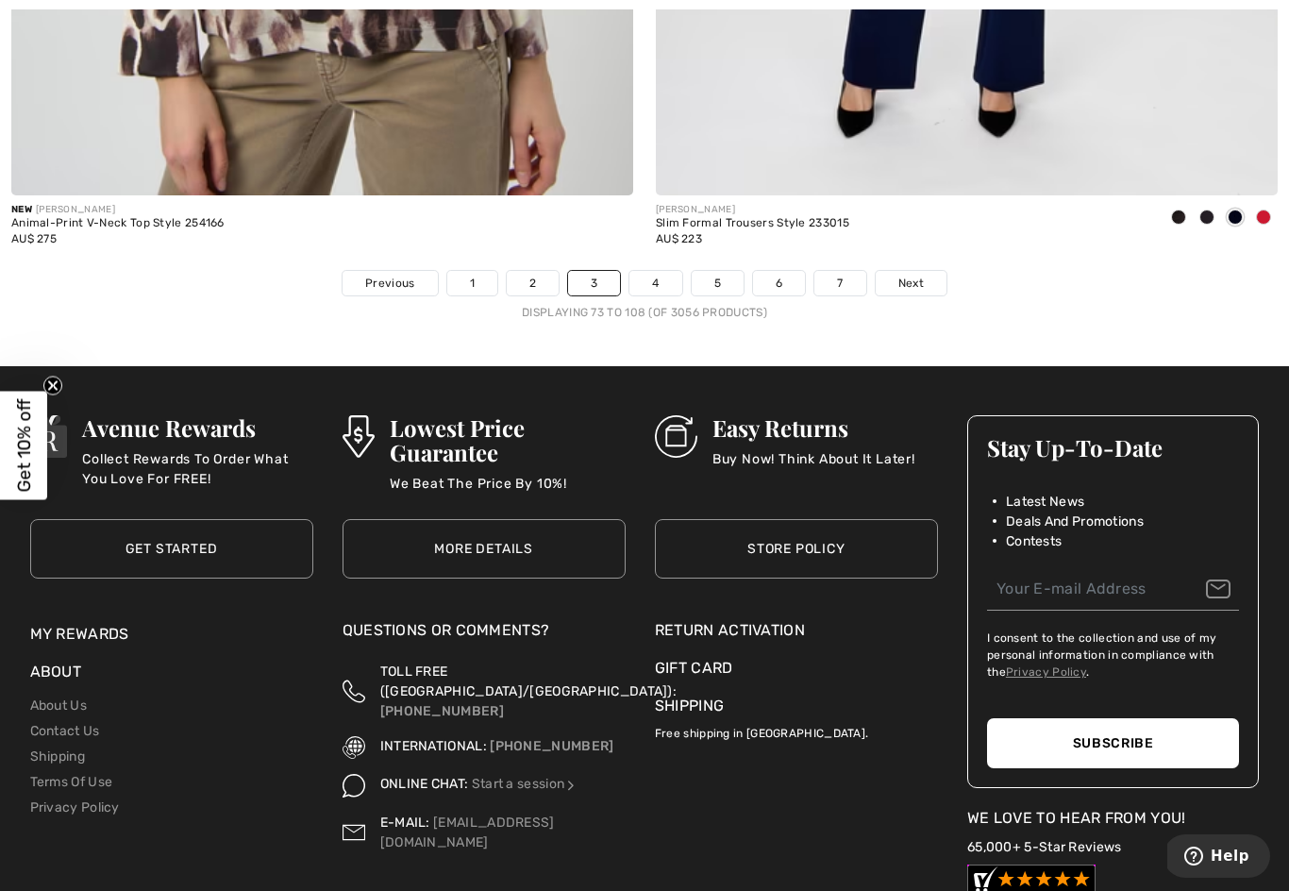
click at [908, 275] on span "Next" at bounding box center [911, 283] width 25 height 17
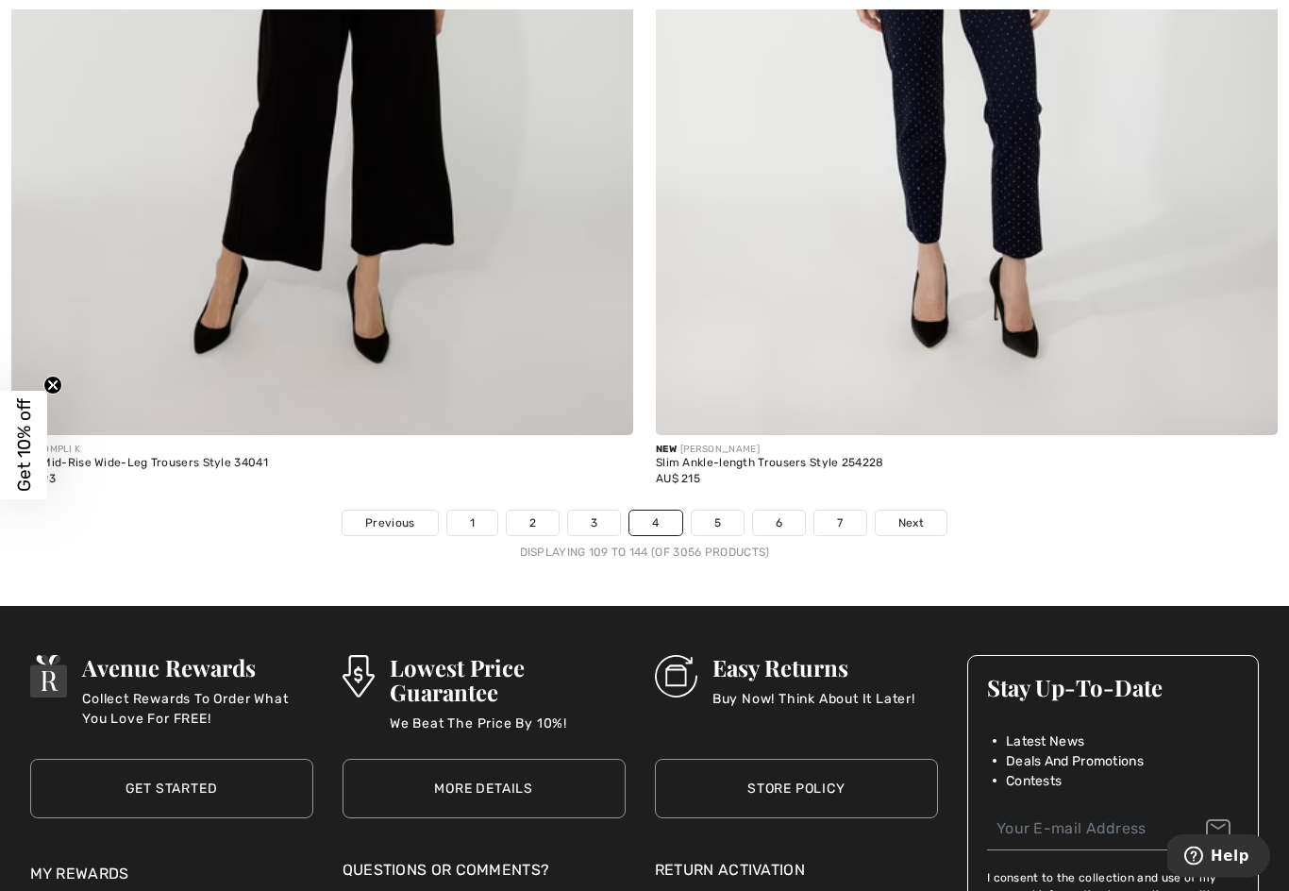
scroll to position [18308, 0]
click at [914, 514] on span "Next" at bounding box center [911, 522] width 25 height 17
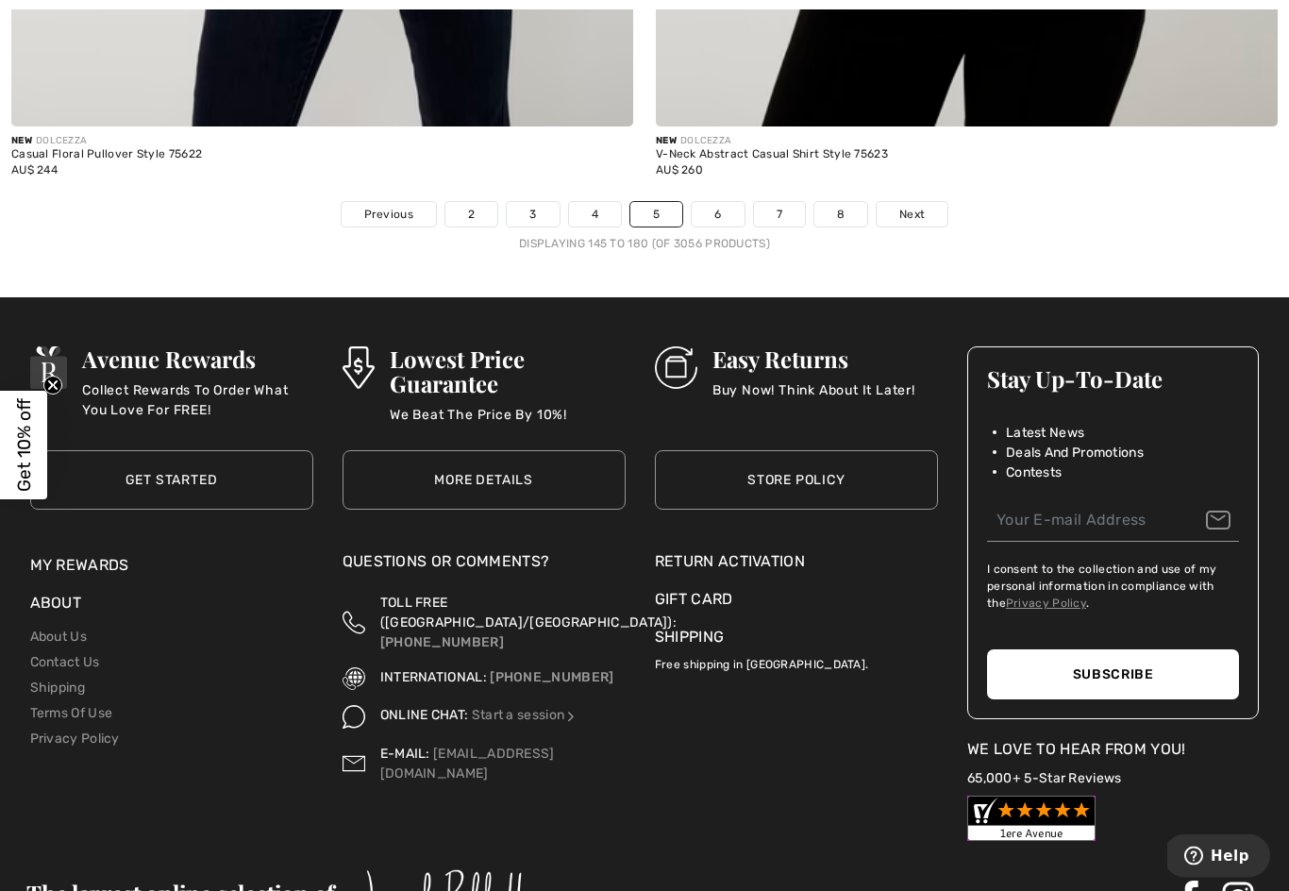
scroll to position [18616, 0]
click at [916, 206] on span "Next" at bounding box center [912, 214] width 25 height 17
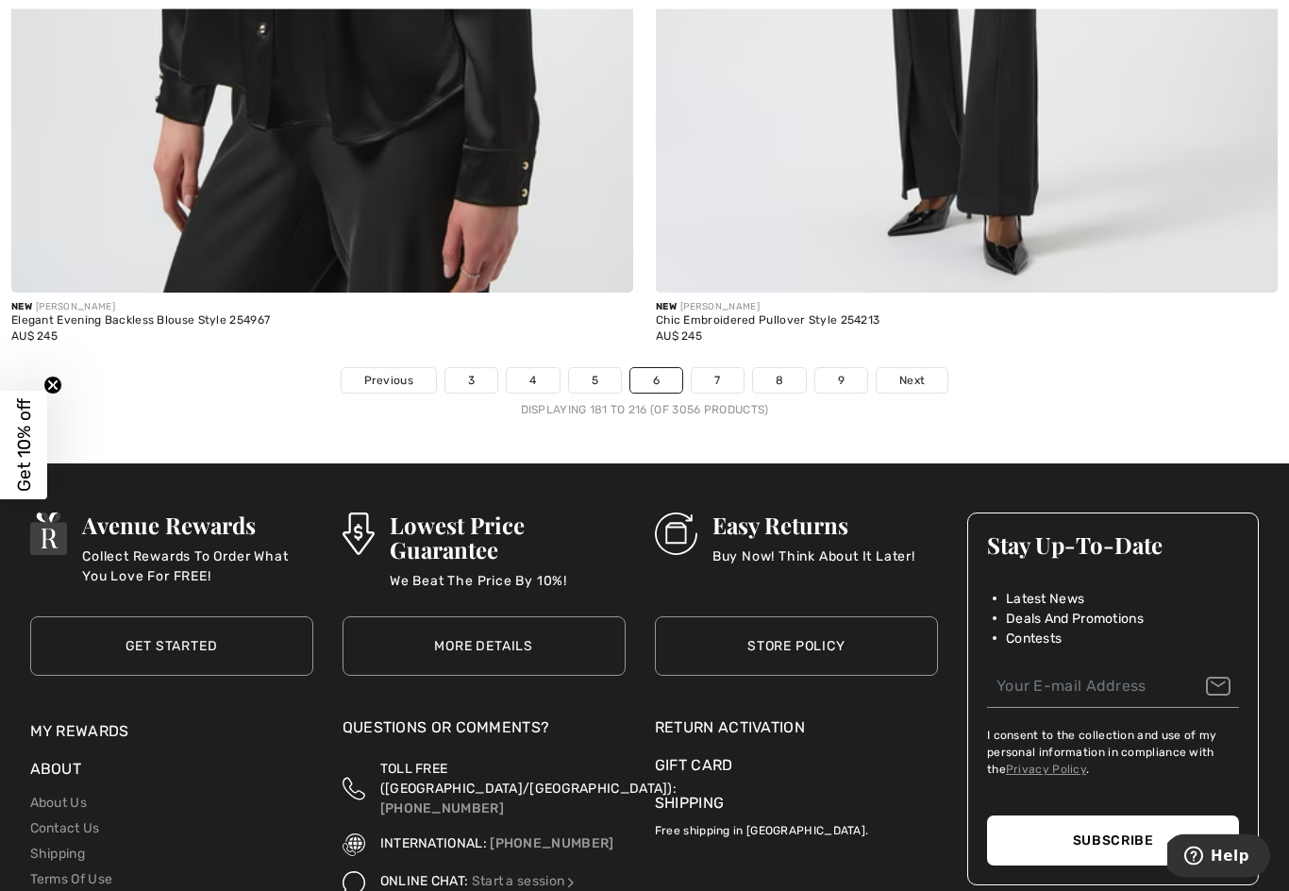
scroll to position [18450, 0]
click at [908, 372] on span "Next" at bounding box center [912, 380] width 25 height 17
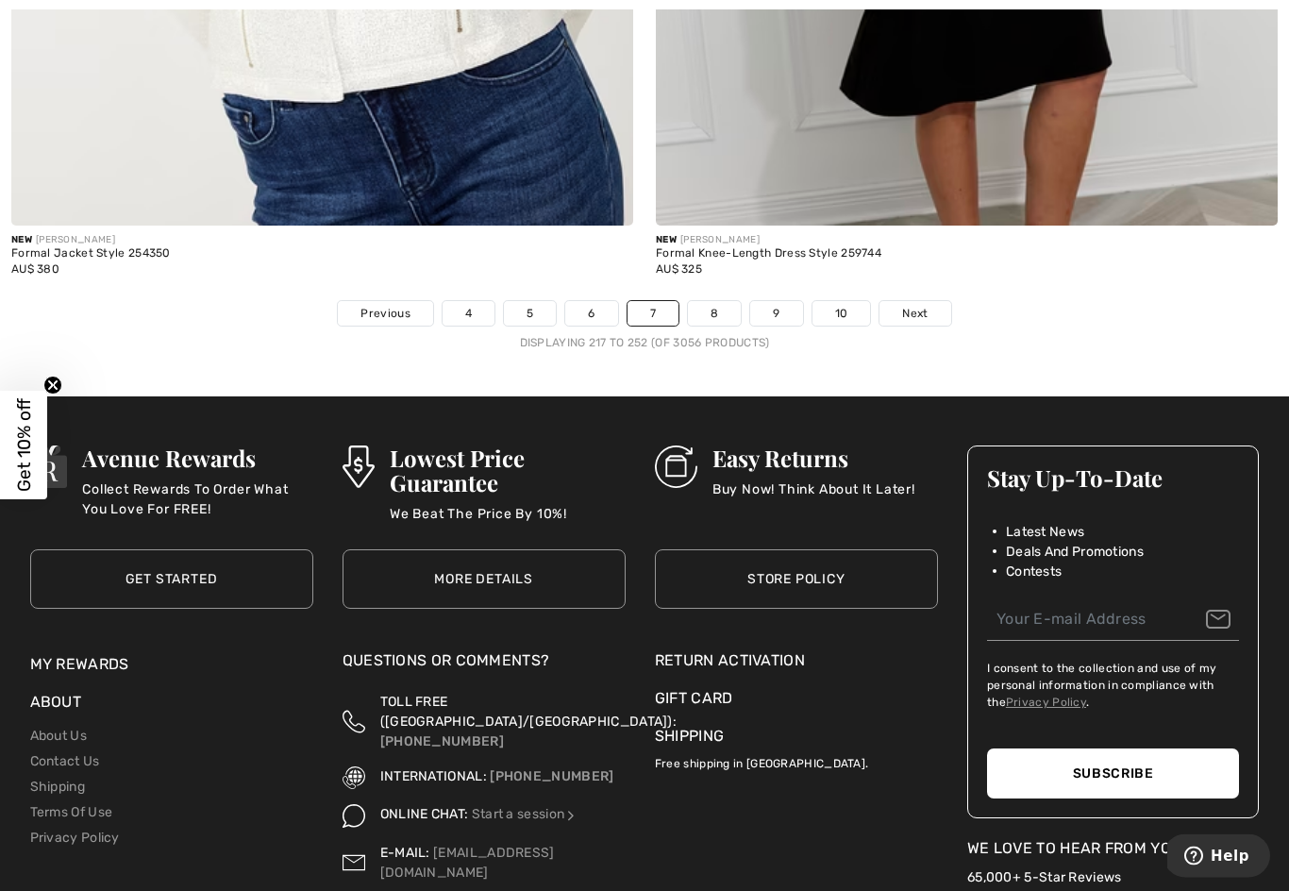
scroll to position [18517, 0]
click at [913, 301] on link "Next" at bounding box center [915, 313] width 71 height 25
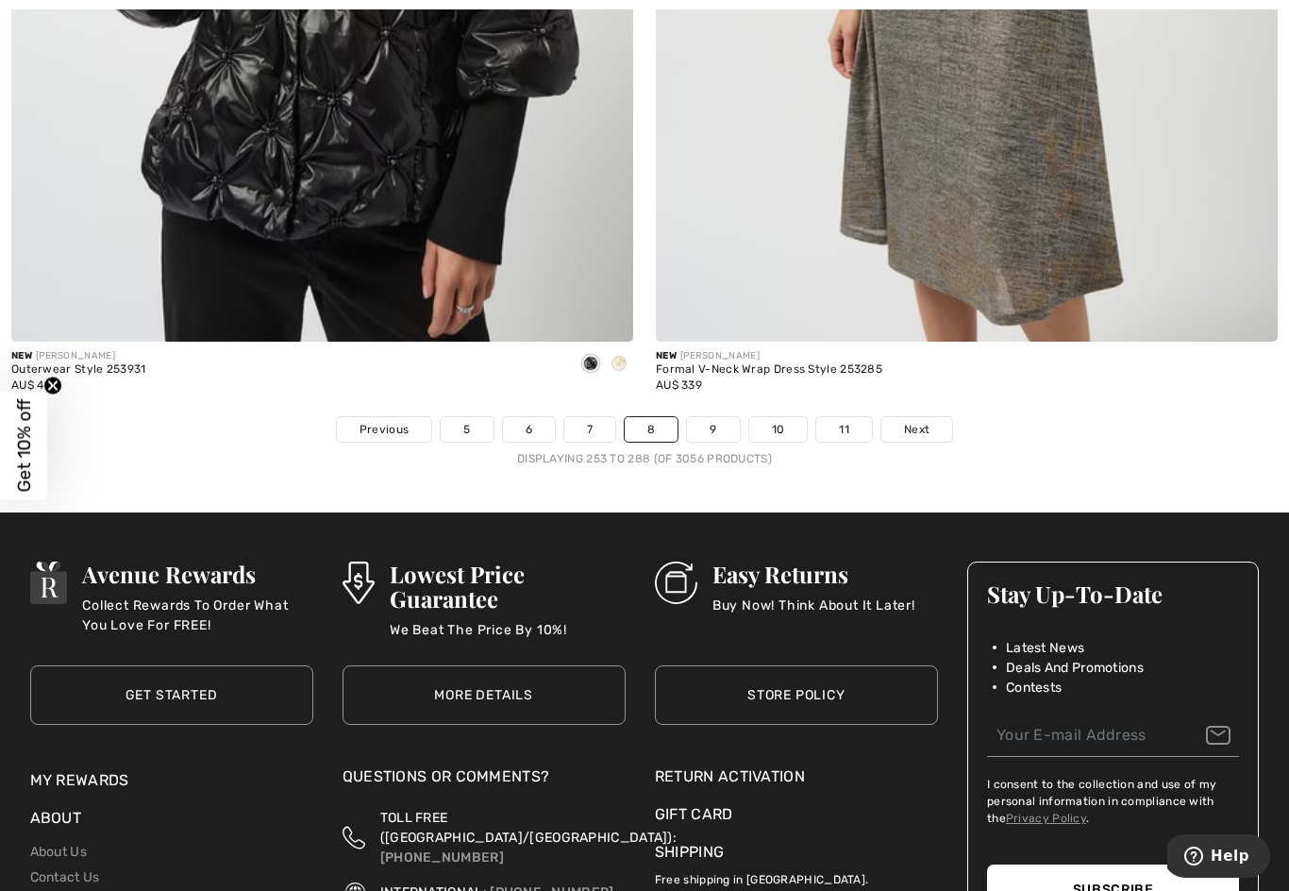
scroll to position [18411, 0]
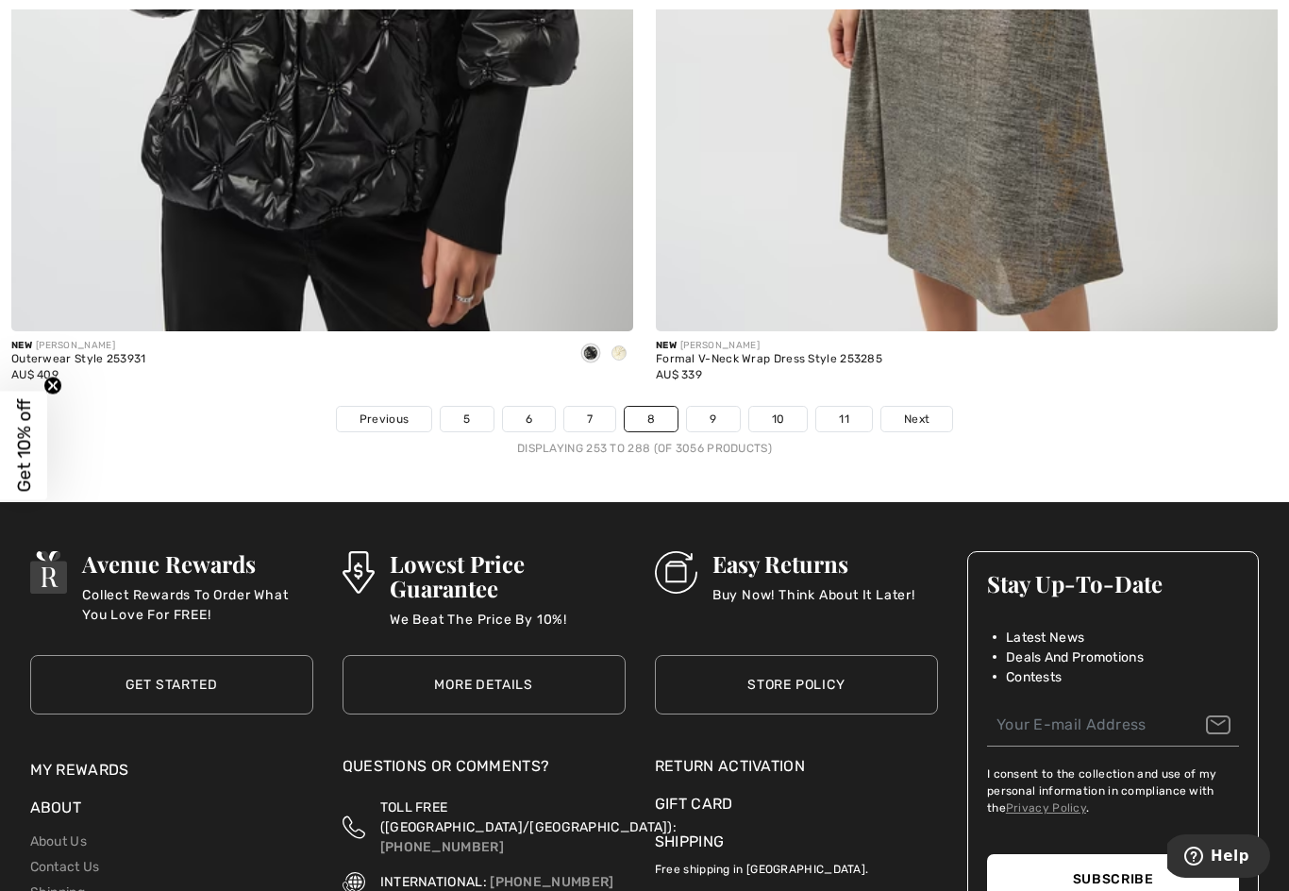
click at [904, 411] on span "Next" at bounding box center [916, 419] width 25 height 17
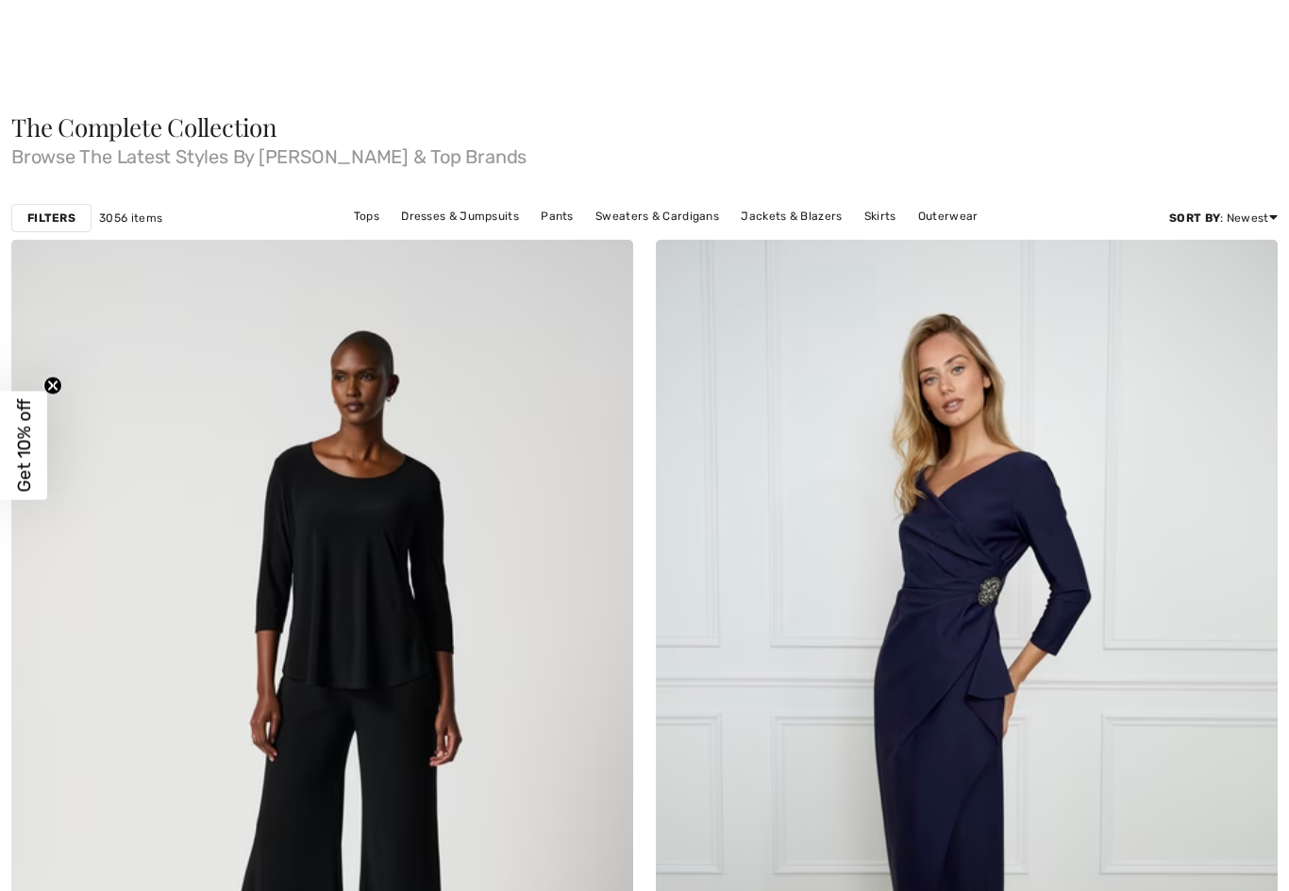
checkbox input "true"
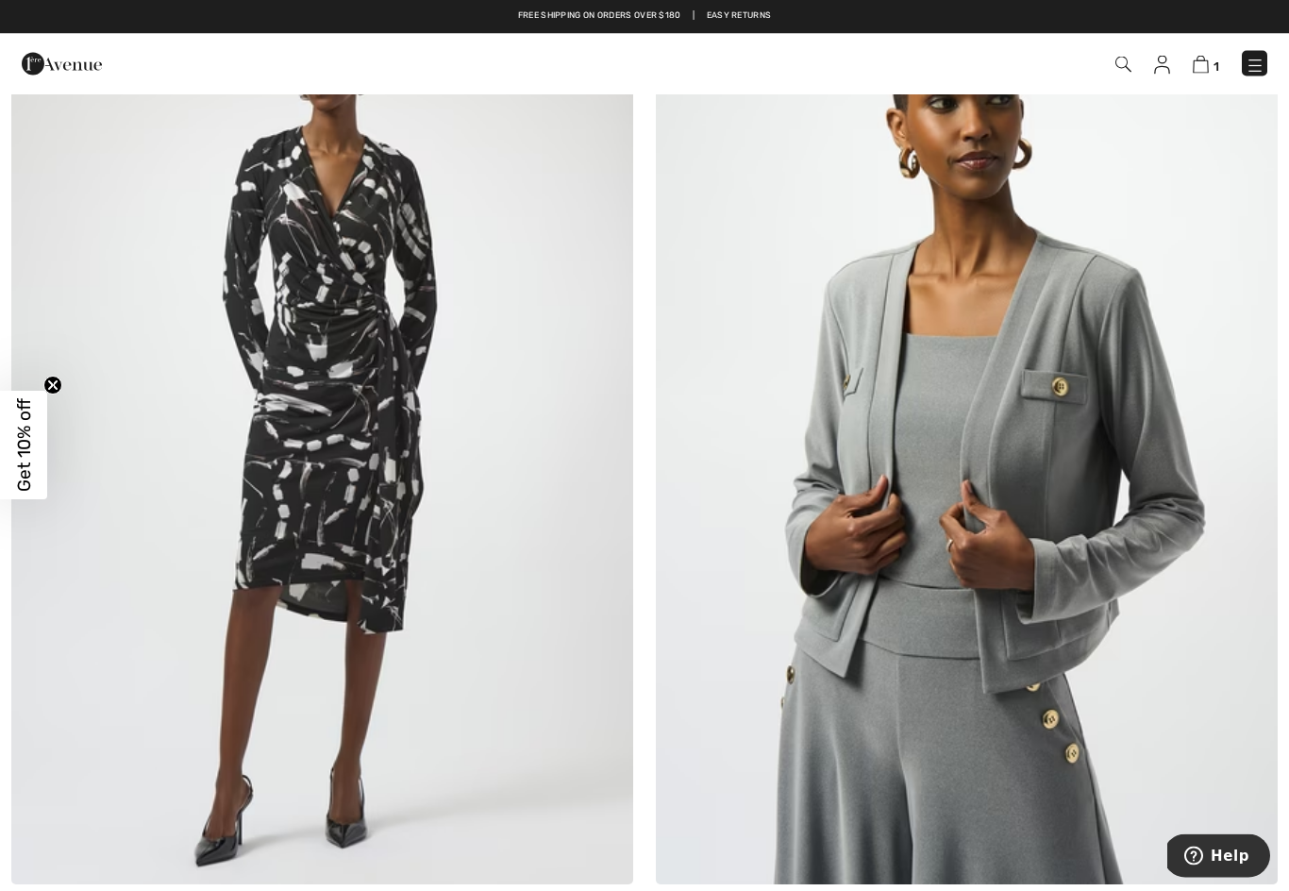
scroll to position [12821, 0]
click at [298, 461] on img at bounding box center [322, 418] width 622 height 934
